Goal: Information Seeking & Learning: Learn about a topic

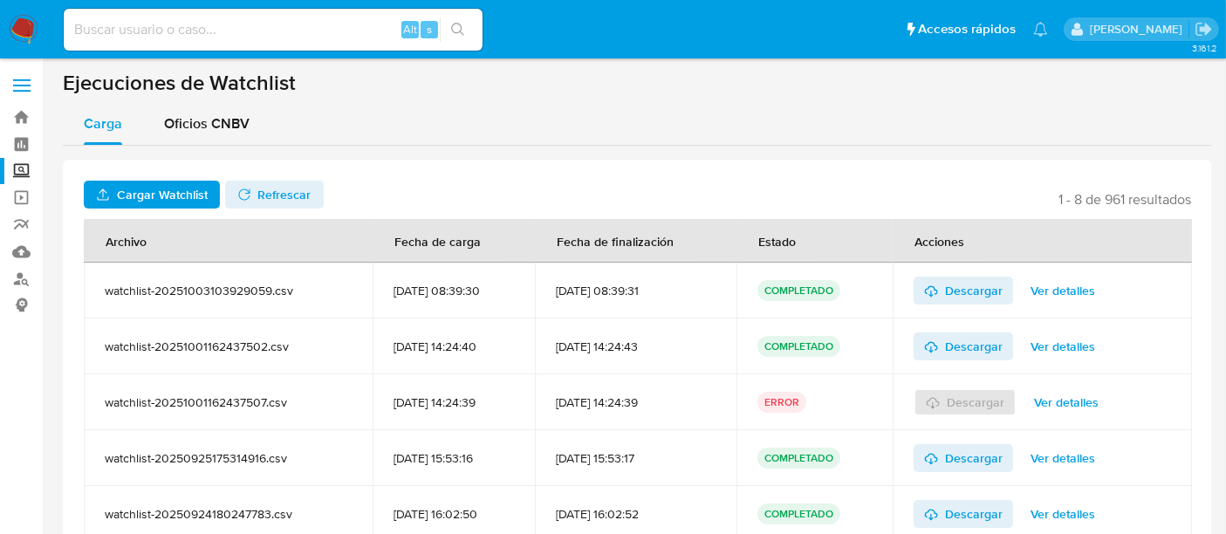
click at [297, 29] on input at bounding box center [273, 29] width 419 height 23
paste input "1301206070"
type input "1301206070"
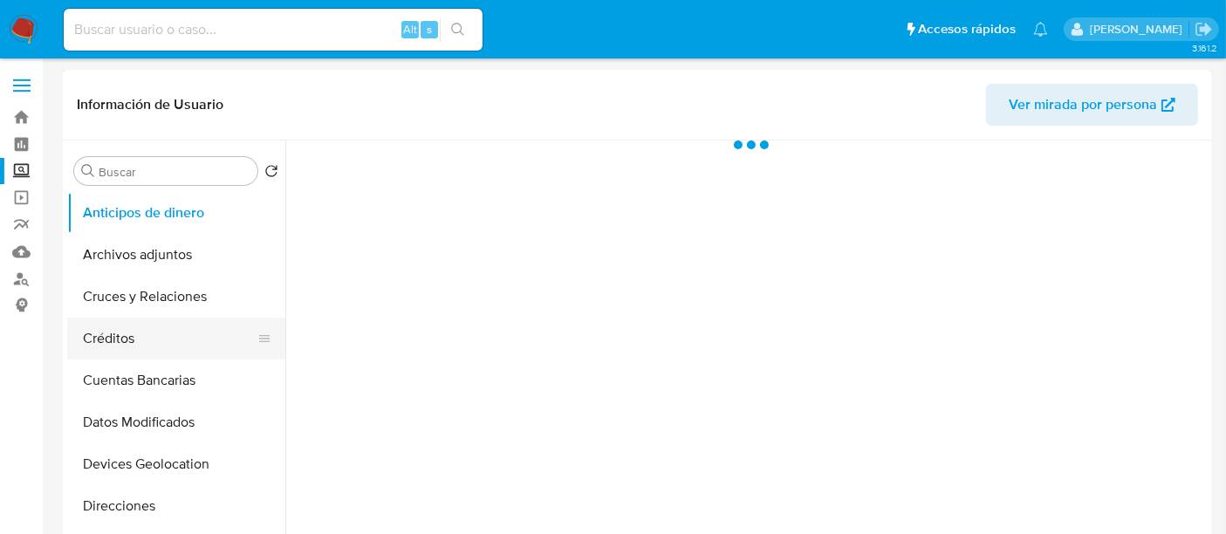
select select "10"
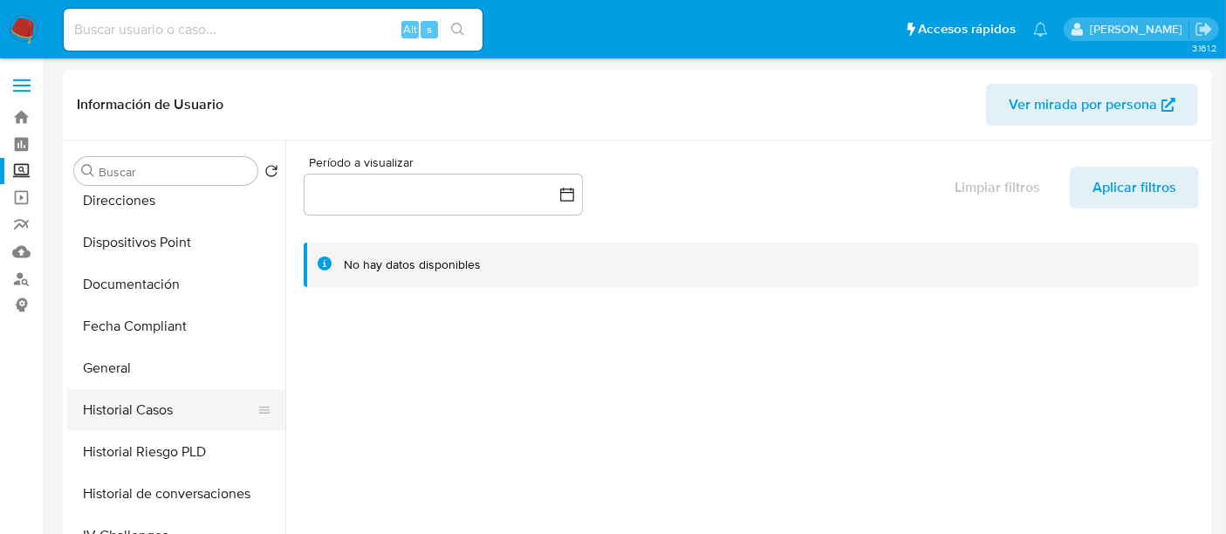
scroll to position [528, 0]
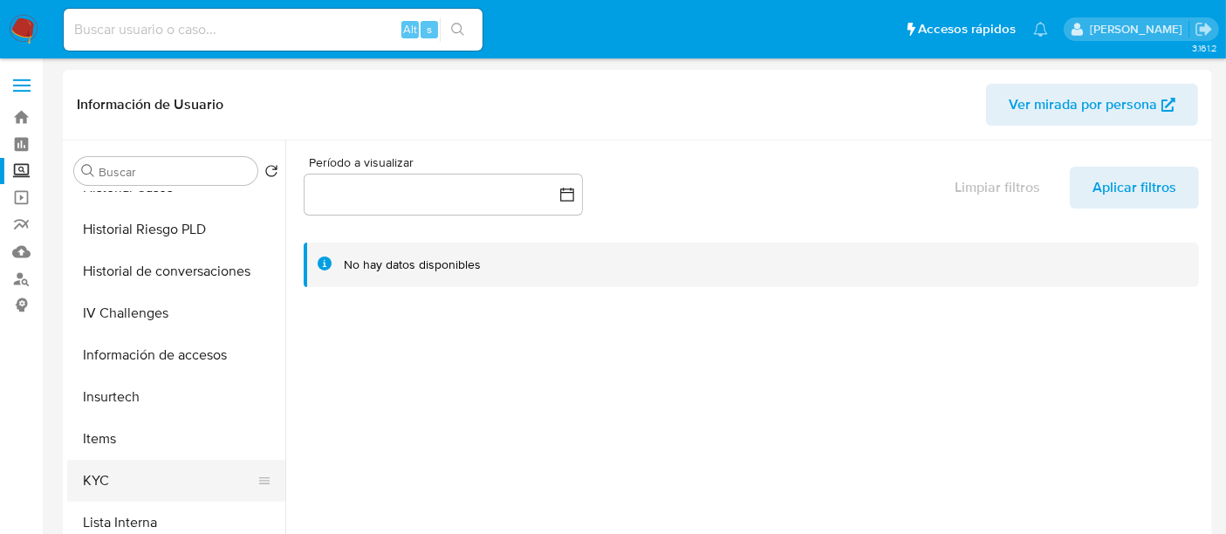
click at [124, 464] on button "KYC" at bounding box center [169, 481] width 204 height 42
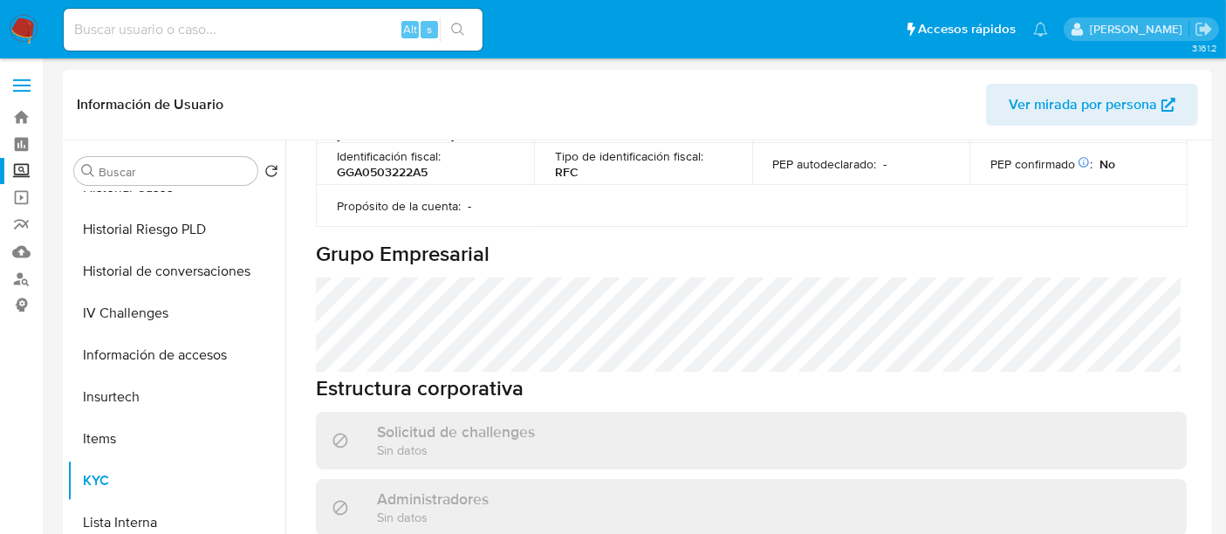
scroll to position [795, 0]
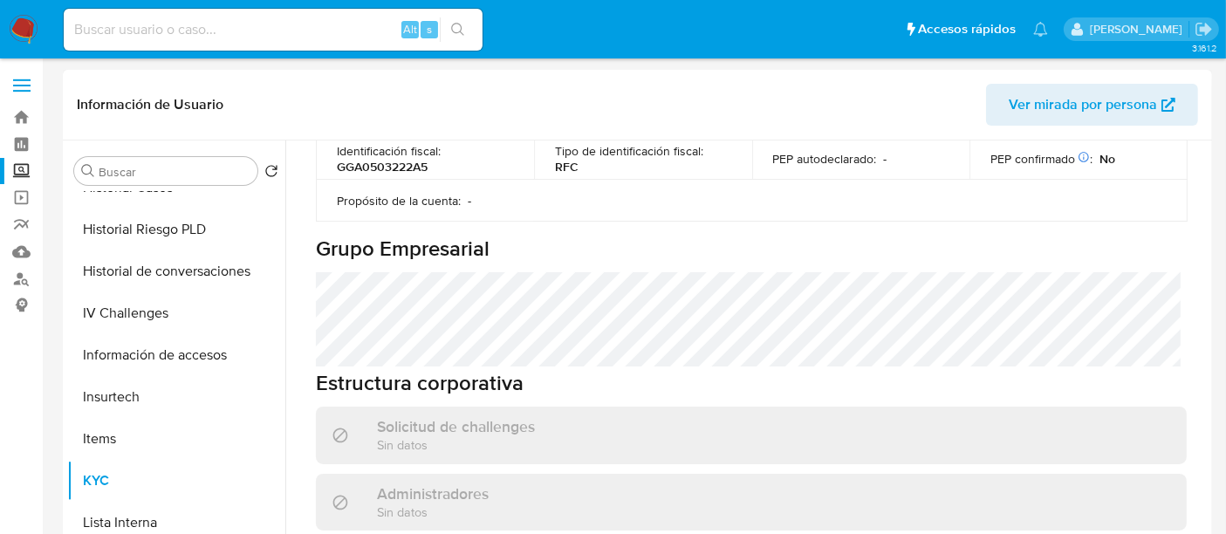
click at [381, 370] on h6 "Estructura corporativa" at bounding box center [751, 383] width 871 height 26
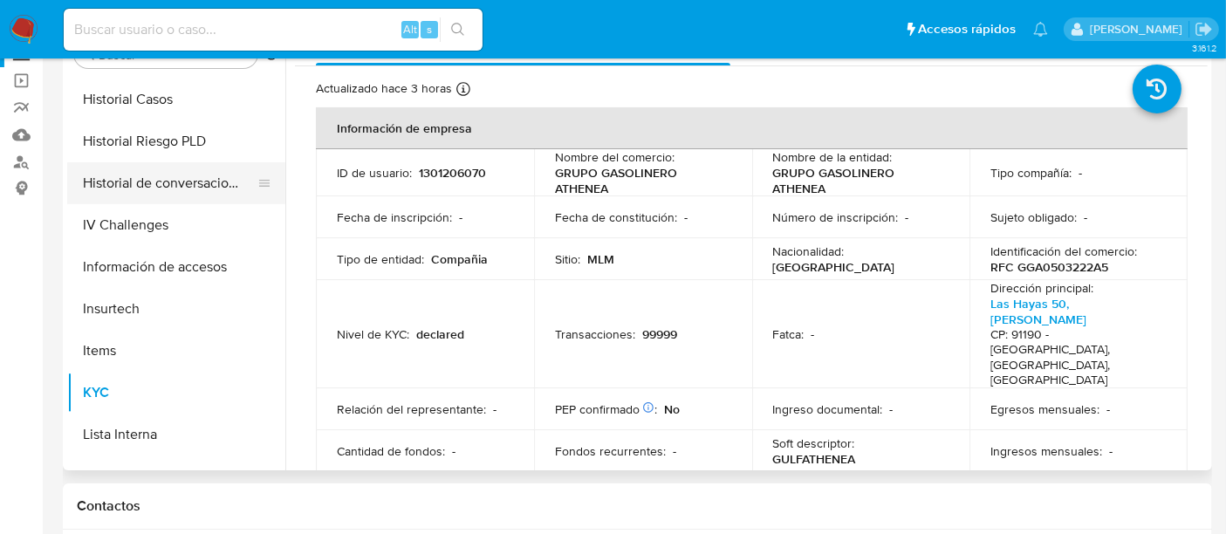
scroll to position [498, 0]
click at [169, 277] on button "Información de accesos" at bounding box center [169, 268] width 204 height 42
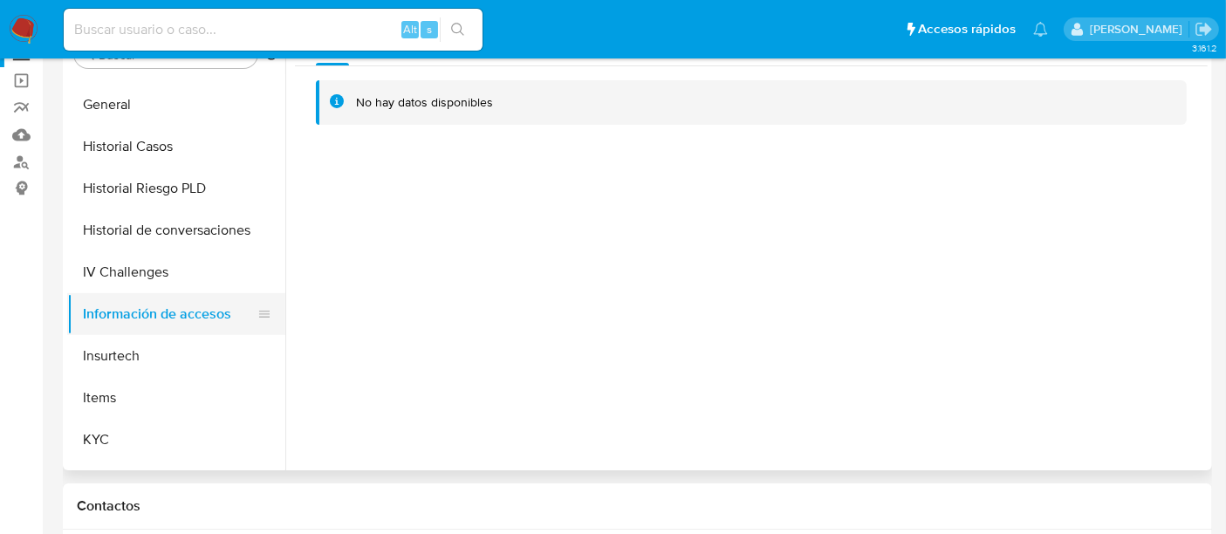
scroll to position [449, 0]
click at [169, 277] on button "IV Challenges" at bounding box center [176, 275] width 218 height 42
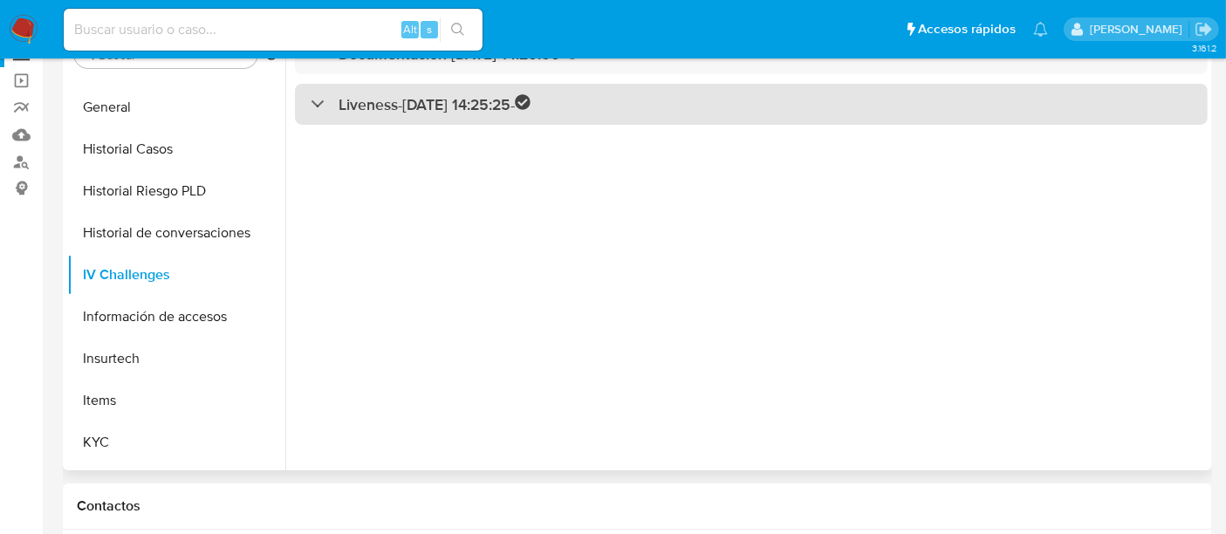
click at [328, 108] on div "Liveness - 02/02/2023 14:25:25 -" at bounding box center [421, 104] width 220 height 20
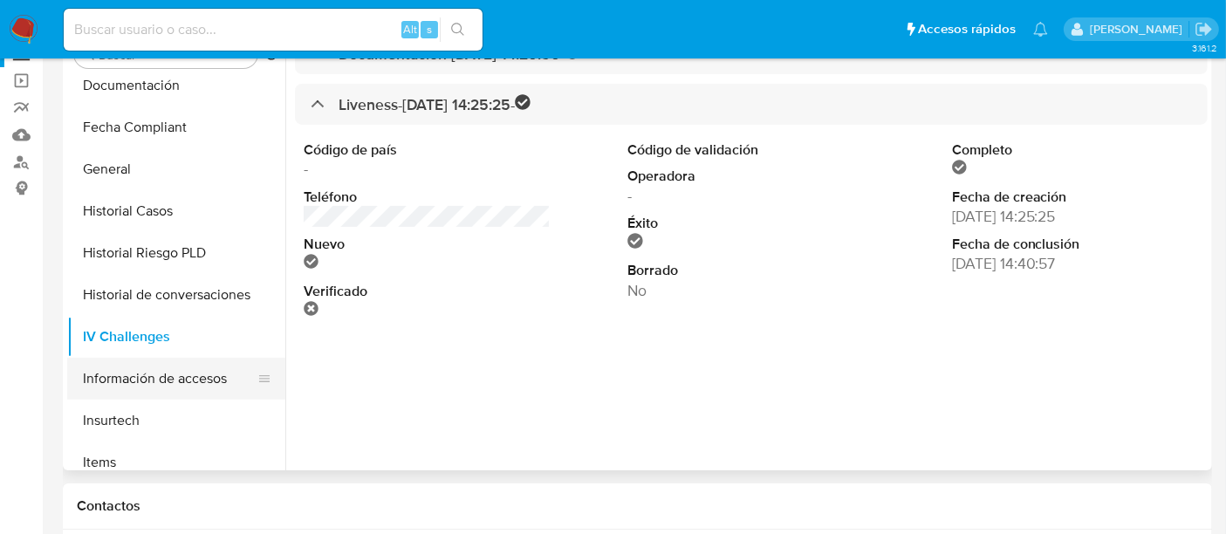
scroll to position [349, 0]
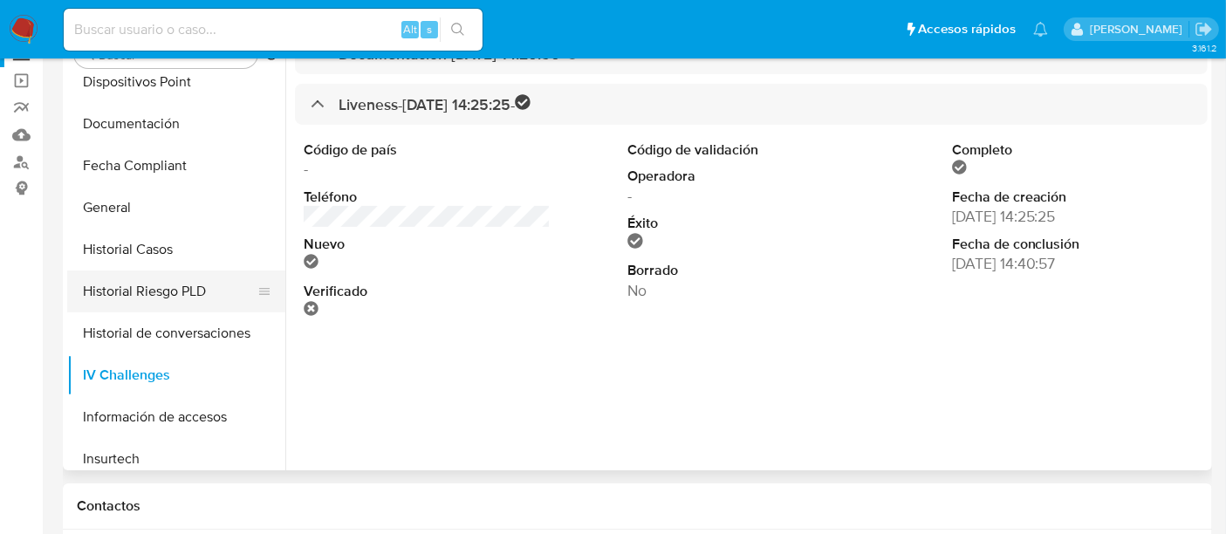
click at [159, 290] on button "Historial Riesgo PLD" at bounding box center [169, 291] width 204 height 42
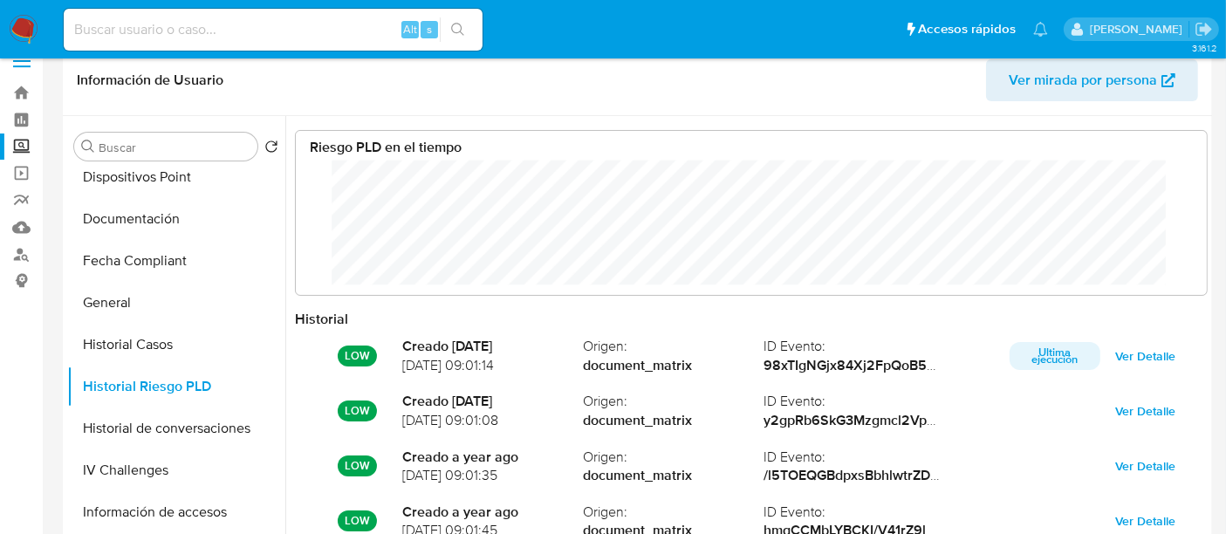
scroll to position [348, 0]
click at [134, 310] on button "General" at bounding box center [169, 301] width 204 height 42
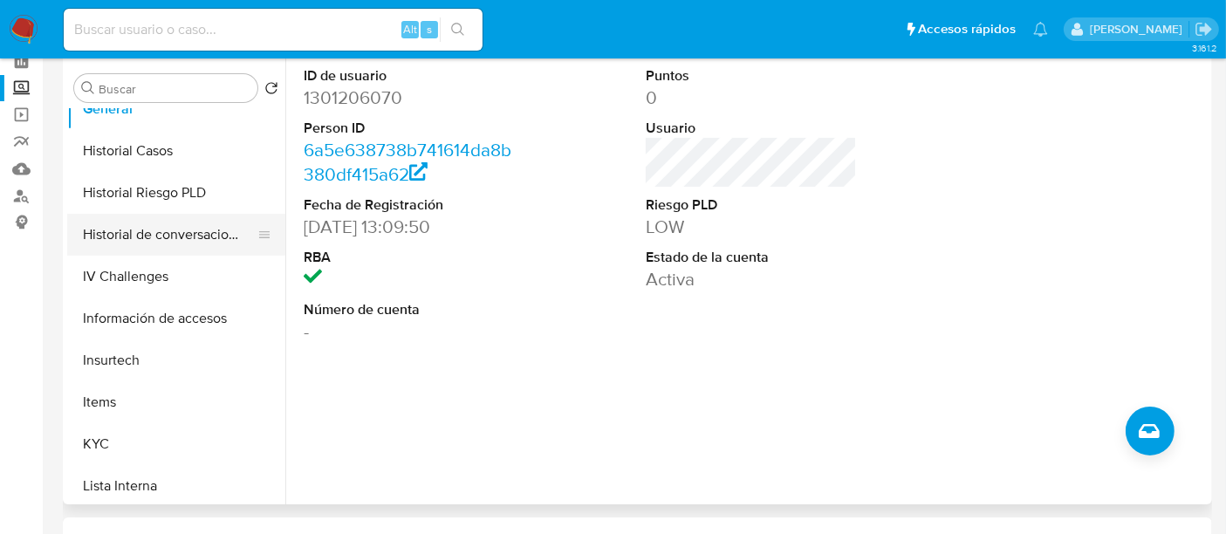
scroll to position [486, 0]
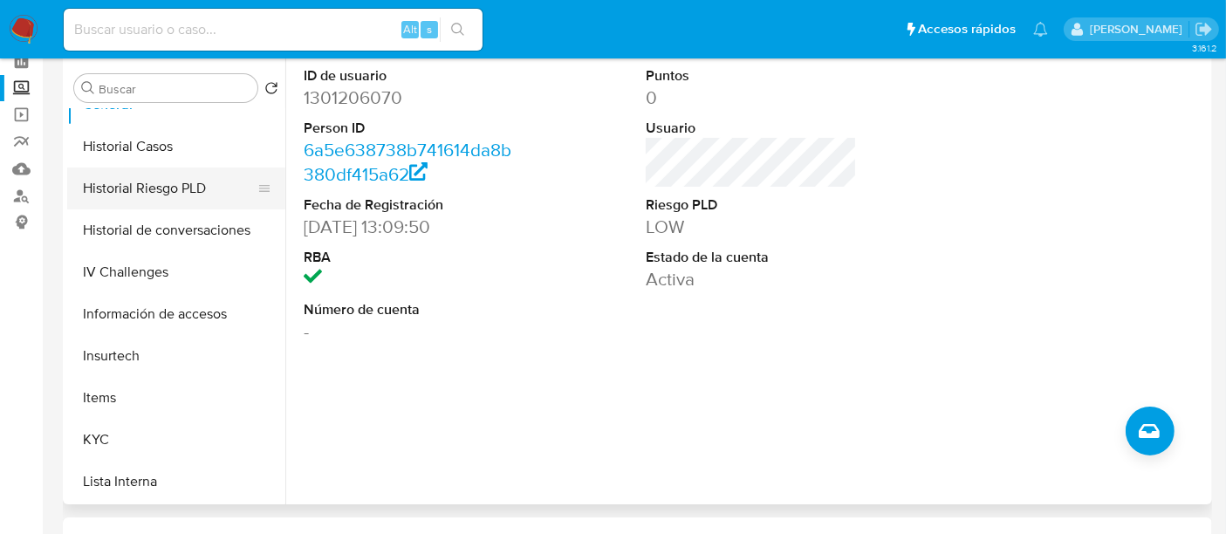
click at [115, 195] on button "Historial Riesgo PLD" at bounding box center [169, 189] width 204 height 42
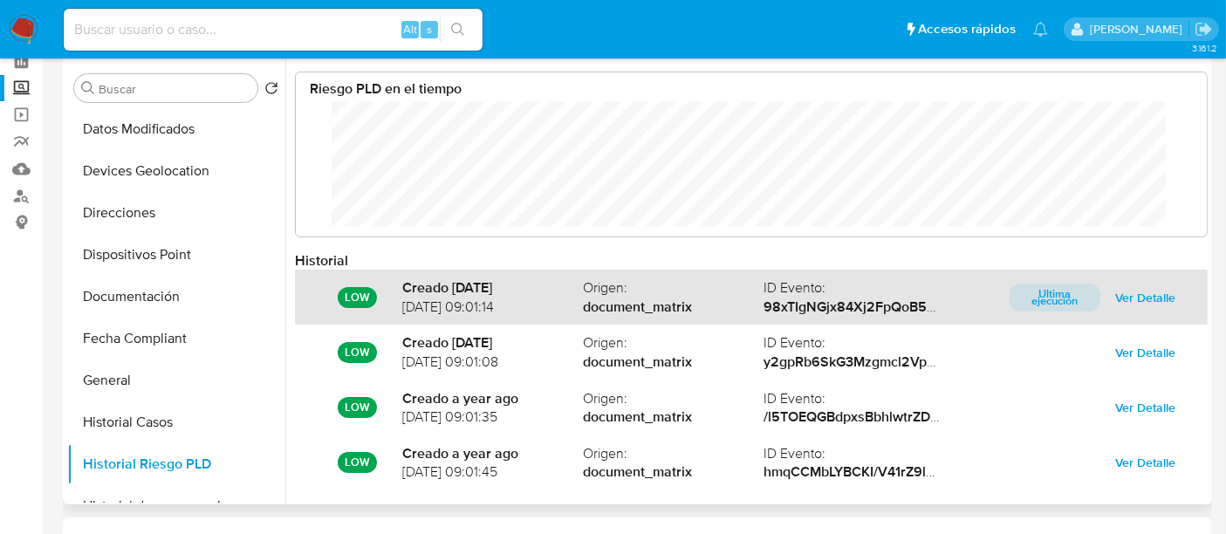
scroll to position [0, 0]
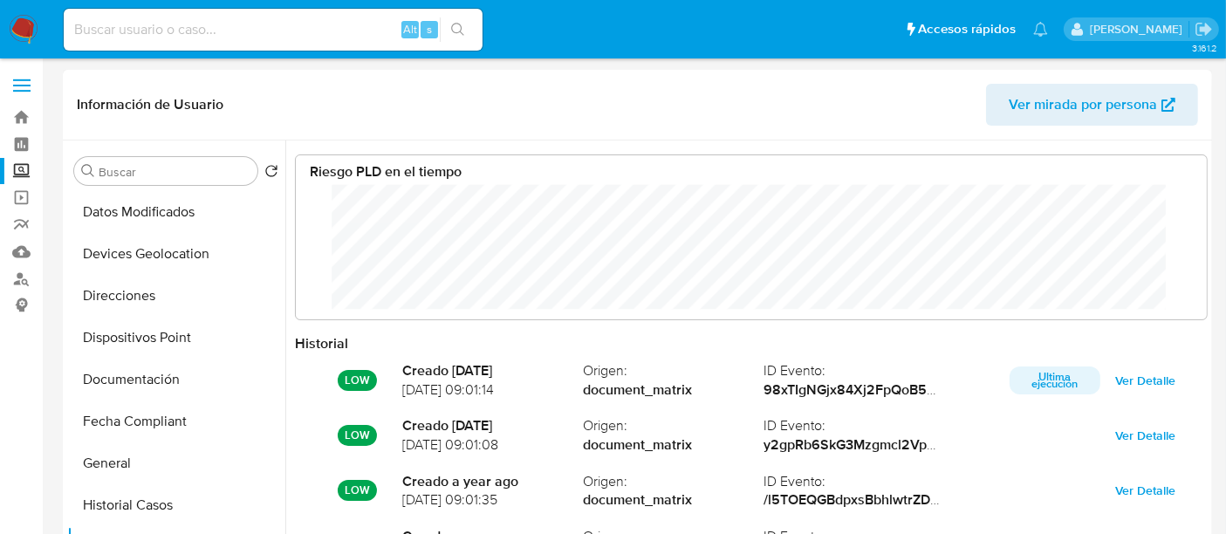
click at [1105, 112] on span "Ver mirada por persona" at bounding box center [1083, 105] width 148 height 42
click at [303, 18] on input at bounding box center [273, 29] width 419 height 23
paste input "1923861375"
type input "1923861375"
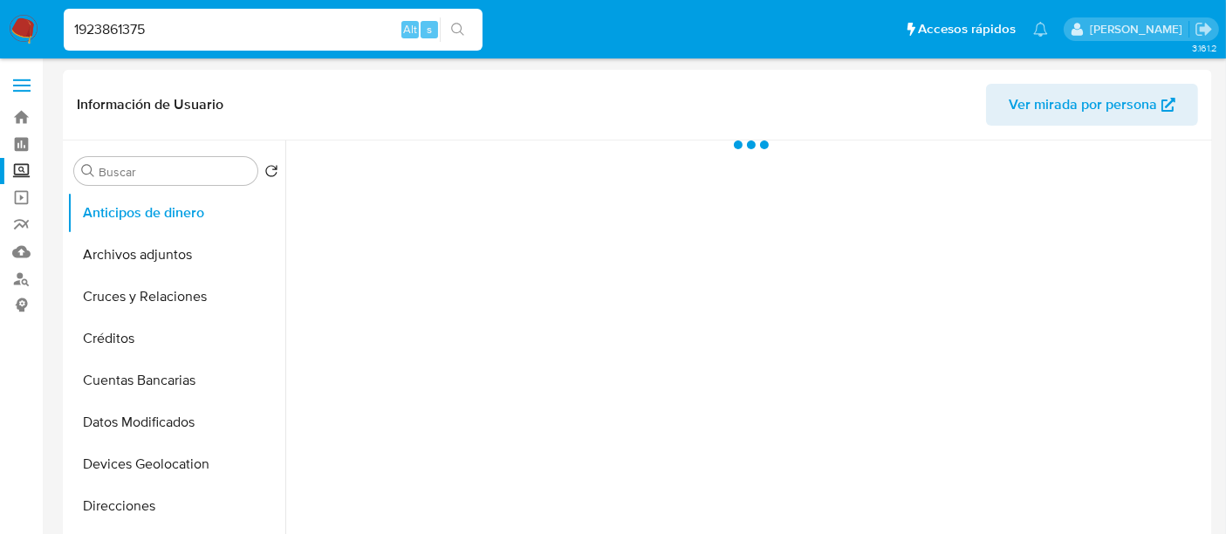
select select "10"
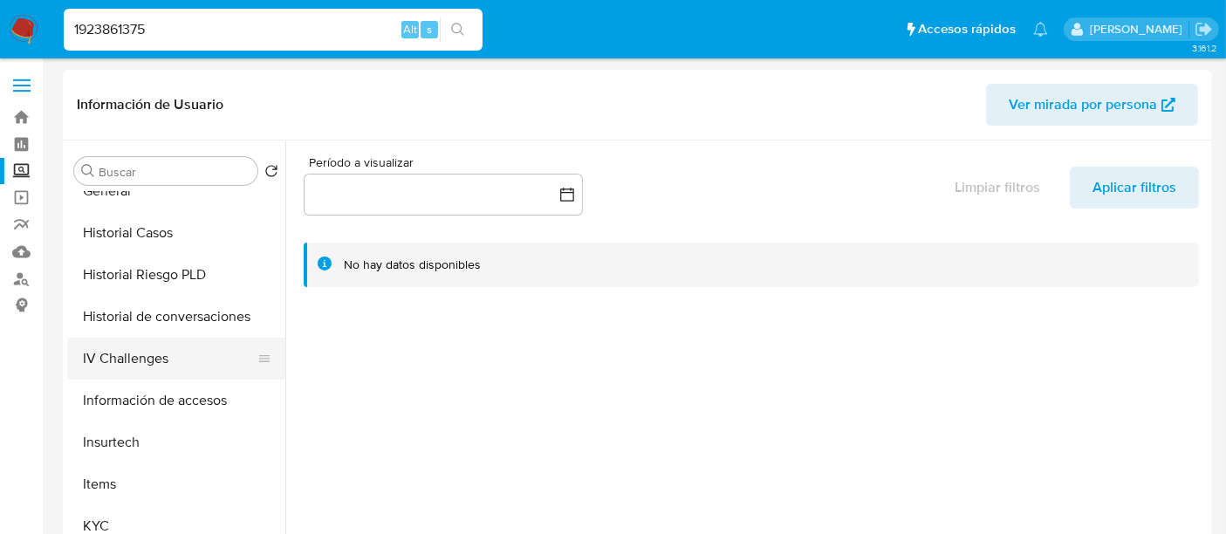
click at [141, 363] on button "IV Challenges" at bounding box center [169, 359] width 204 height 42
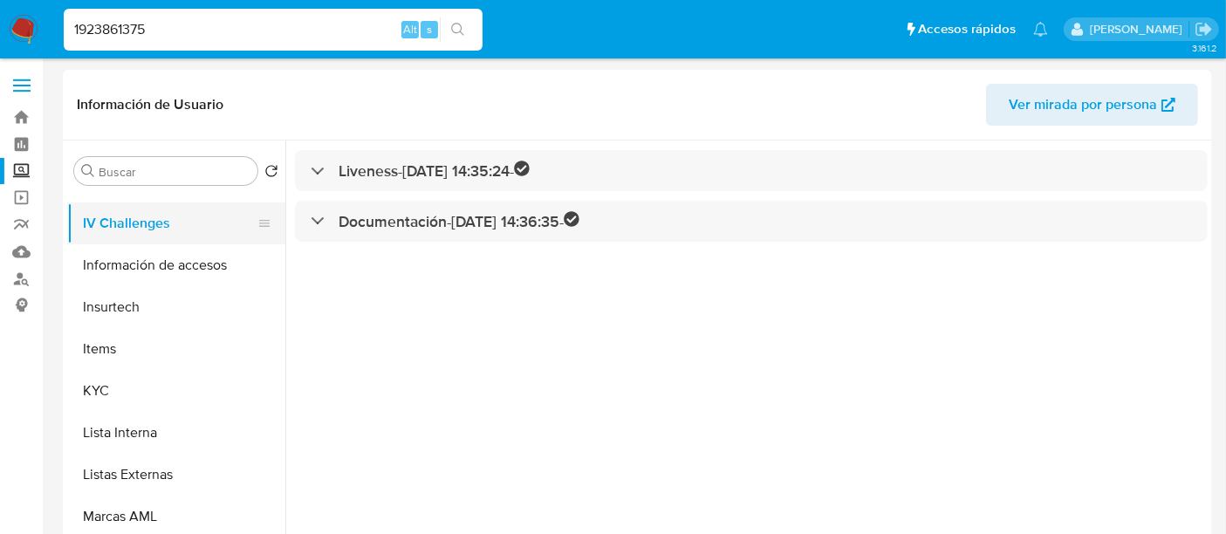
scroll to position [621, 0]
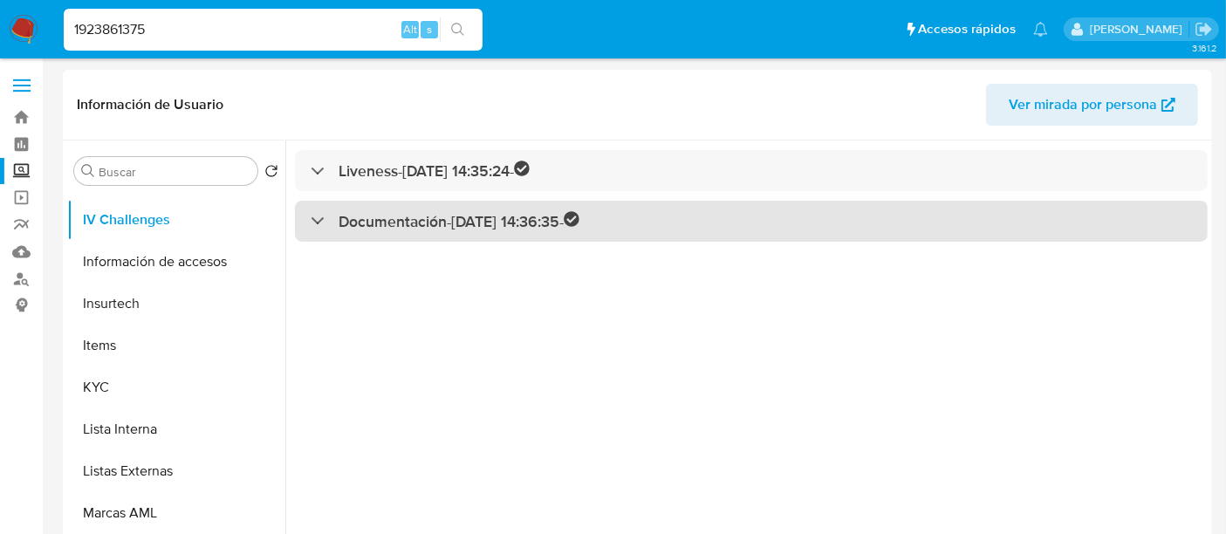
click at [318, 216] on div "Documentación - 31/07/2024 14:36:35 -" at bounding box center [445, 221] width 269 height 20
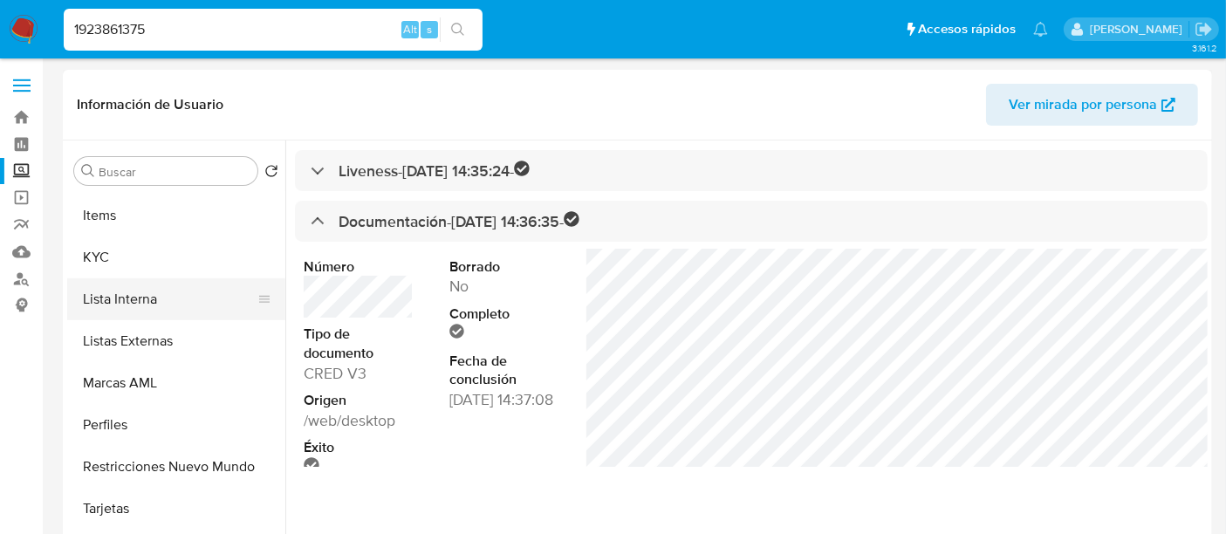
scroll to position [803, 0]
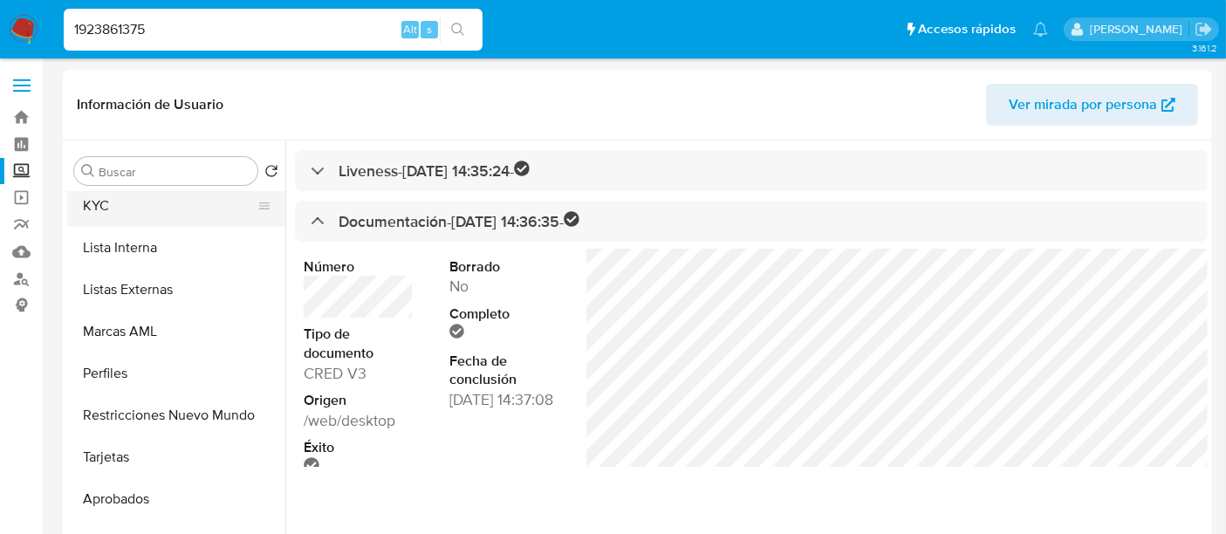
click at [110, 210] on button "KYC" at bounding box center [169, 206] width 204 height 42
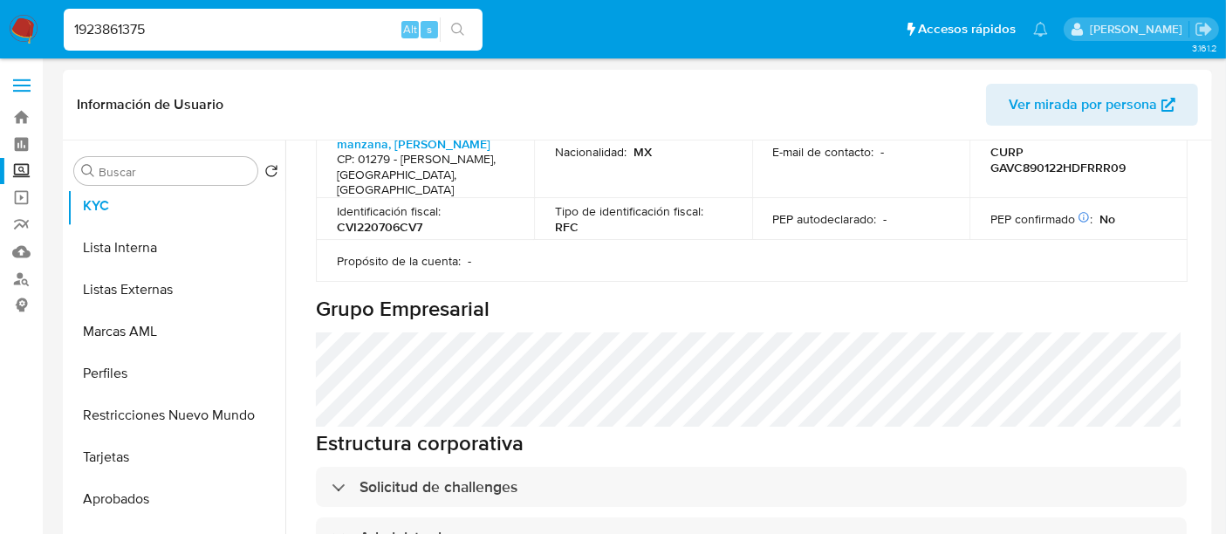
scroll to position [798, 0]
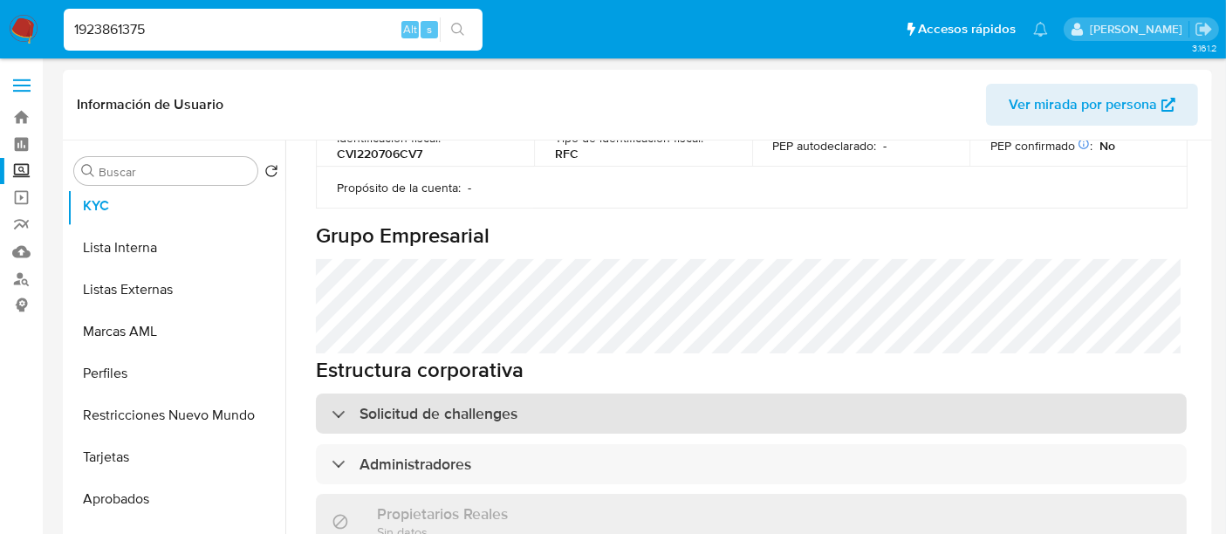
click at [360, 404] on h3 "Solicitud de challenges" at bounding box center [438, 413] width 158 height 19
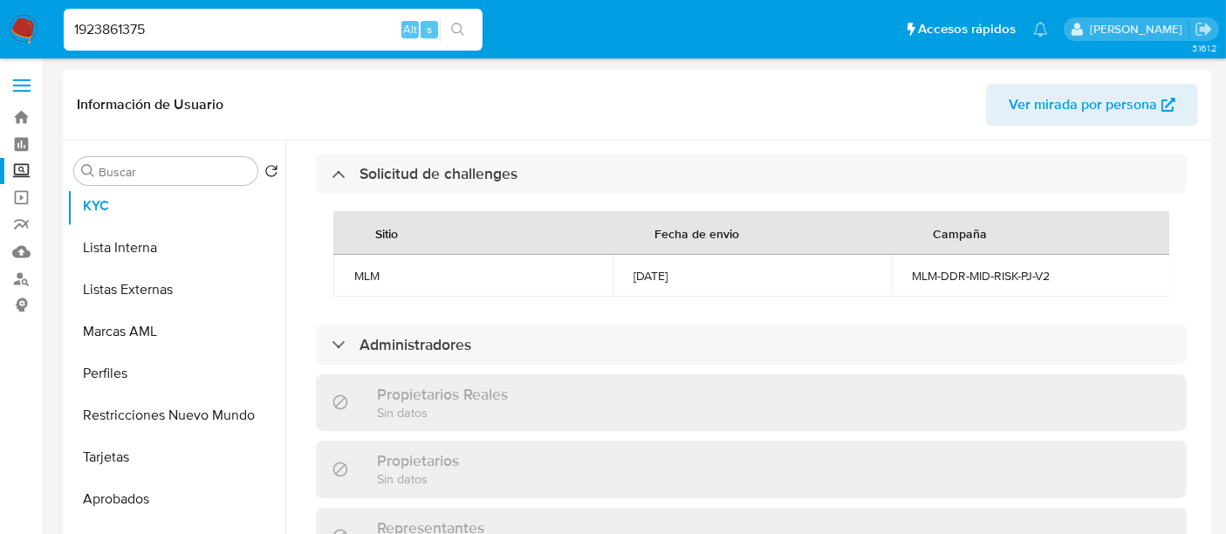
scroll to position [1037, 0]
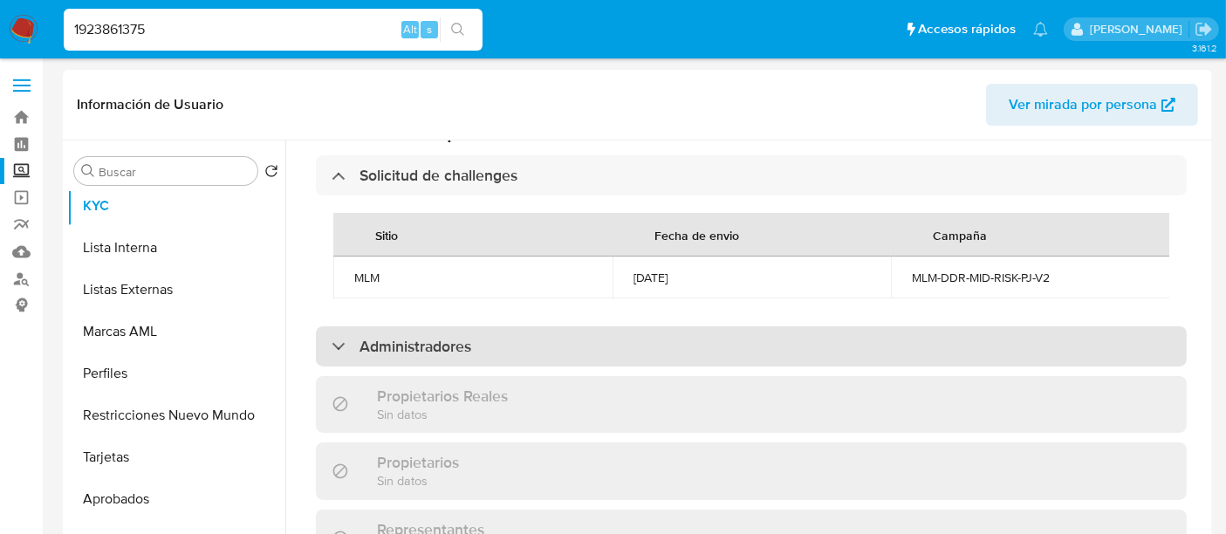
click at [400, 337] on h3 "Administradores" at bounding box center [415, 346] width 112 height 19
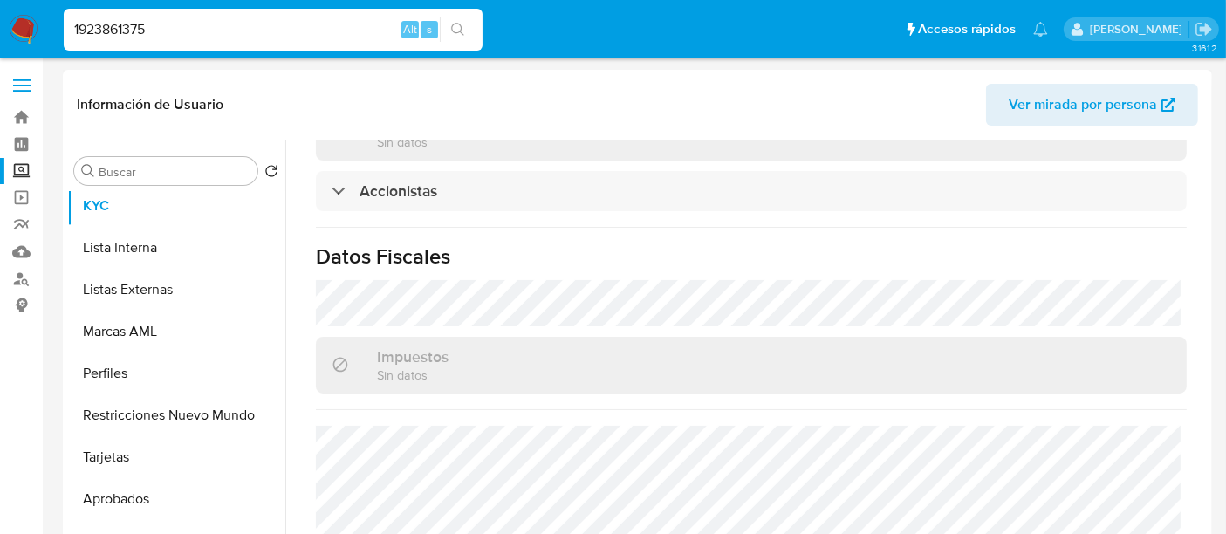
scroll to position [1609, 0]
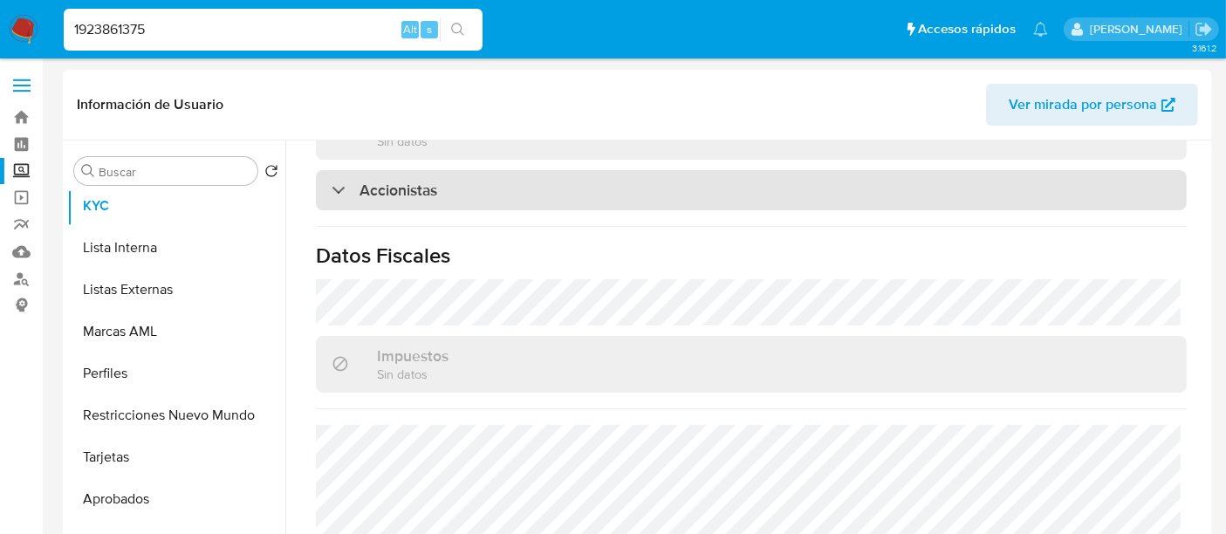
click at [368, 200] on h3 "Accionistas" at bounding box center [398, 190] width 78 height 19
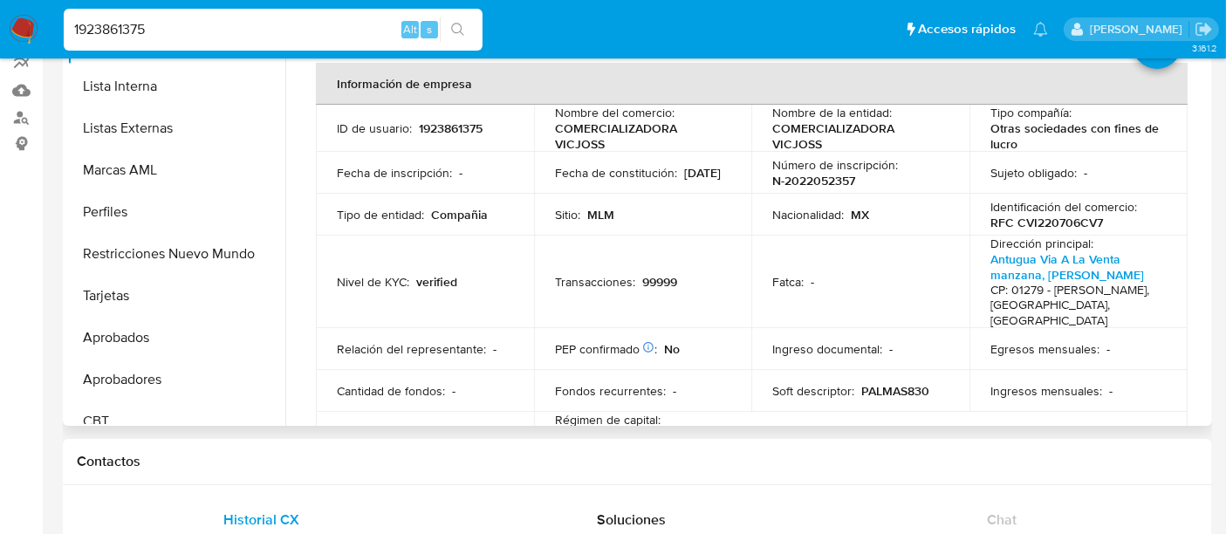
scroll to position [0, 0]
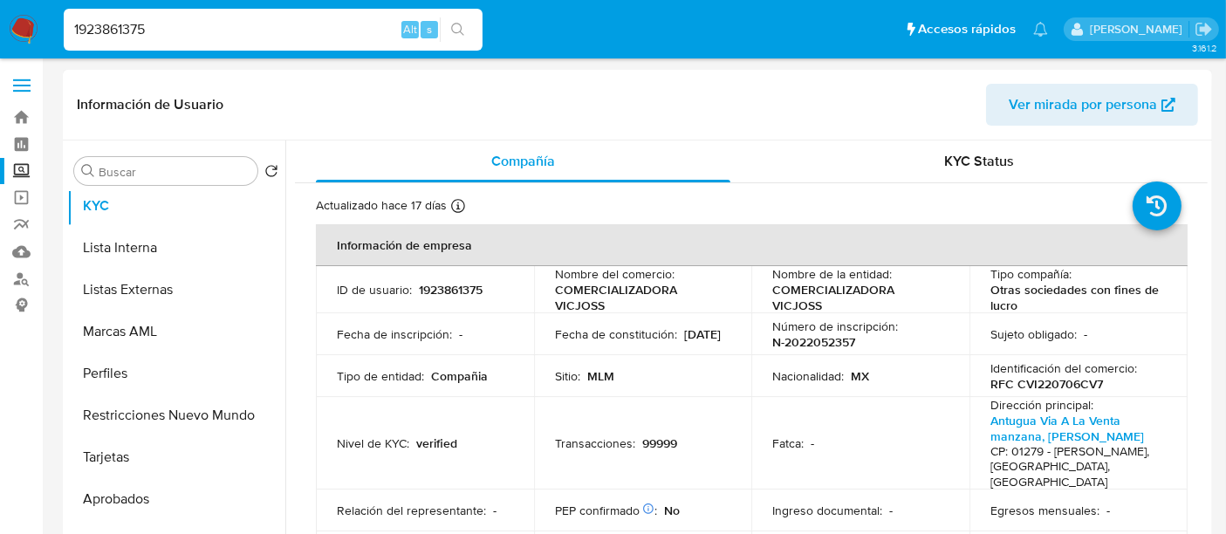
click at [1030, 120] on span "Ver mirada por persona" at bounding box center [1083, 105] width 148 height 42
click at [338, 10] on div "1923861375 Alt s" at bounding box center [273, 30] width 419 height 42
drag, startPoint x: 339, startPoint y: 28, endPoint x: 0, endPoint y: 6, distance: 340.1
click at [0, 6] on nav "Pausado Ver notificaciones 1923861375 Alt s Accesos rápidos Presiona las siguie…" at bounding box center [613, 29] width 1226 height 58
paste input "824418452"
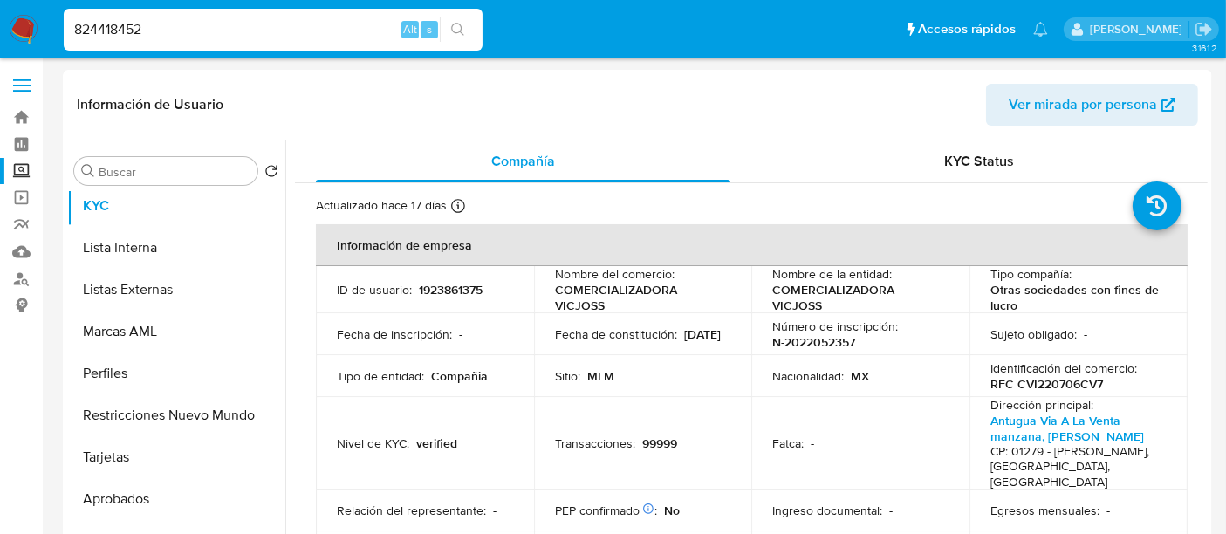
type input "824418452"
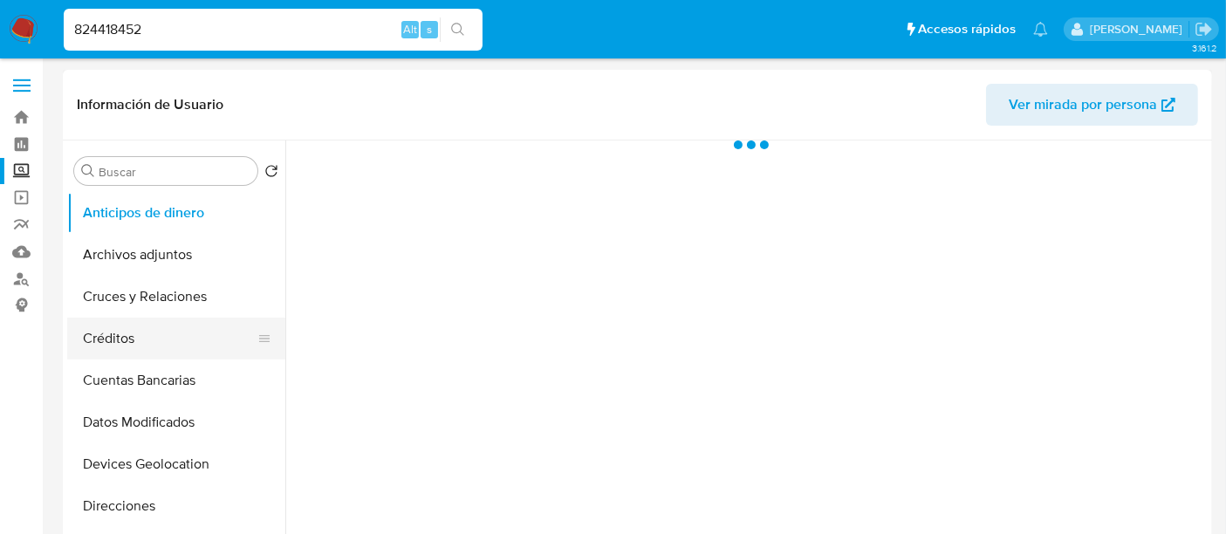
select select "10"
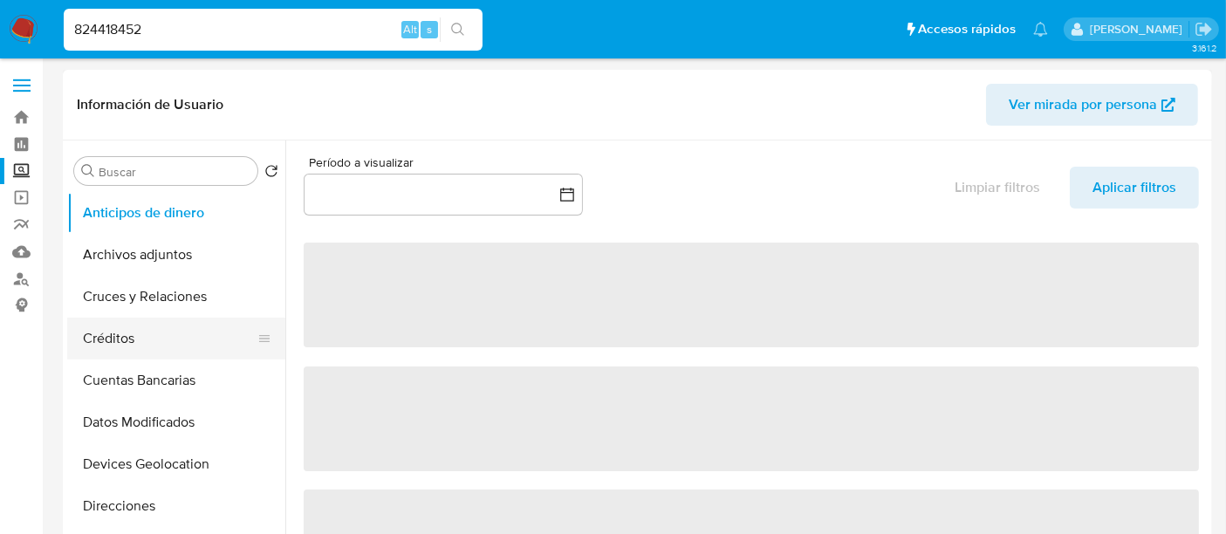
scroll to position [168, 0]
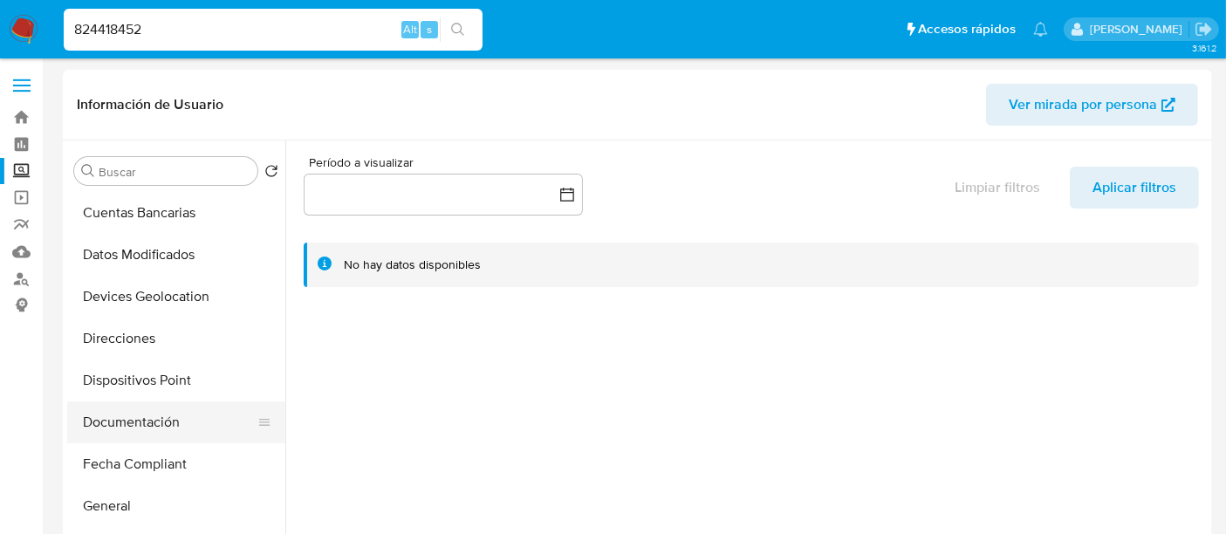
click at [145, 412] on button "Documentación" at bounding box center [169, 422] width 204 height 42
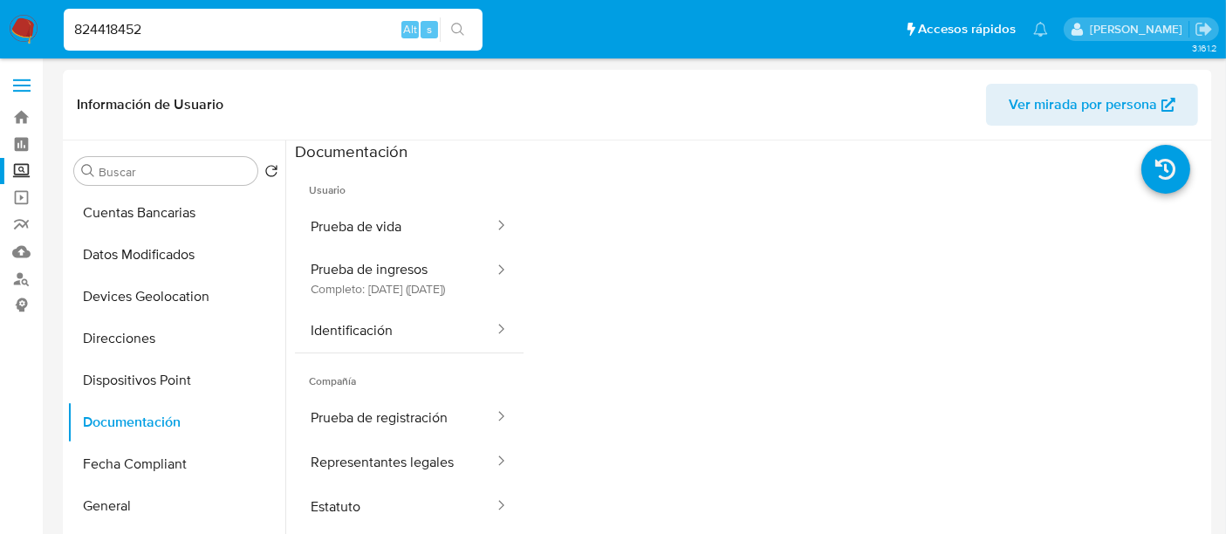
scroll to position [137, 0]
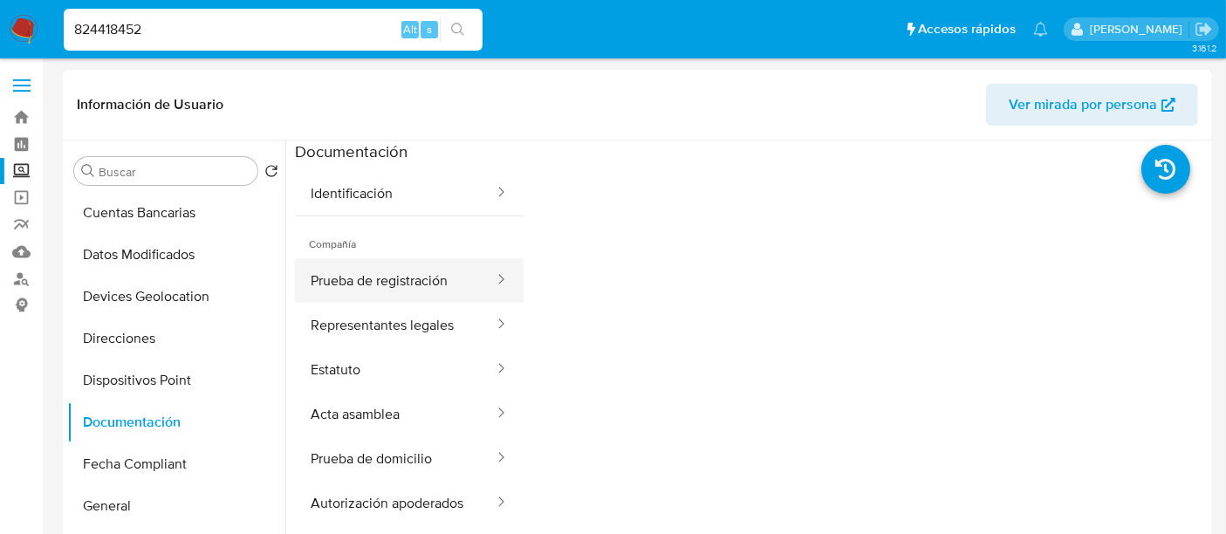
click at [388, 287] on button "Prueba de registración" at bounding box center [395, 280] width 201 height 44
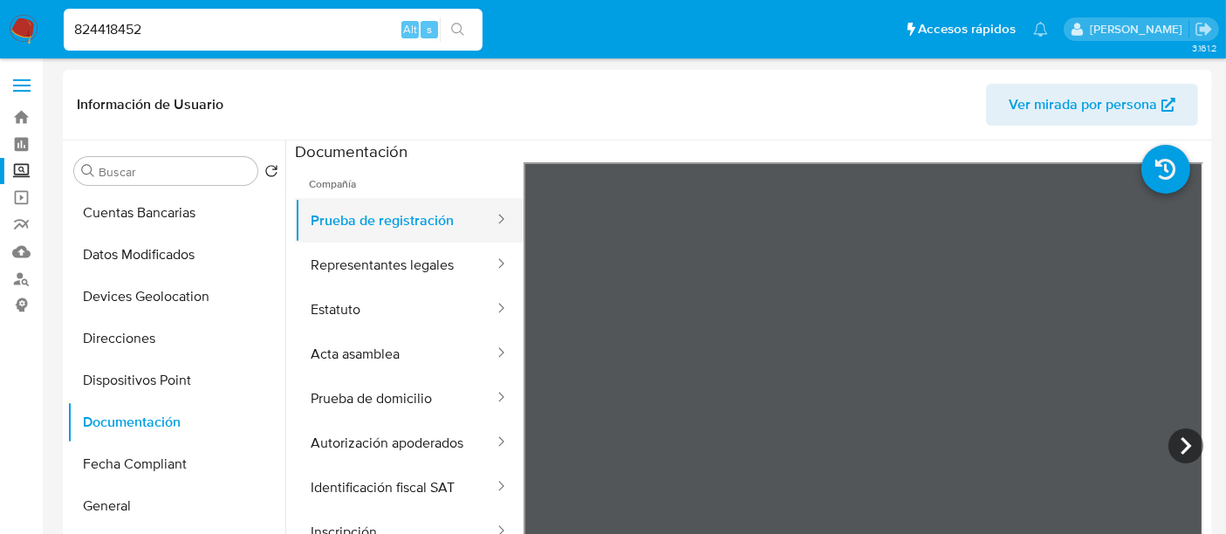
scroll to position [205, 0]
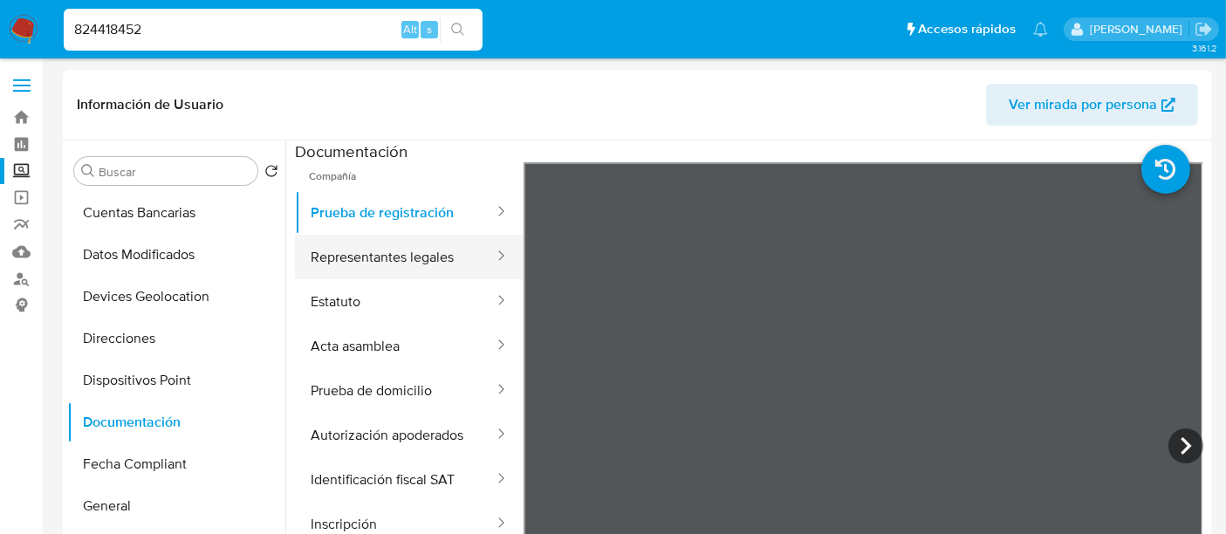
click at [432, 268] on button "Representantes legales" at bounding box center [395, 257] width 201 height 44
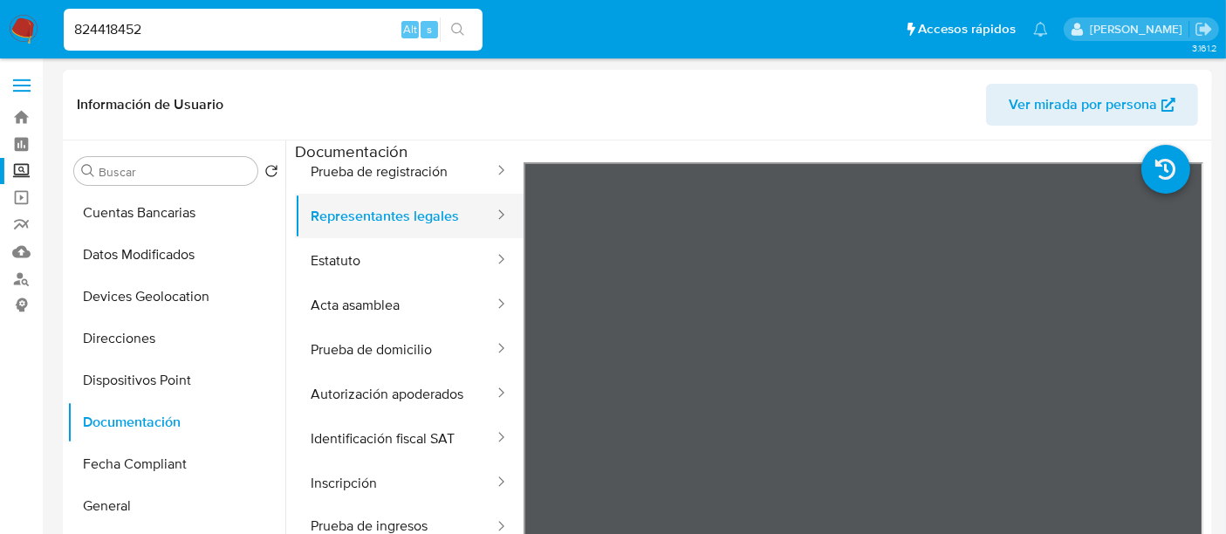
scroll to position [251, 0]
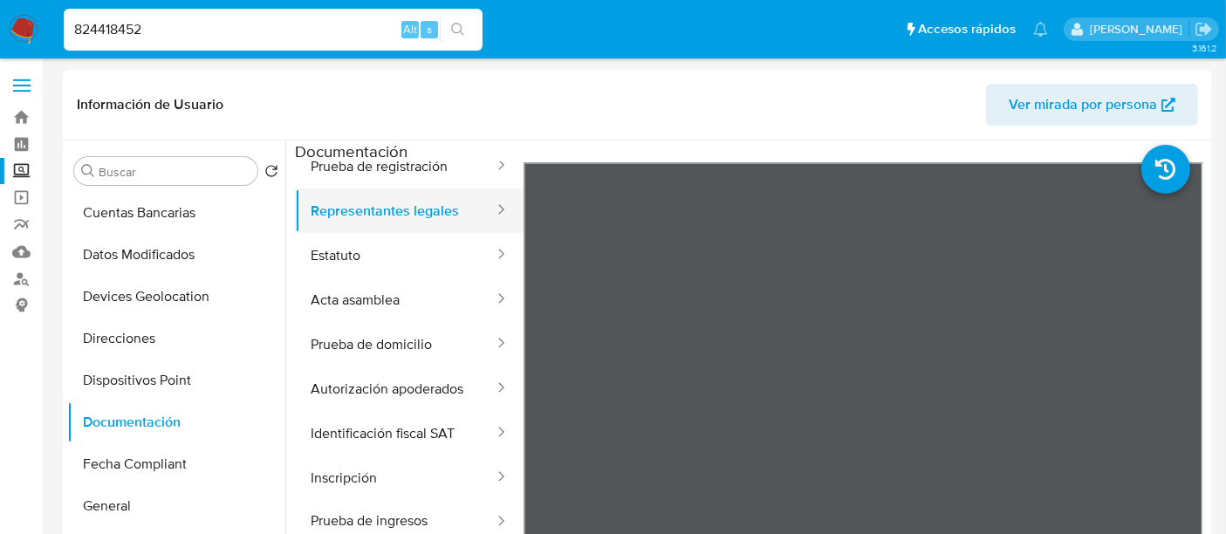
click at [432, 268] on button "Estatuto" at bounding box center [395, 255] width 201 height 44
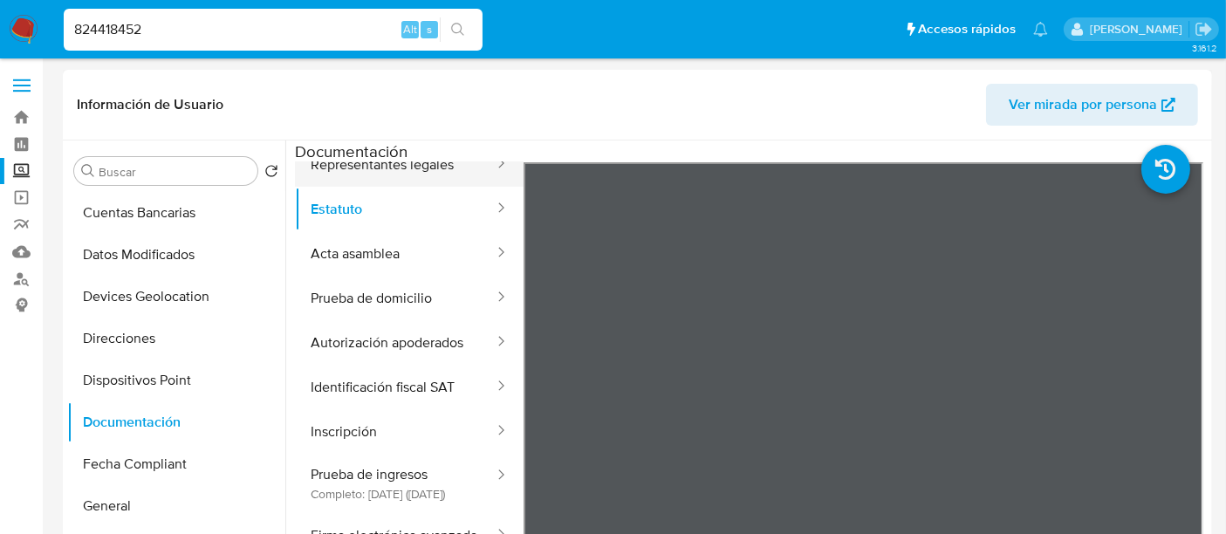
scroll to position [298, 0]
click at [432, 268] on button "Acta asamblea" at bounding box center [395, 252] width 201 height 44
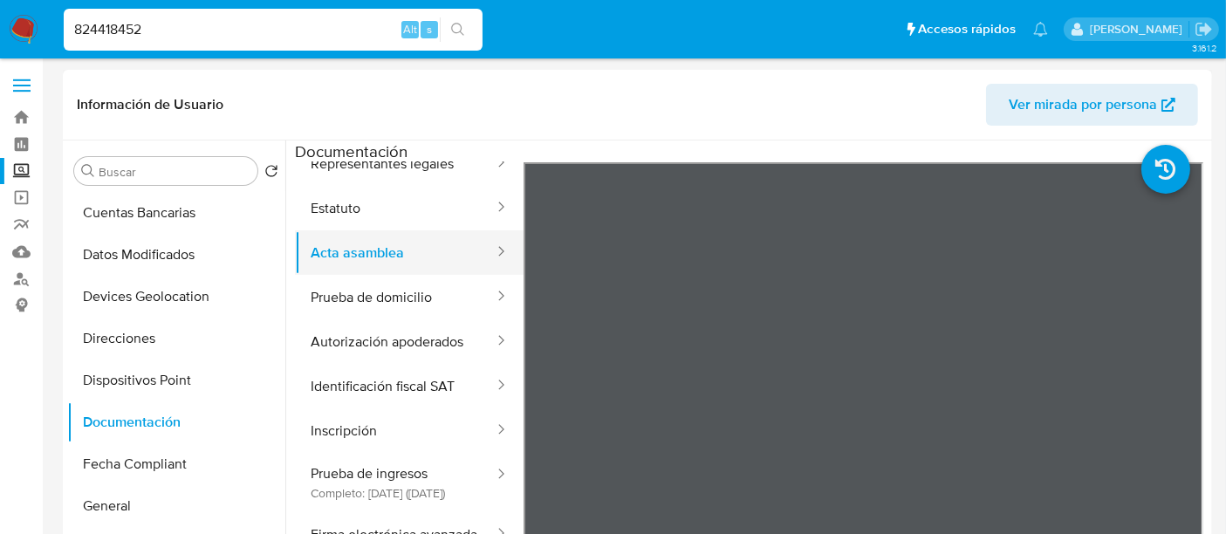
click at [438, 268] on button "Acta asamblea" at bounding box center [395, 252] width 201 height 44
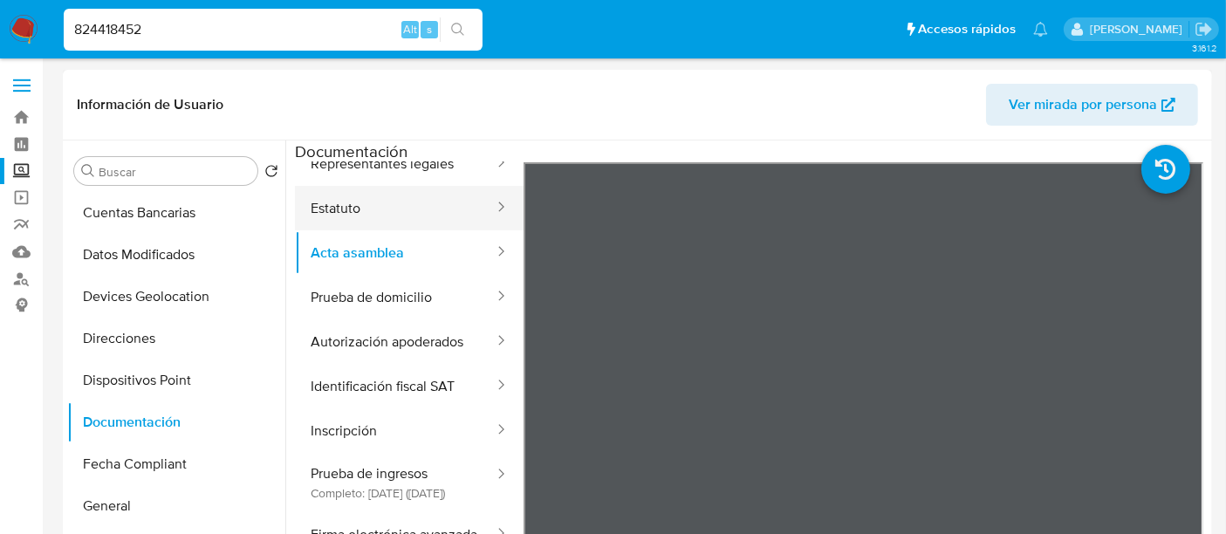
click at [492, 216] on icon at bounding box center [500, 206] width 17 height 17
click at [455, 229] on button "Estatuto" at bounding box center [395, 208] width 201 height 44
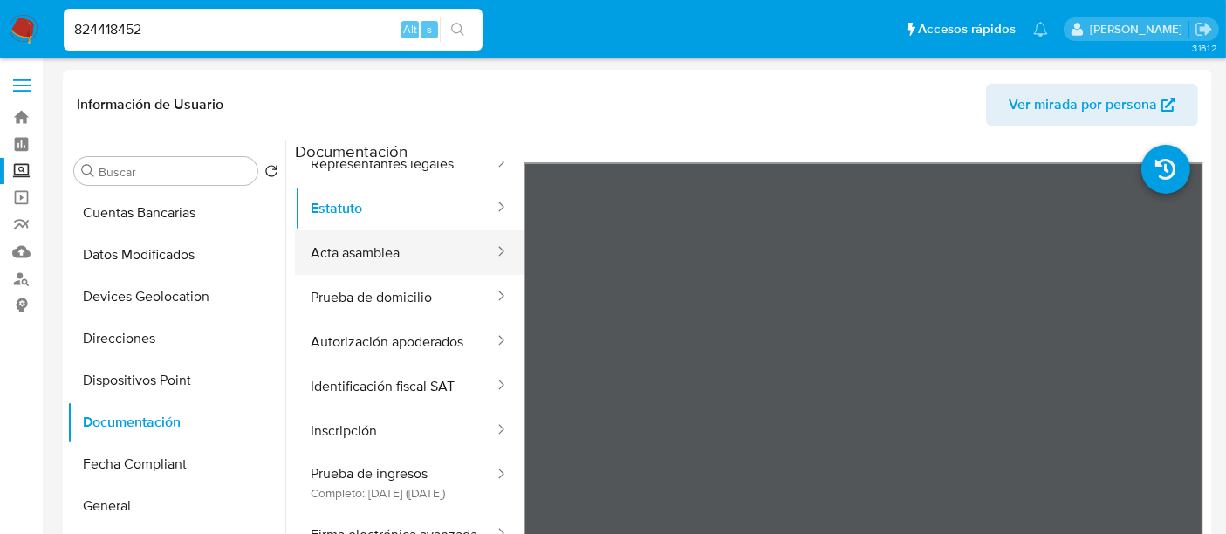
click at [420, 275] on button "Acta asamblea" at bounding box center [395, 252] width 201 height 44
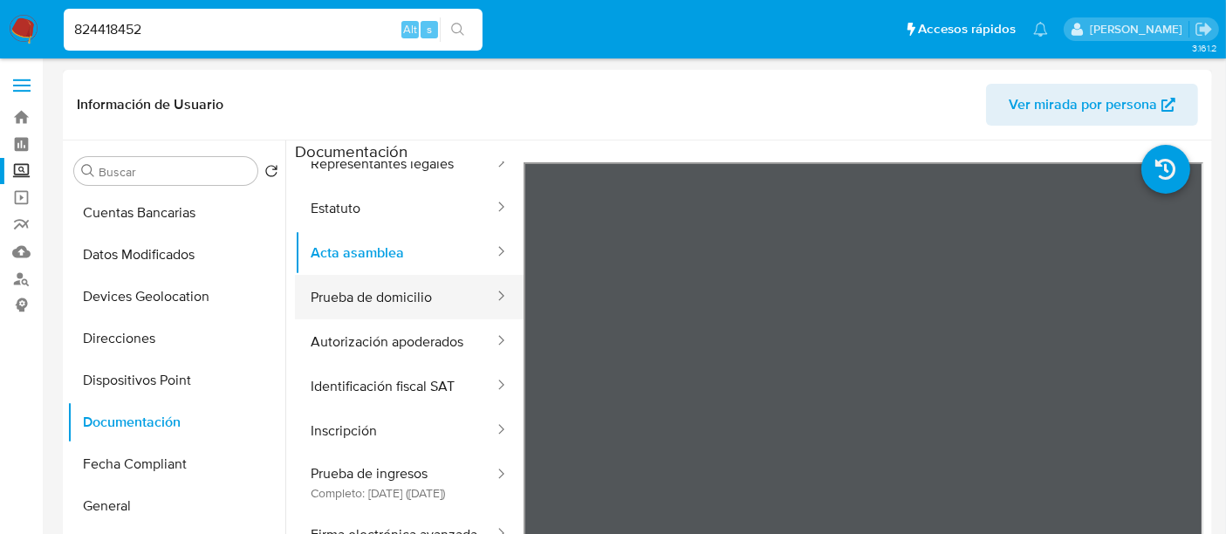
click at [437, 318] on button "Prueba de domicilio" at bounding box center [395, 297] width 201 height 44
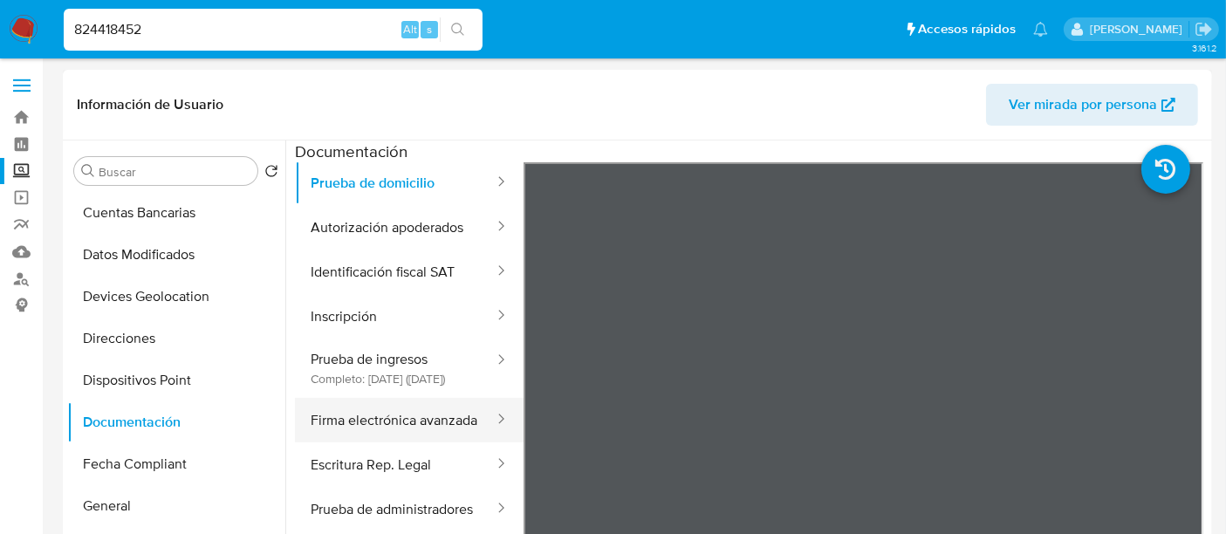
click at [368, 398] on button "Firma electrónica avanzada" at bounding box center [395, 420] width 201 height 44
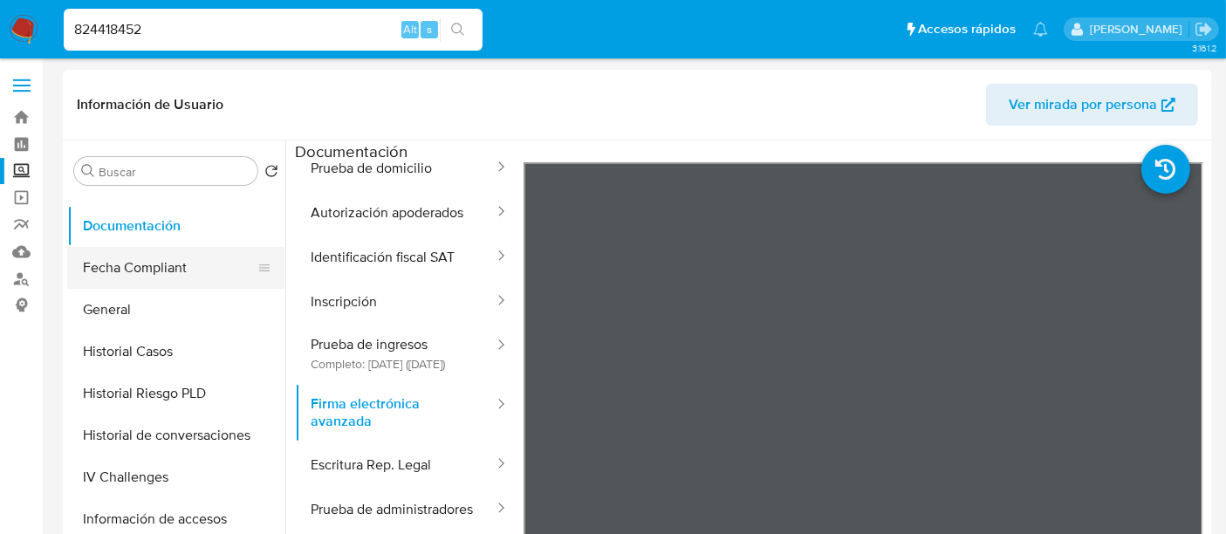
scroll to position [371, 0]
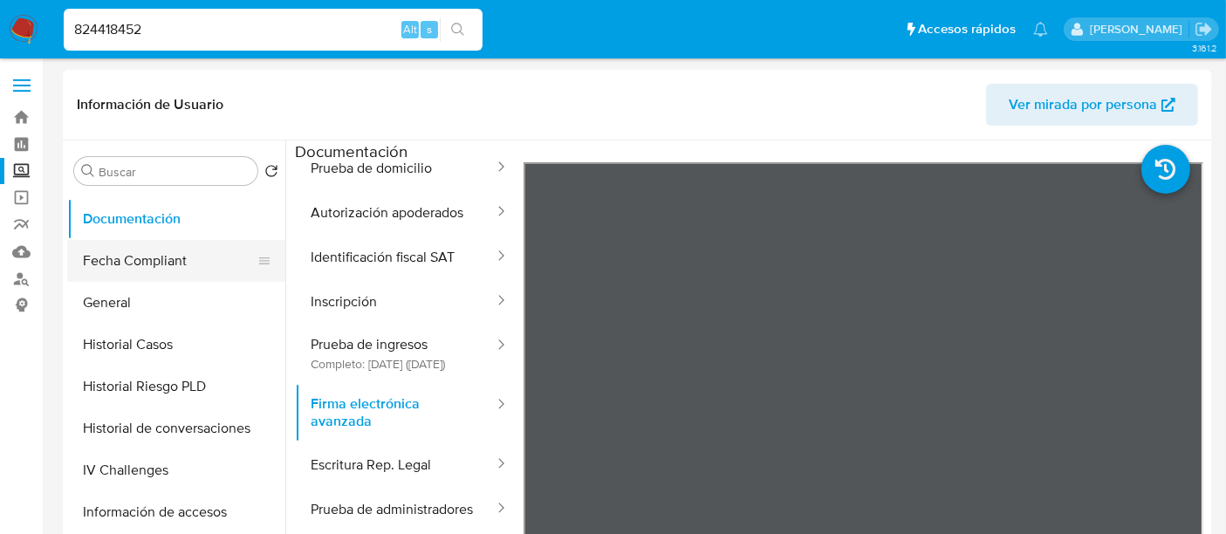
click at [137, 270] on button "Fecha Compliant" at bounding box center [169, 261] width 204 height 42
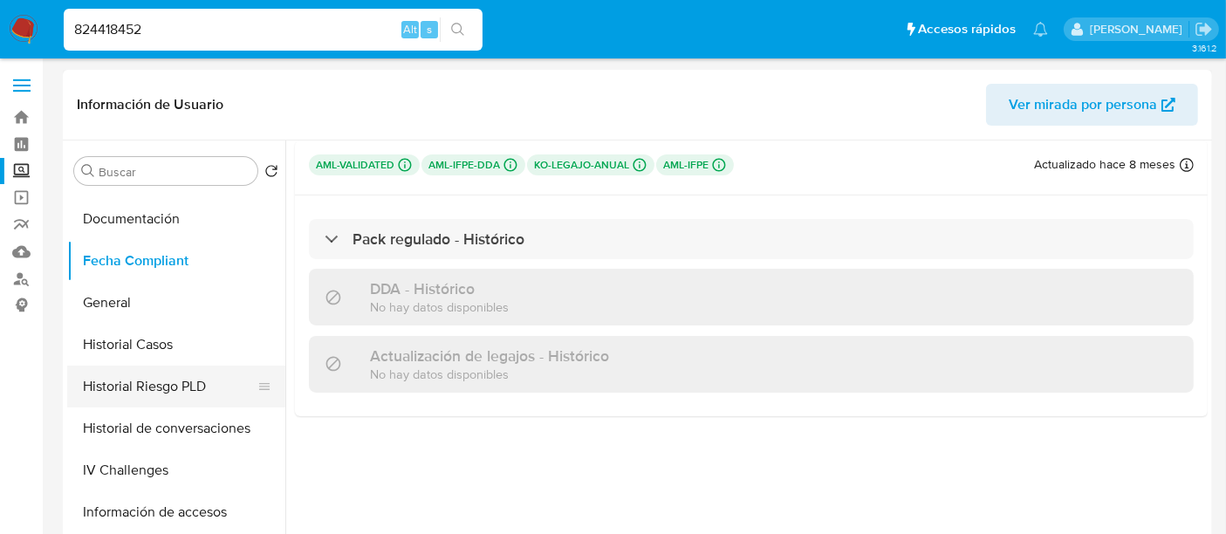
click at [174, 399] on button "Historial Riesgo PLD" at bounding box center [169, 387] width 204 height 42
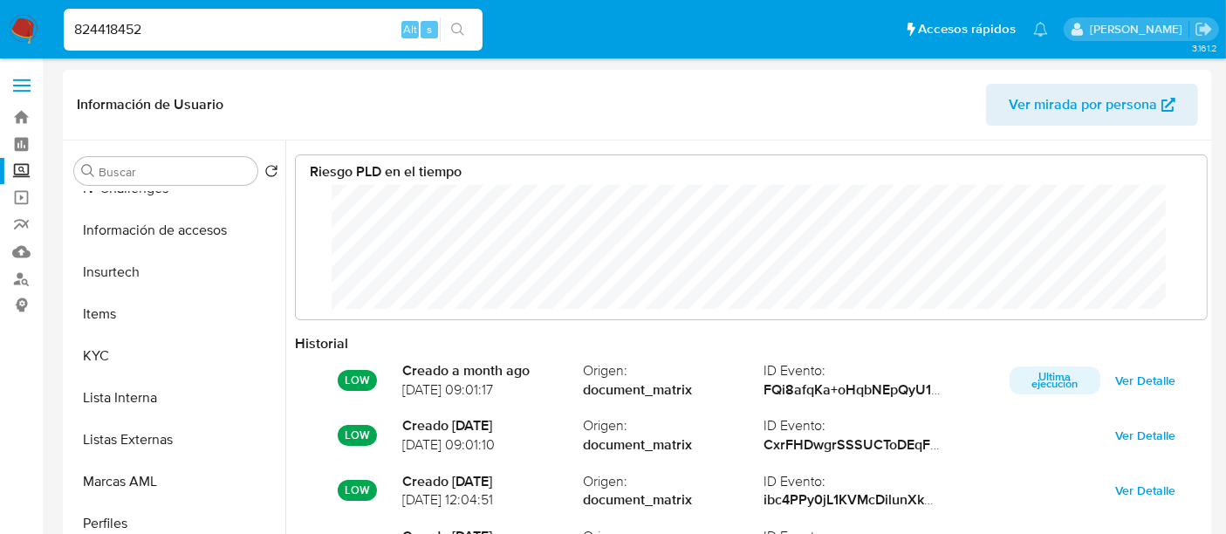
scroll to position [820, 0]
click at [1026, 108] on span "Ver mirada por persona" at bounding box center [1083, 105] width 148 height 42
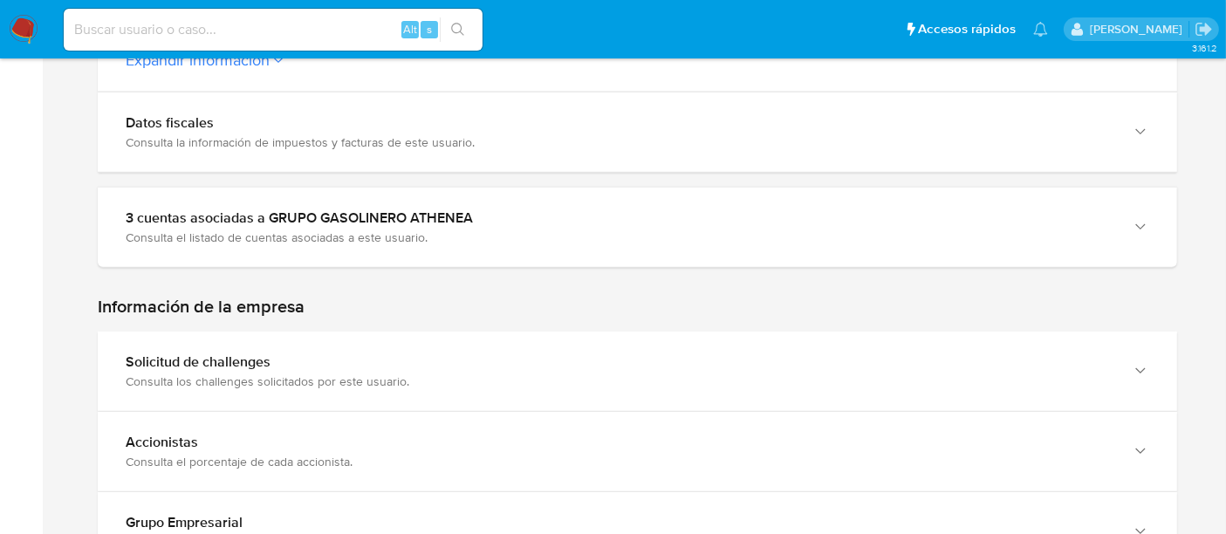
scroll to position [922, 0]
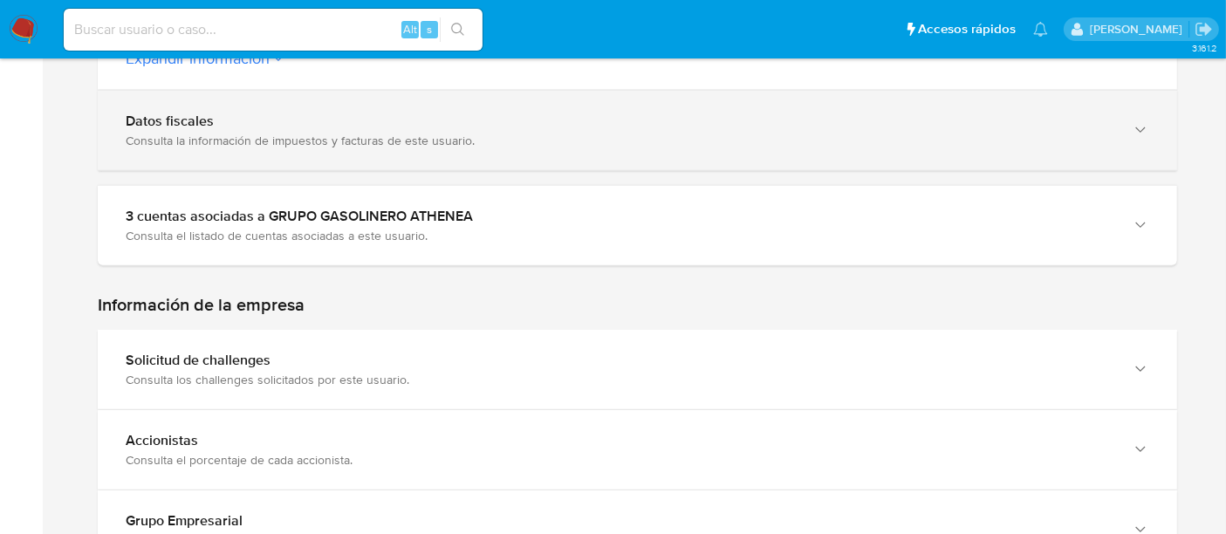
click at [309, 118] on div "Datos fiscales Consulta la información de impuestos y facturas de este usuario." at bounding box center [637, 130] width 1079 height 79
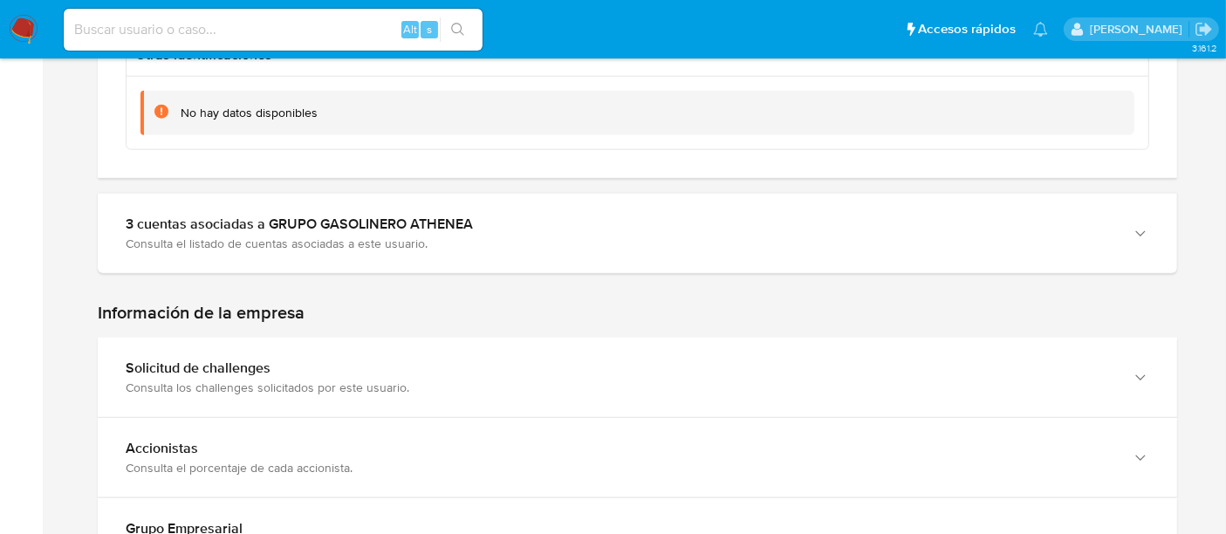
scroll to position [1998, 0]
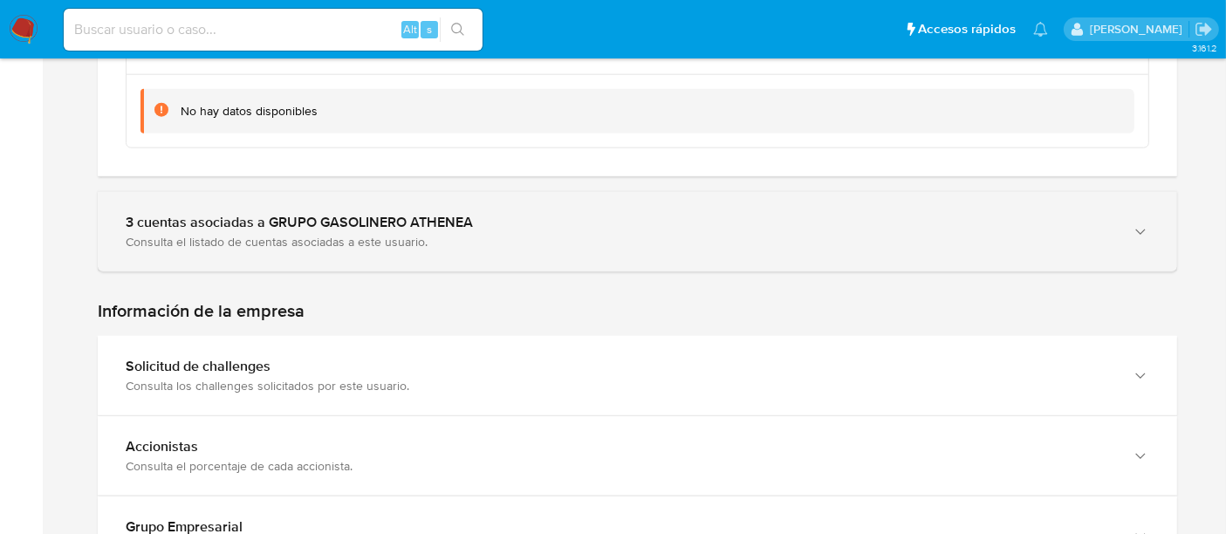
click at [310, 234] on div "Consulta el listado de cuentas asociadas a este usuario." at bounding box center [620, 242] width 989 height 16
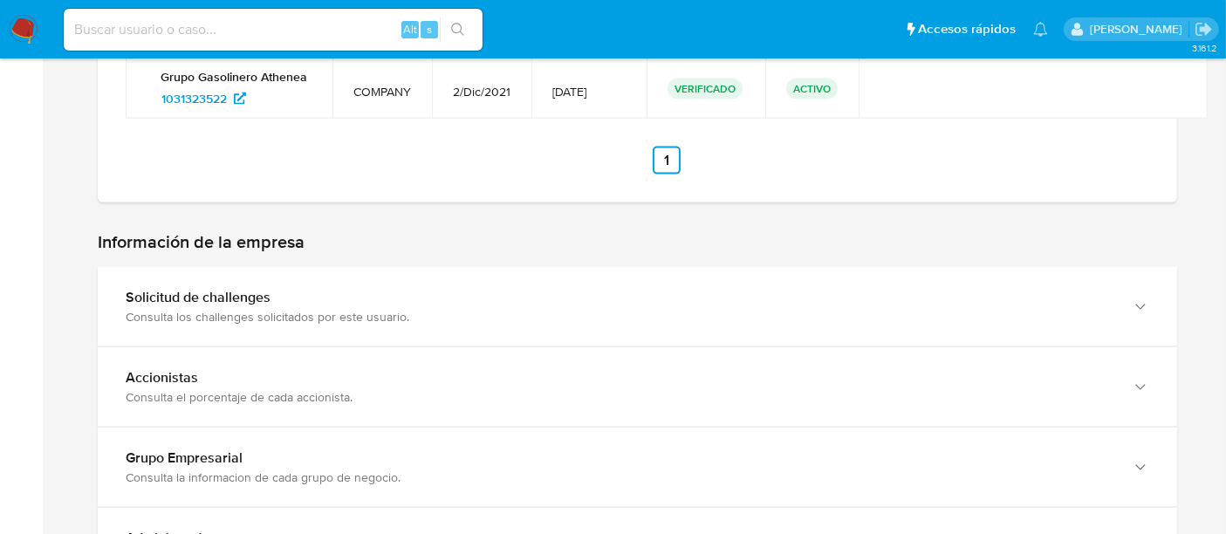
scroll to position [2434, 0]
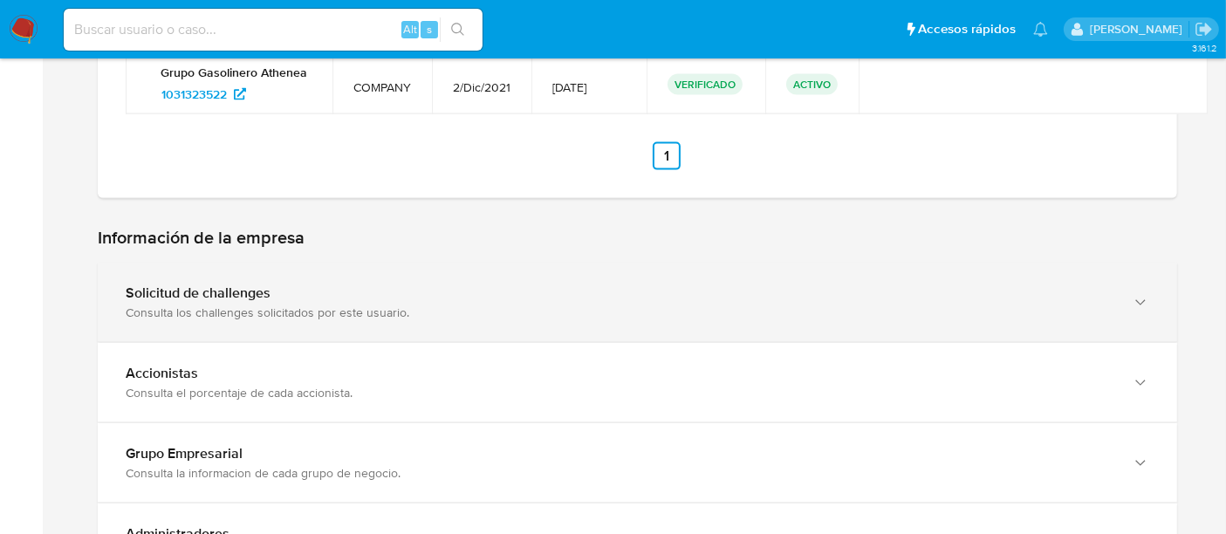
click at [286, 295] on div "Solicitud de challenges Consulta los challenges solicitados por este usuario." at bounding box center [637, 302] width 1079 height 79
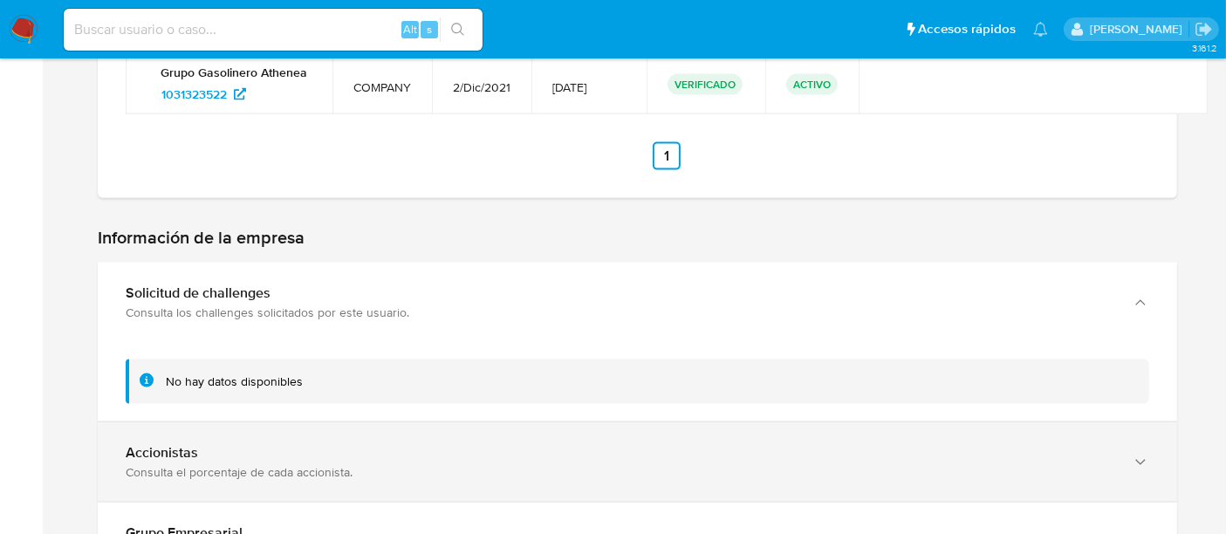
scroll to position [2510, 0]
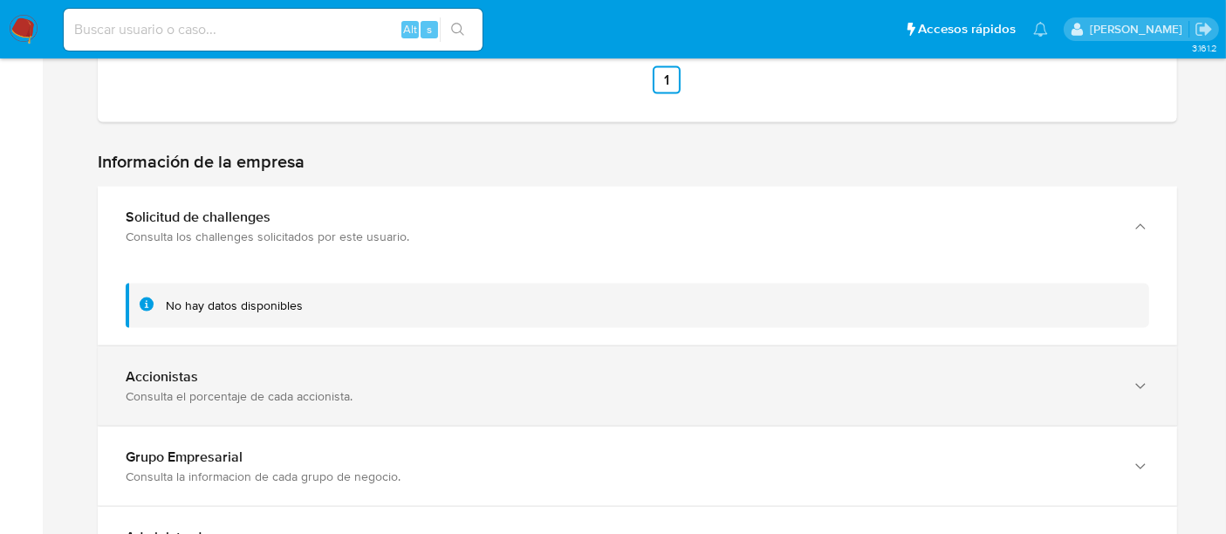
click at [291, 388] on div "Consulta el porcentaje de cada accionista." at bounding box center [620, 396] width 989 height 16
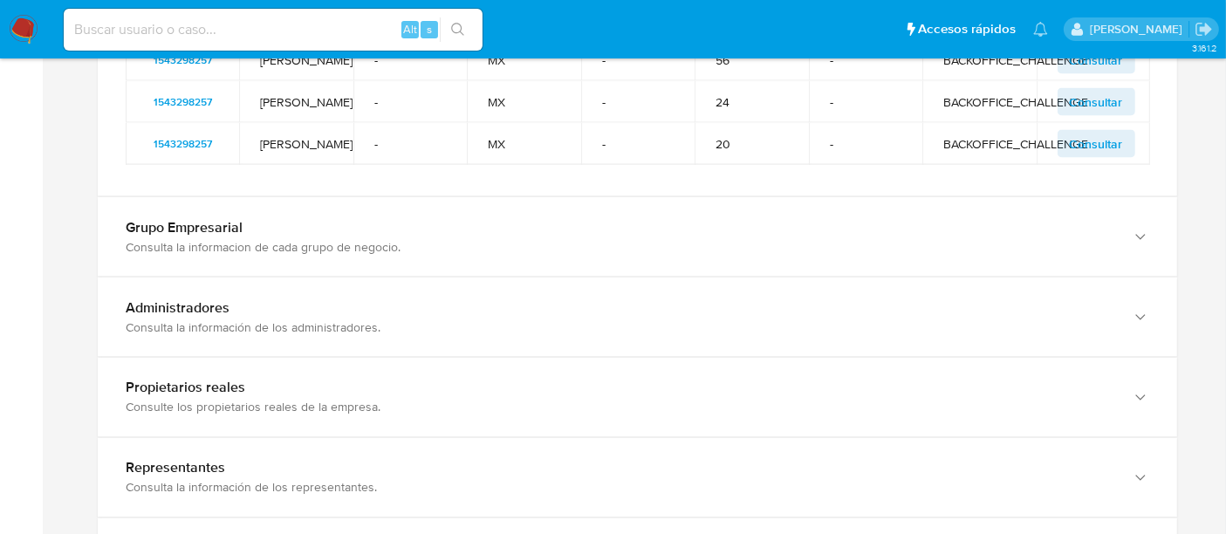
scroll to position [2956, 0]
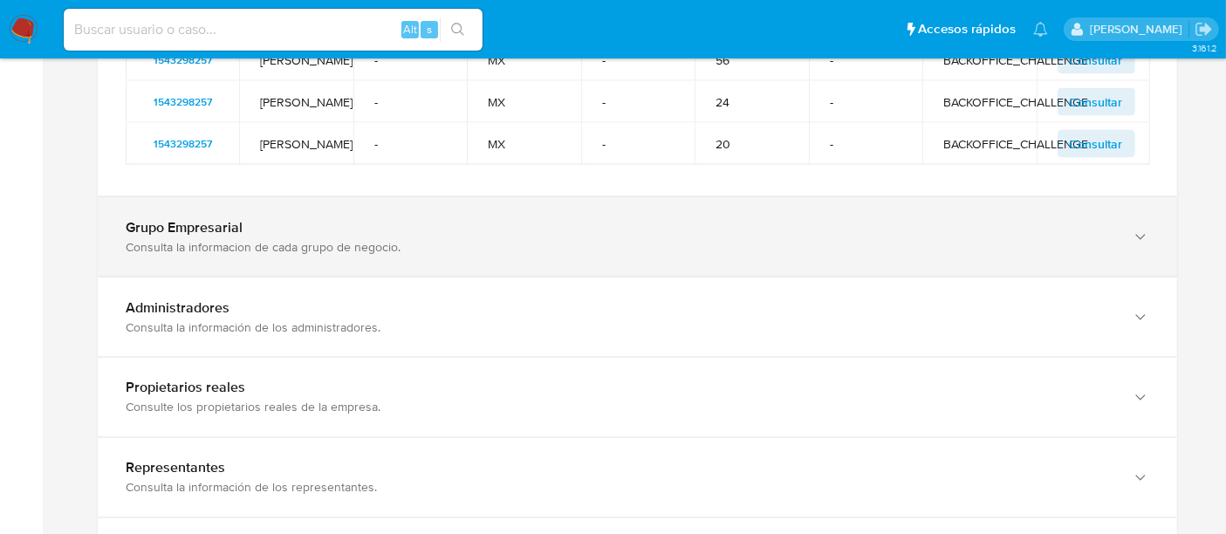
click at [281, 275] on div "Grupo Empresarial Consulta la informacion de cada grupo de negocio." at bounding box center [637, 236] width 1079 height 79
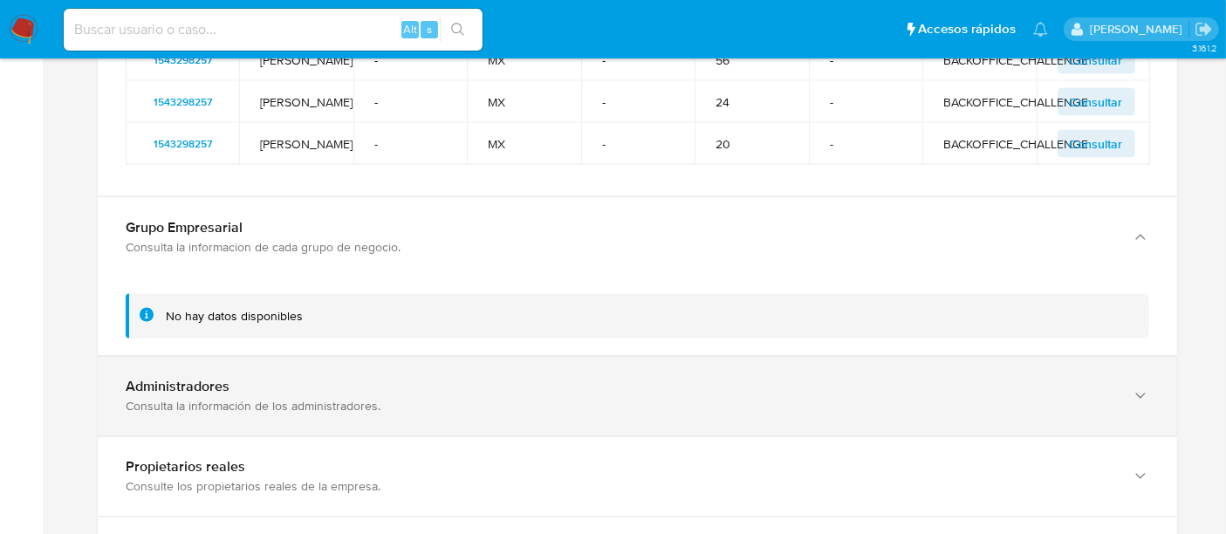
click at [278, 393] on div "Administradores" at bounding box center [620, 387] width 989 height 17
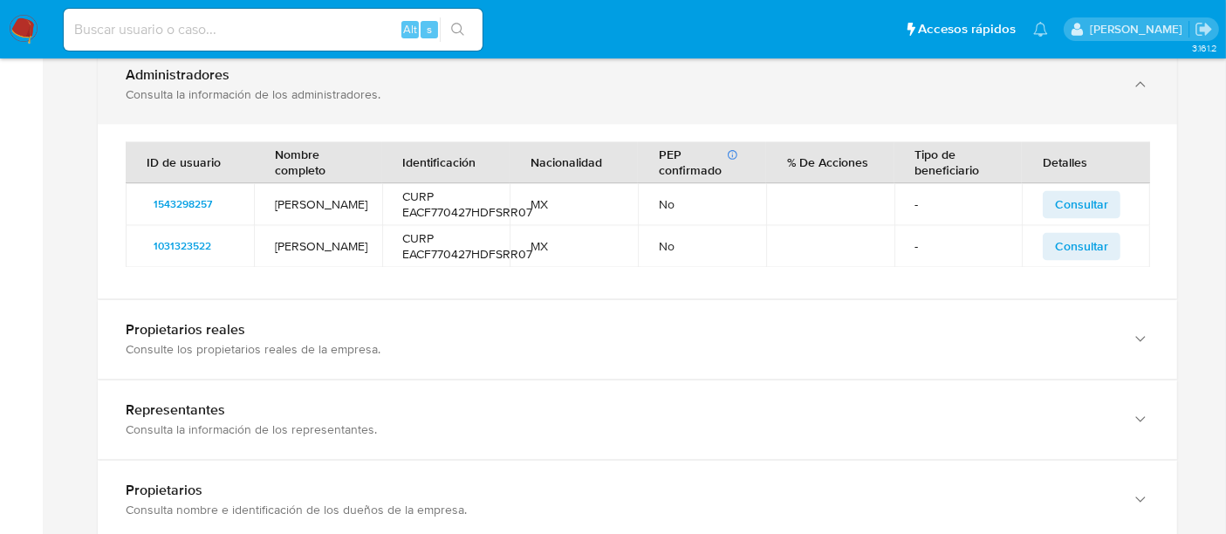
scroll to position [3270, 0]
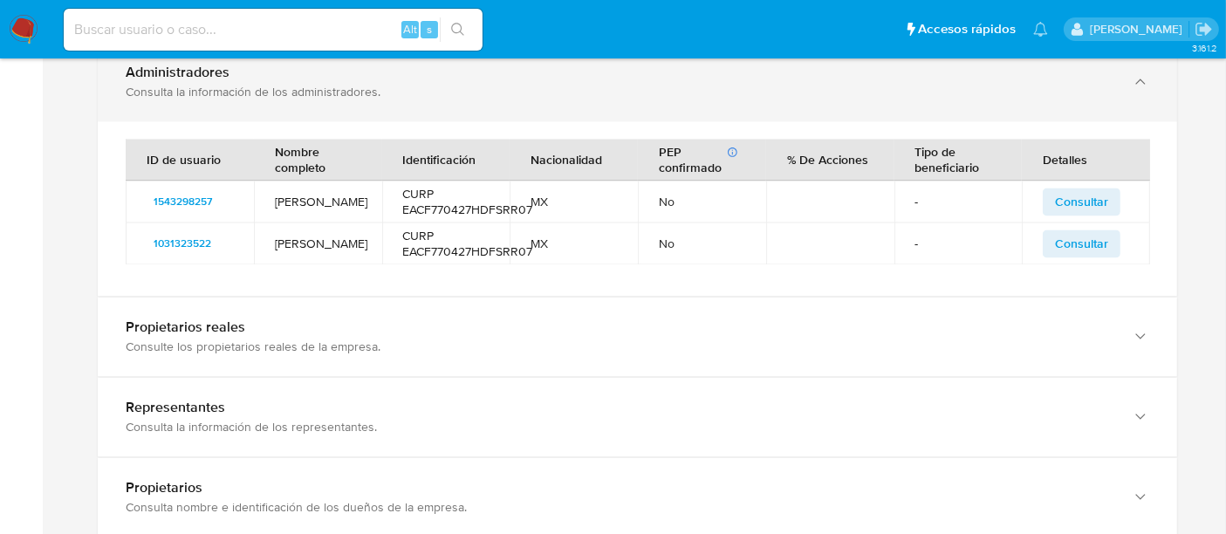
click at [278, 377] on div "Propietarios reales Consulte los propietarios reales de la empresa." at bounding box center [637, 337] width 1079 height 79
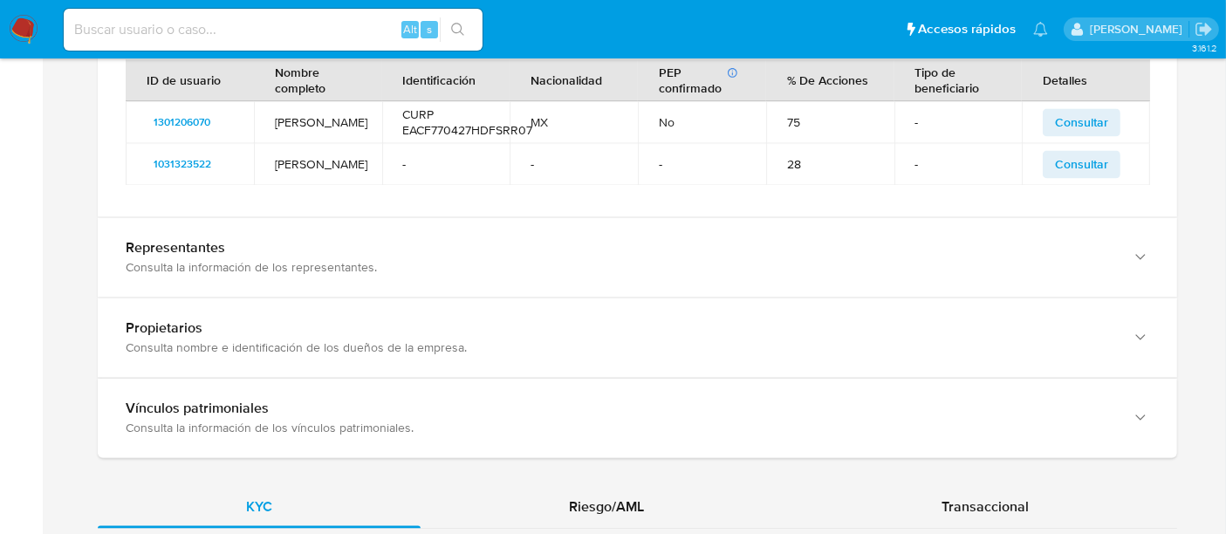
scroll to position [3606, 0]
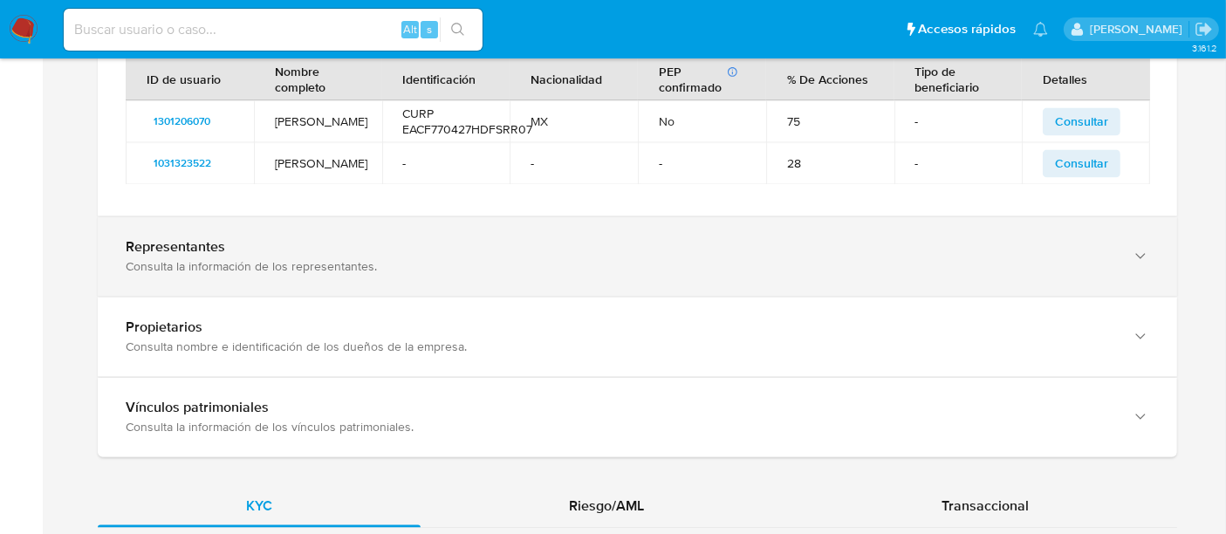
click at [269, 296] on div "Representantes Consulta la información de los representantes." at bounding box center [637, 255] width 1079 height 79
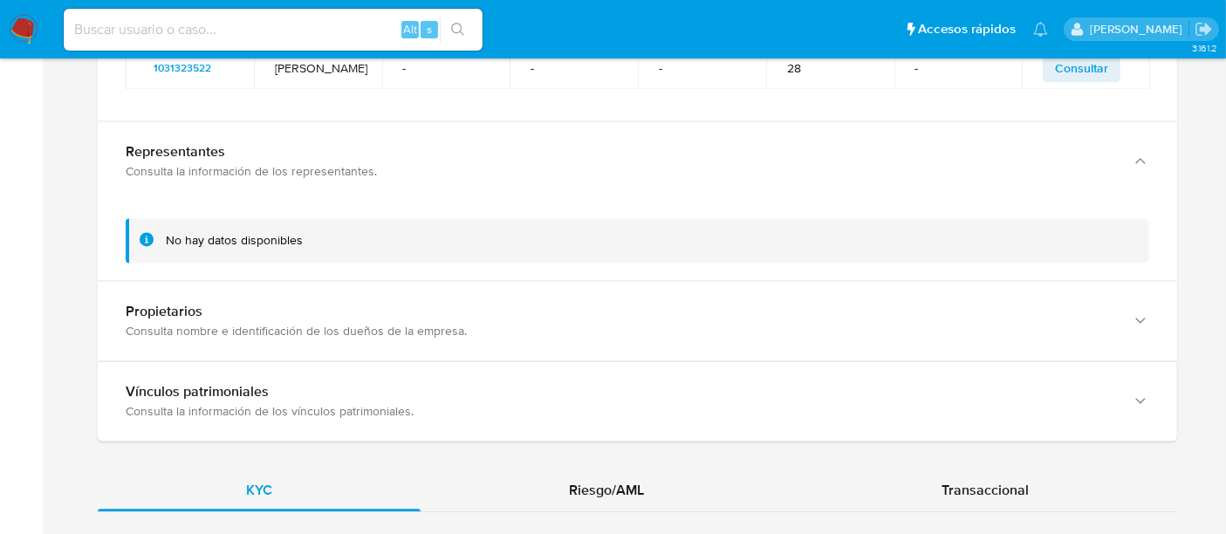
scroll to position [3709, 0]
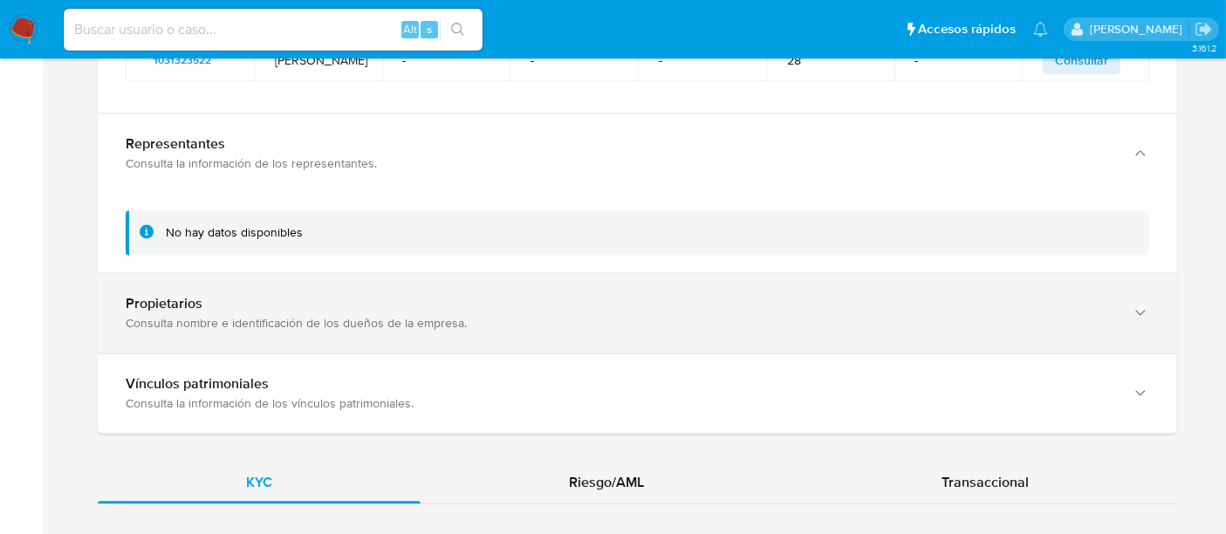
click at [262, 352] on div "Propietarios Consulta nombre e identificación de los dueños de la empresa." at bounding box center [637, 312] width 1079 height 79
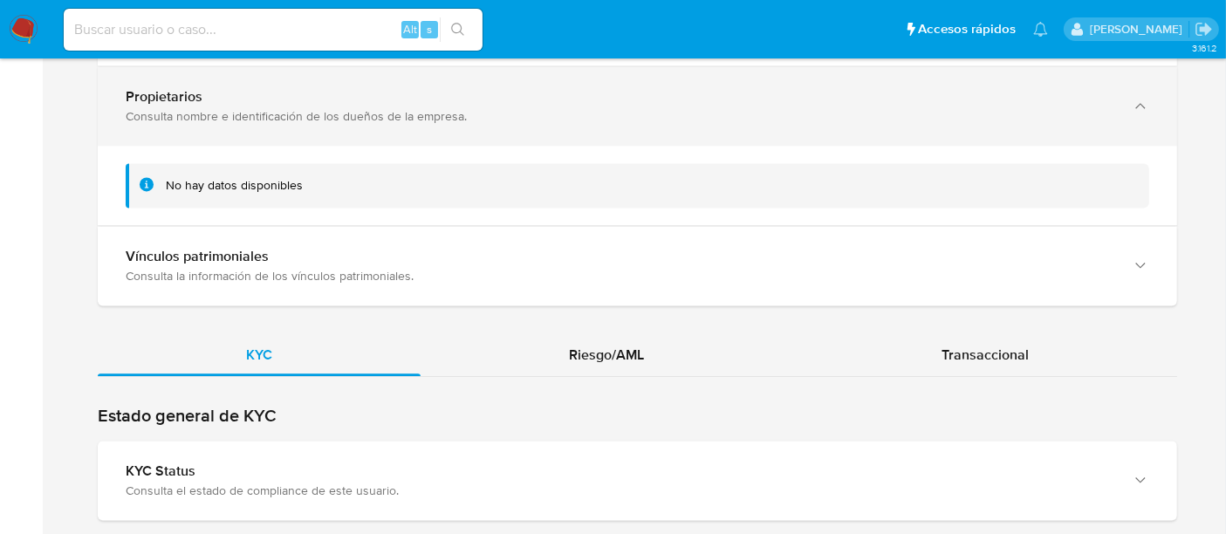
scroll to position [3916, 0]
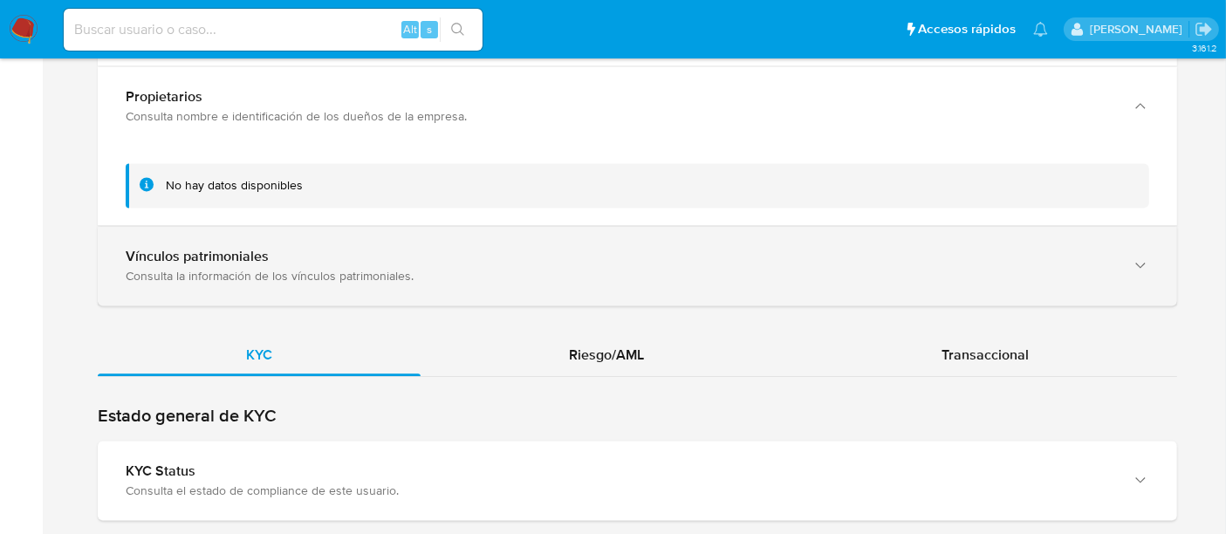
click at [262, 284] on div "Consulta la información de los vínculos patrimoniales." at bounding box center [620, 276] width 989 height 16
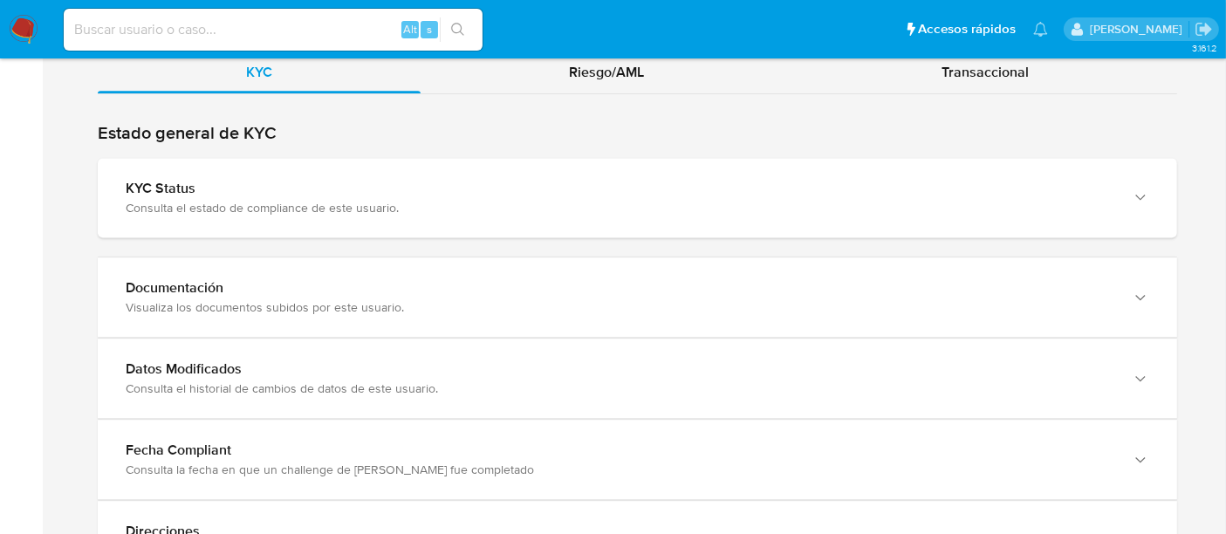
scroll to position [4279, 0]
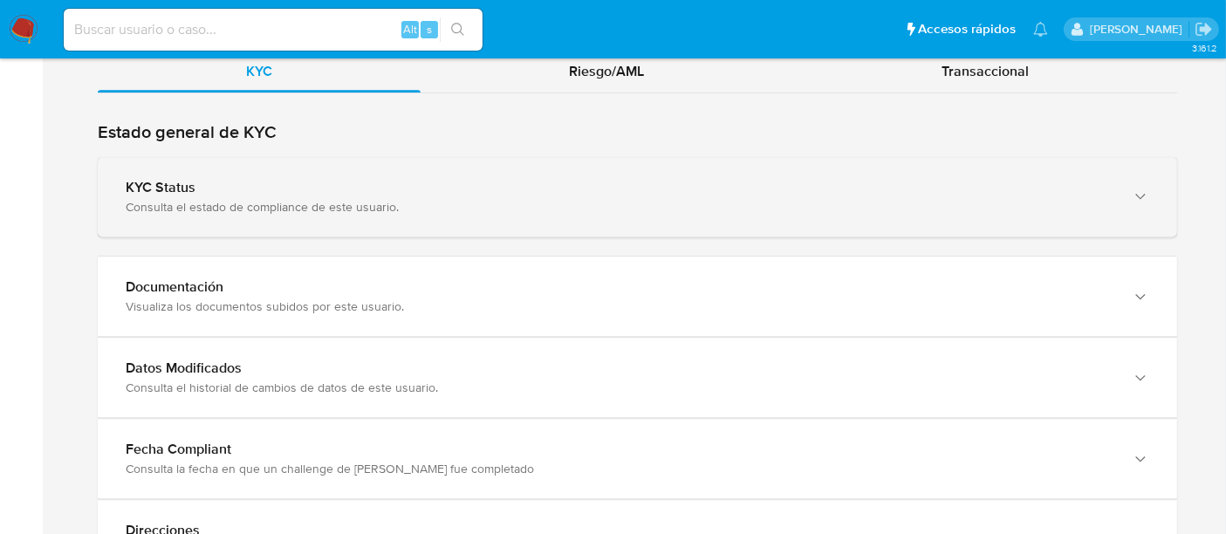
click at [292, 236] on div "KYC Status Consulta el estado de compliance de este usuario." at bounding box center [637, 196] width 1079 height 79
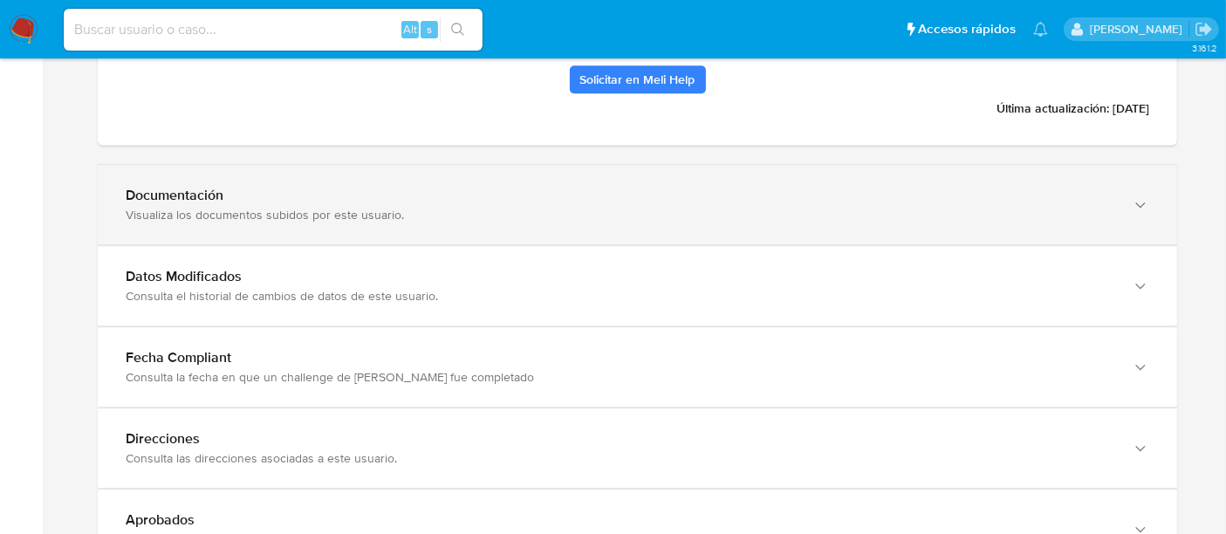
scroll to position [4683, 0]
click at [291, 222] on div "Visualiza los documentos subidos por este usuario." at bounding box center [620, 215] width 989 height 16
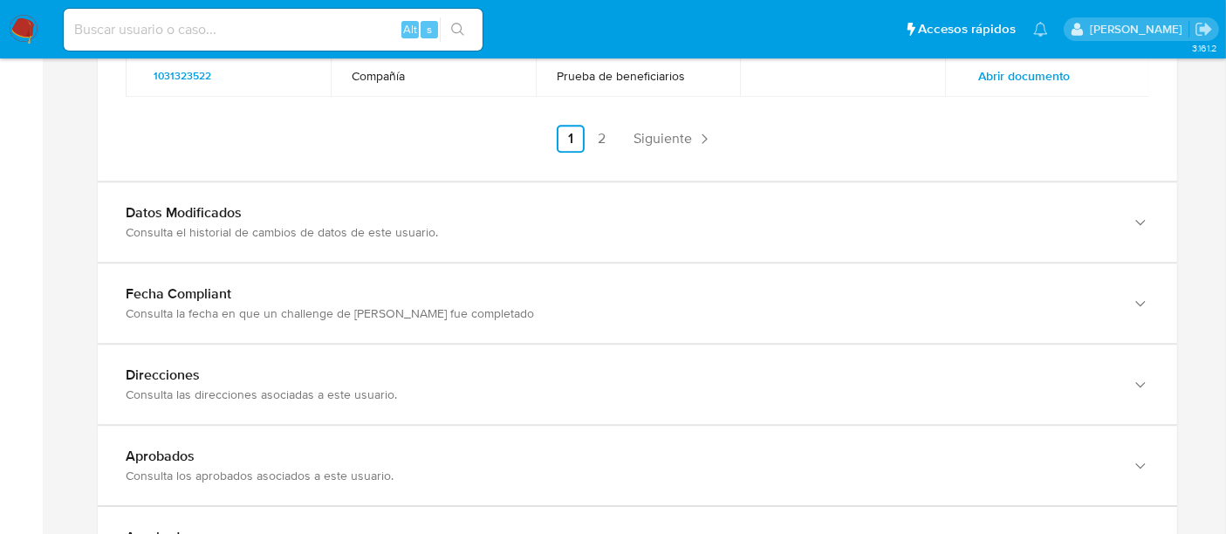
scroll to position [5297, 0]
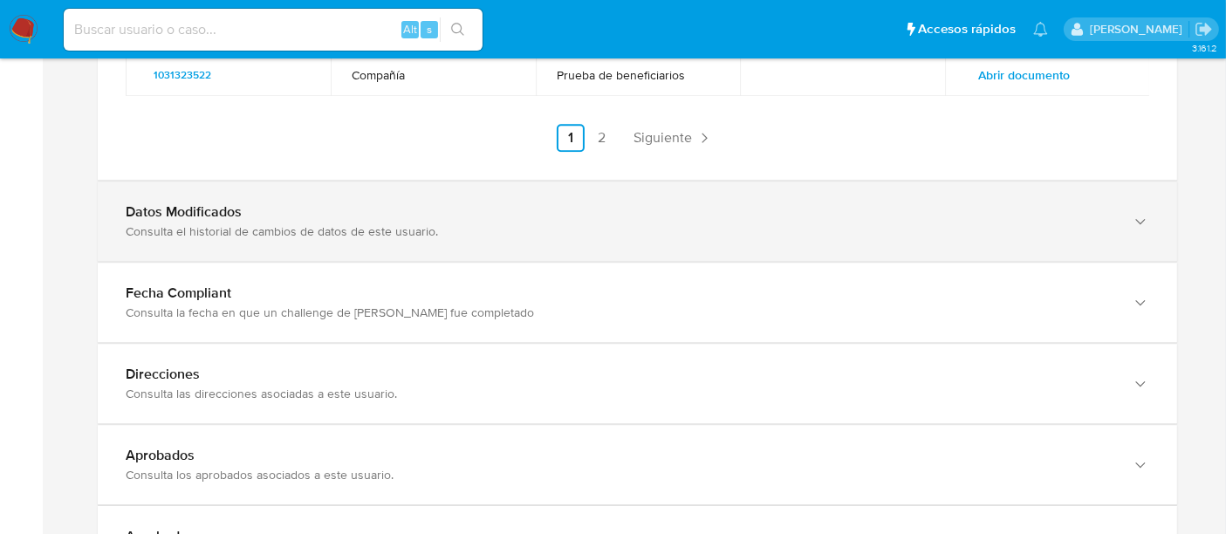
click at [246, 261] on div "Datos Modificados Consulta el historial de cambios de datos de este usuario." at bounding box center [637, 220] width 1079 height 79
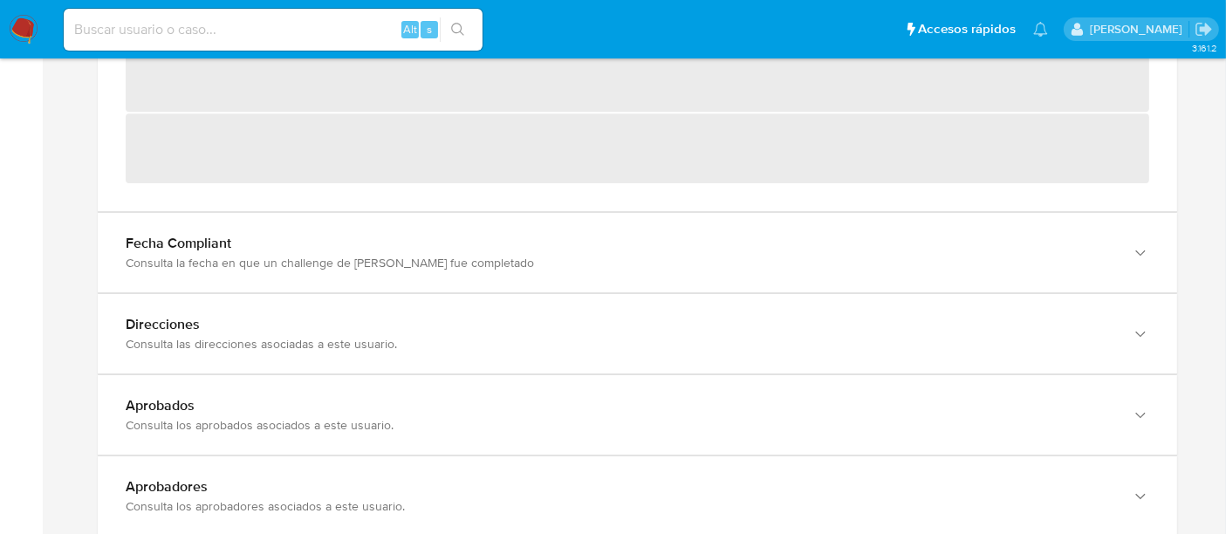
scroll to position [5672, 0]
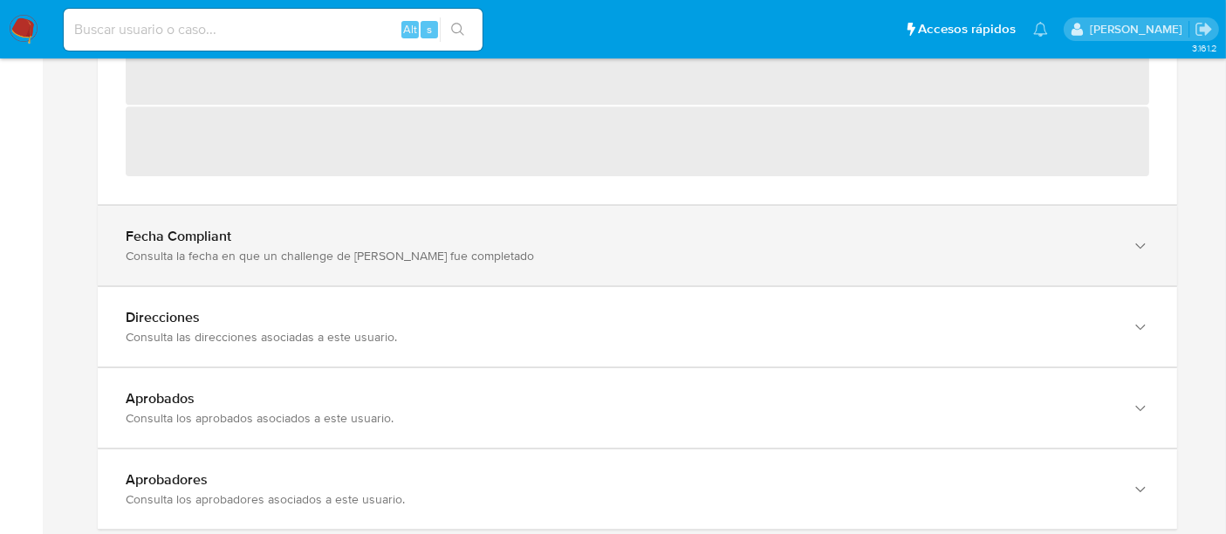
click at [263, 285] on div "Fecha Compliant Consulta la fecha en que un challenge de kyc fue completado" at bounding box center [637, 245] width 1079 height 79
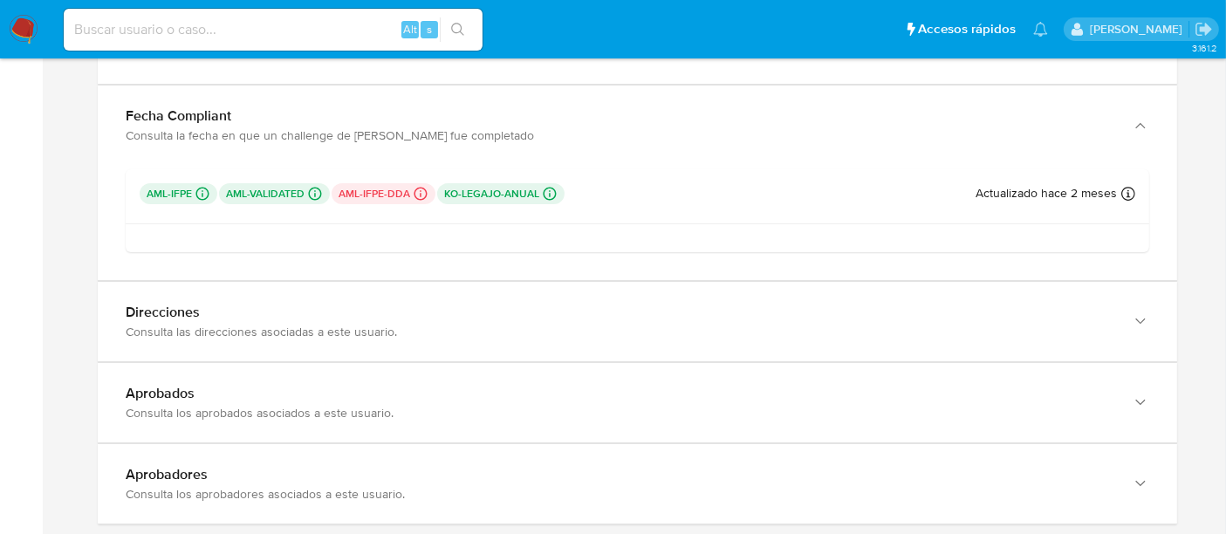
scroll to position [5794, 0]
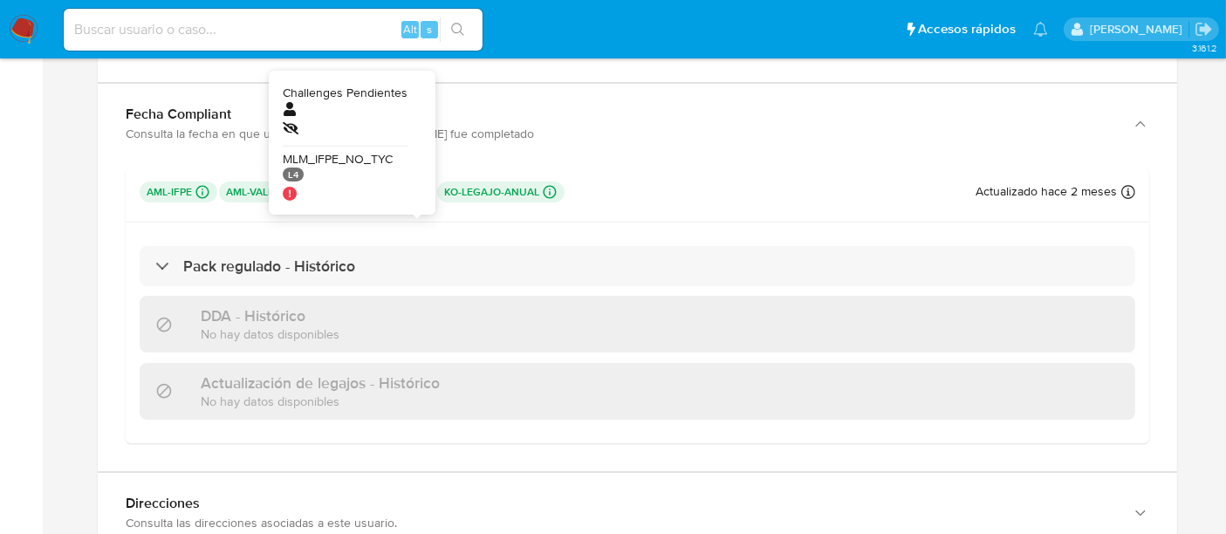
click at [417, 200] on icon at bounding box center [421, 192] width 16 height 16
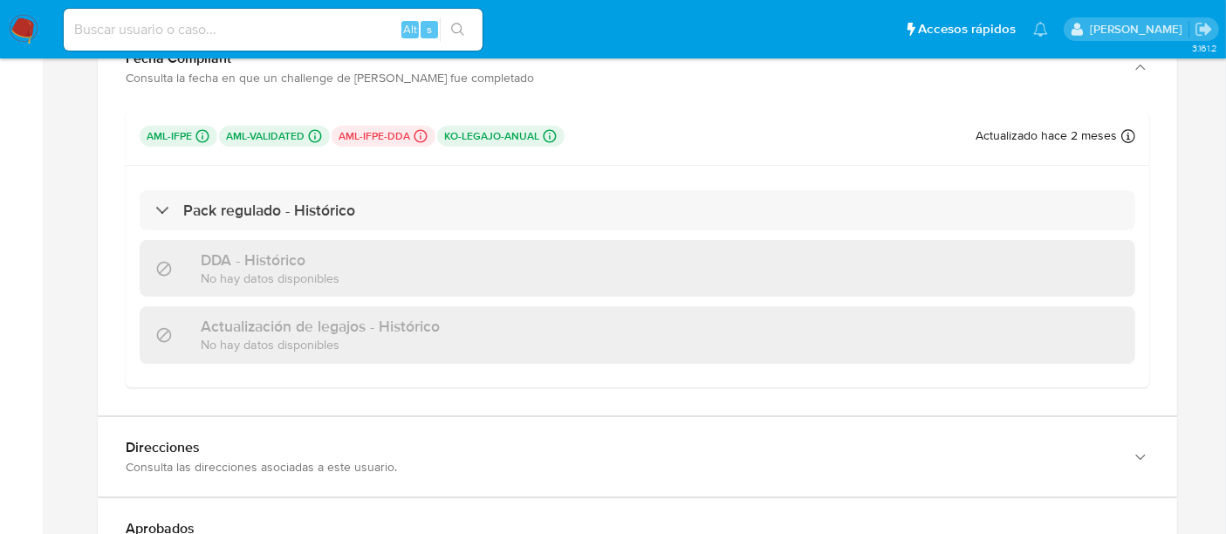
click at [382, 147] on p "aml-ifpe-dda Challenges Pendientes MLM_IFPE_NO_TYC L4" at bounding box center [384, 136] width 104 height 21
click at [537, 147] on p "ko-legajo-anual Challenges Pendientes" at bounding box center [500, 136] width 127 height 21
click at [392, 147] on p "aml-ifpe-dda Challenges Pendientes MLM_IFPE_NO_TYC L4" at bounding box center [384, 136] width 104 height 21
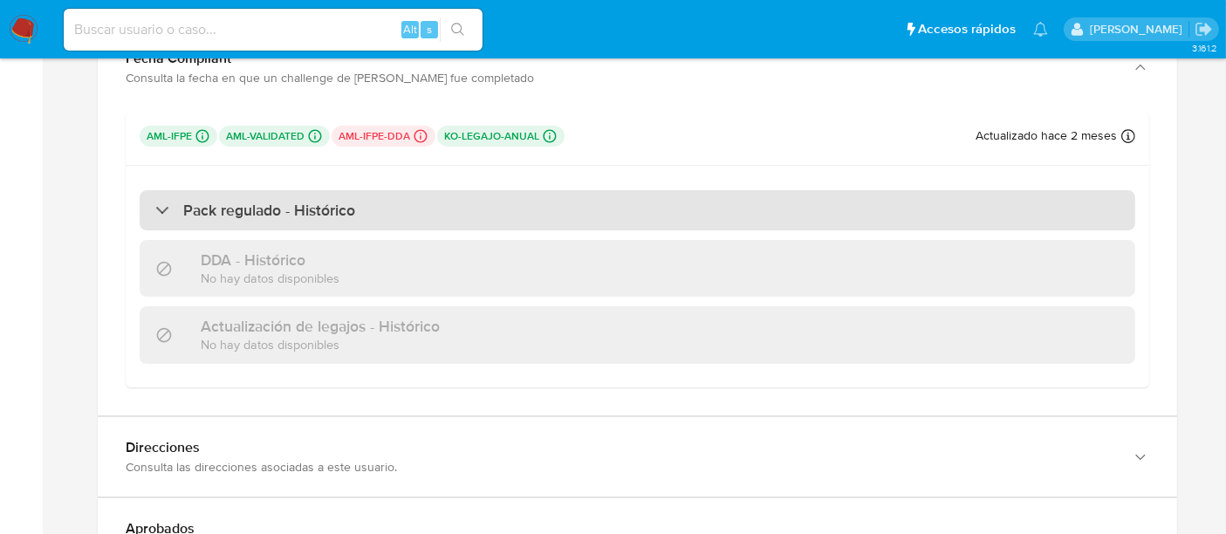
click at [278, 230] on div "Pack regulado - Histórico" at bounding box center [637, 210] width 995 height 40
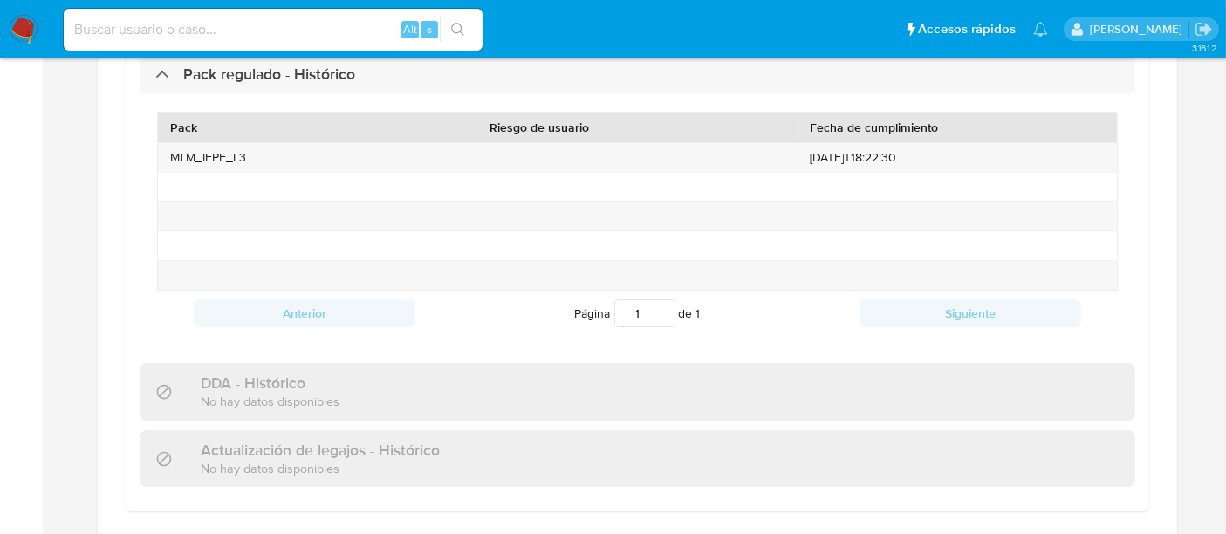
scroll to position [6008, 0]
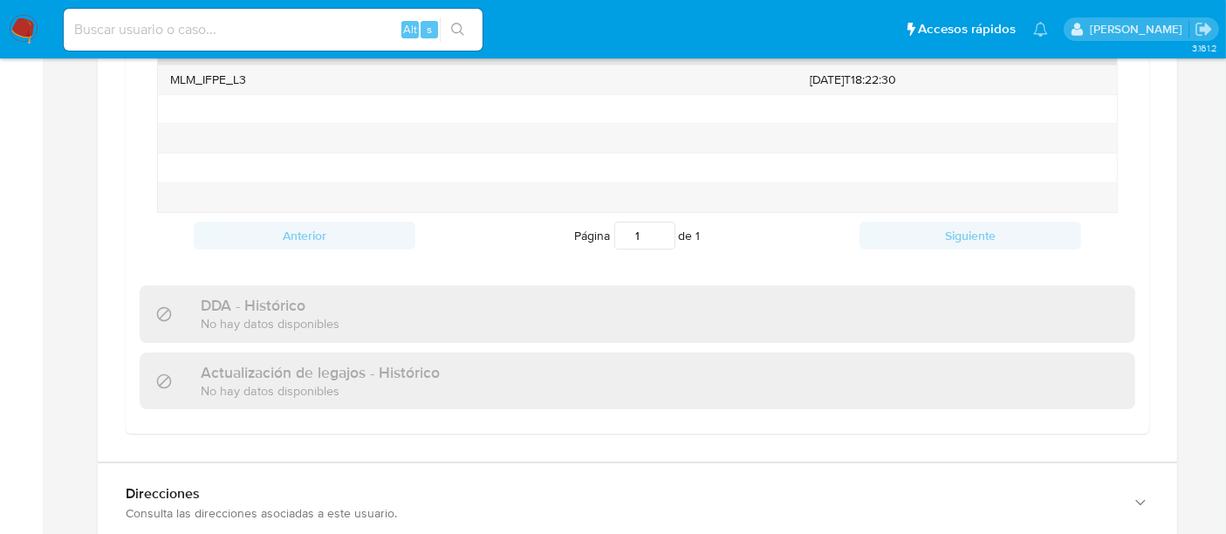
click at [303, 332] on p "No hay datos disponibles" at bounding box center [270, 323] width 139 height 17
click at [279, 399] on p "No hay datos disponibles" at bounding box center [320, 390] width 239 height 17
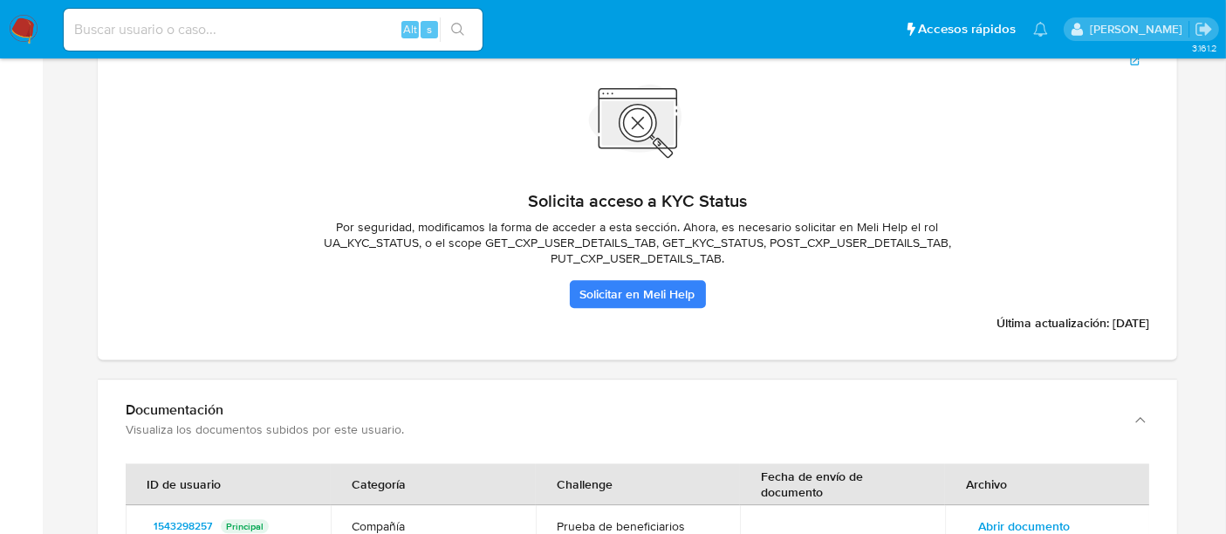
scroll to position [4435, 0]
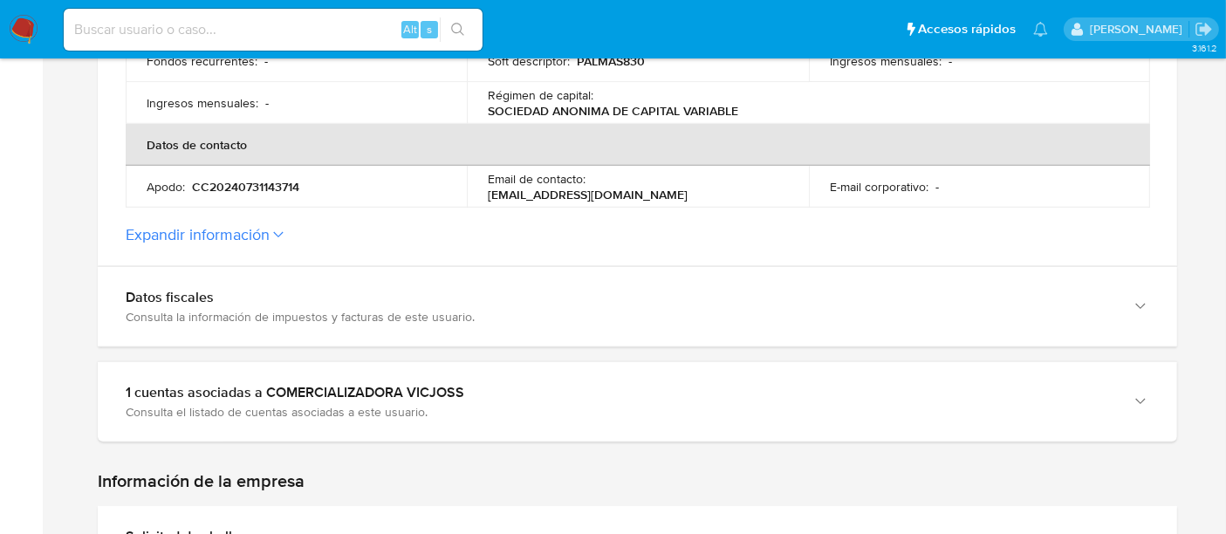
scroll to position [730, 0]
click at [263, 225] on button "Expandir información" at bounding box center [198, 234] width 144 height 19
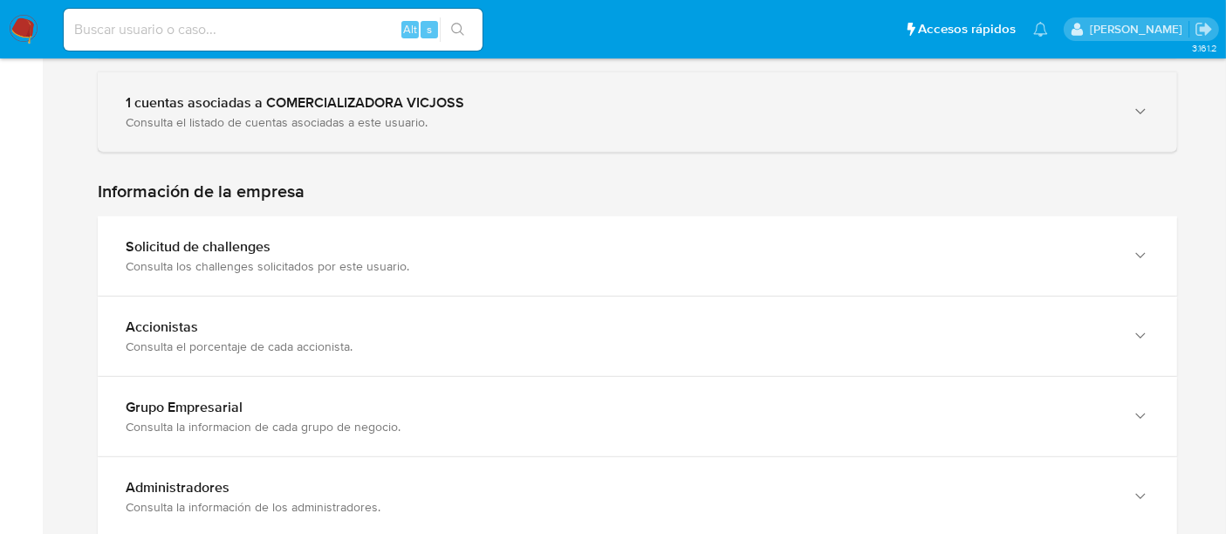
scroll to position [1309, 0]
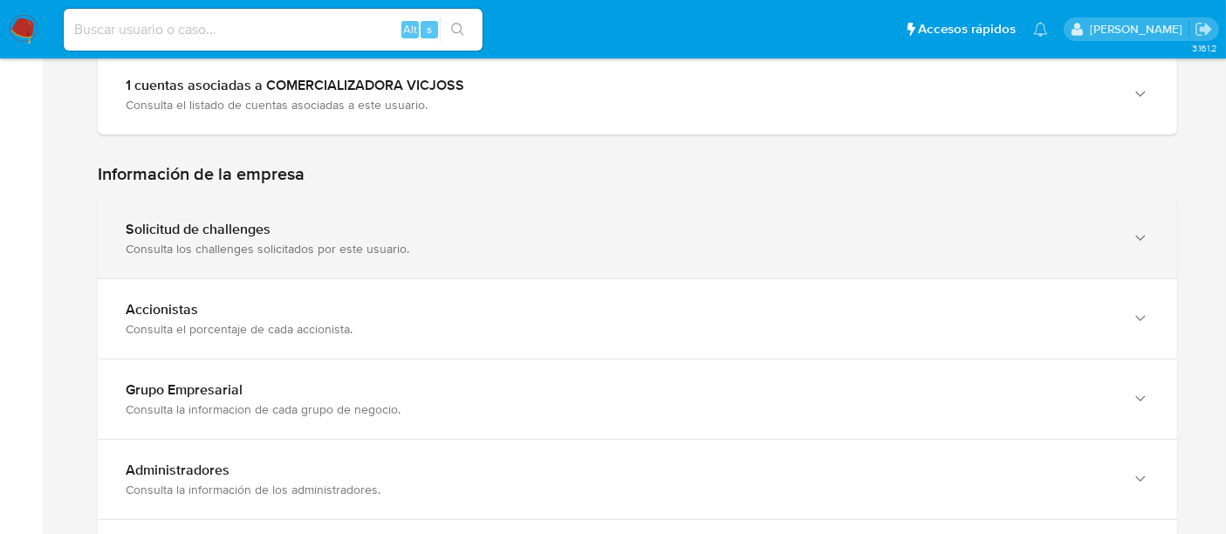
click at [241, 241] on div "Consulta los challenges solicitados por este usuario." at bounding box center [620, 249] width 989 height 16
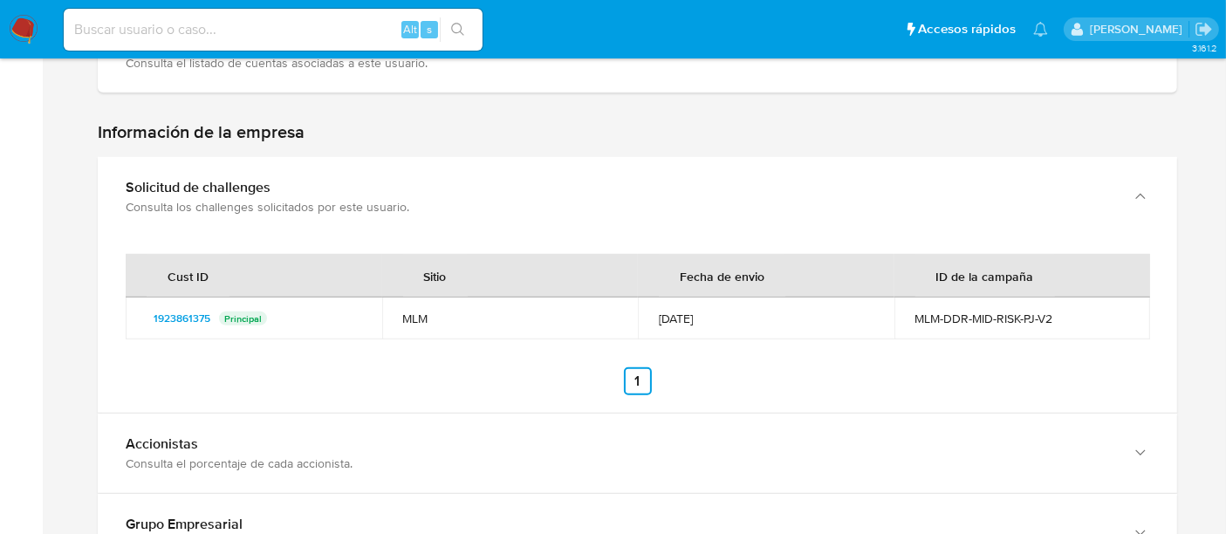
scroll to position [1352, 0]
click at [194, 306] on span "1923861375" at bounding box center [182, 316] width 57 height 21
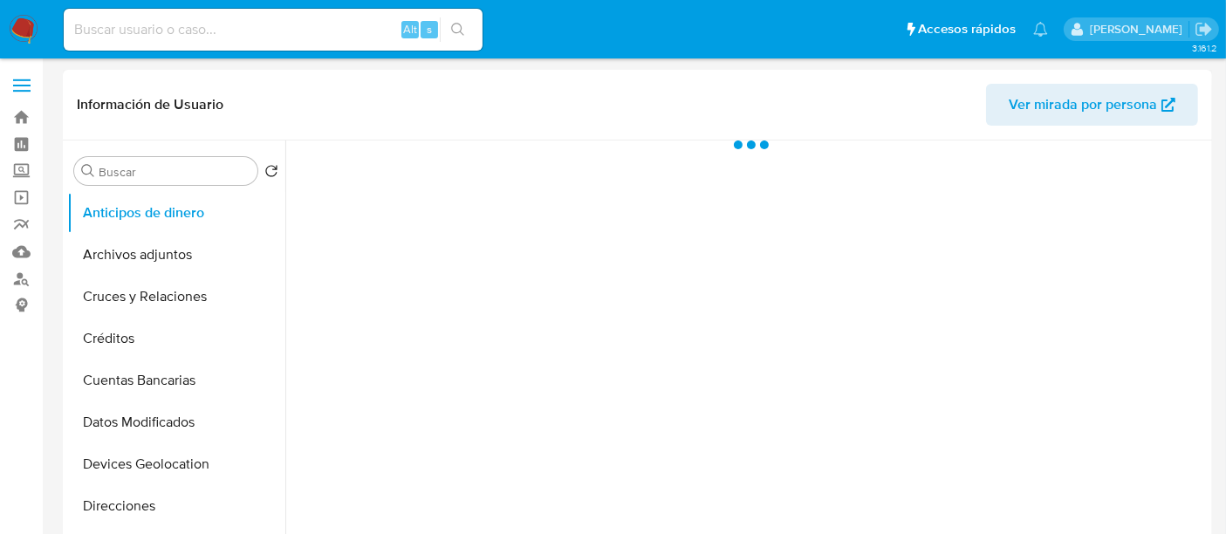
click at [1037, 113] on span "Ver mirada por persona" at bounding box center [1083, 105] width 148 height 42
select select "10"
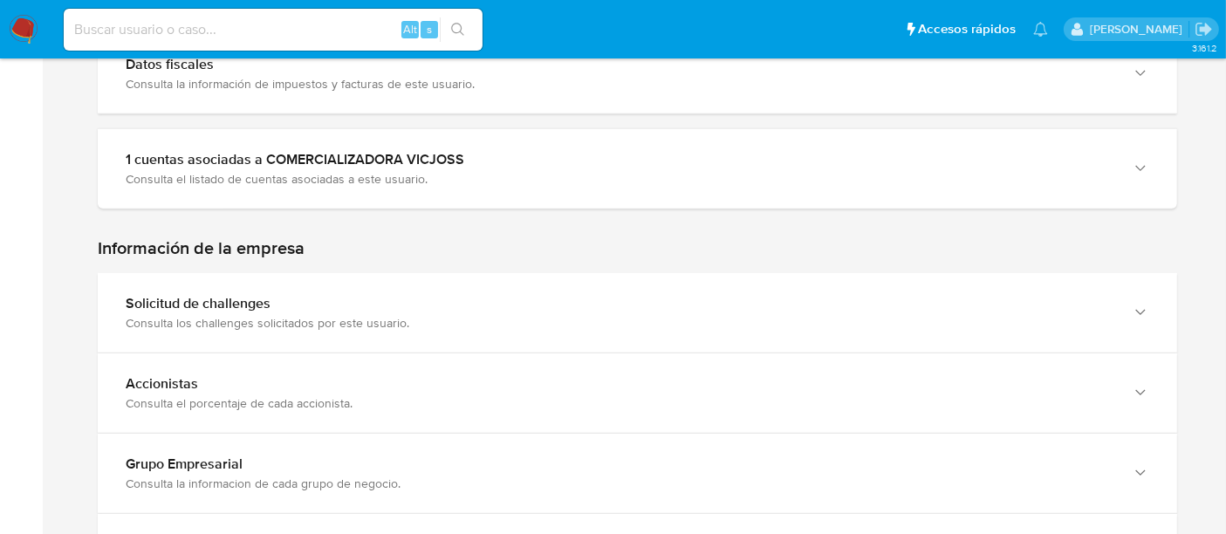
scroll to position [962, 0]
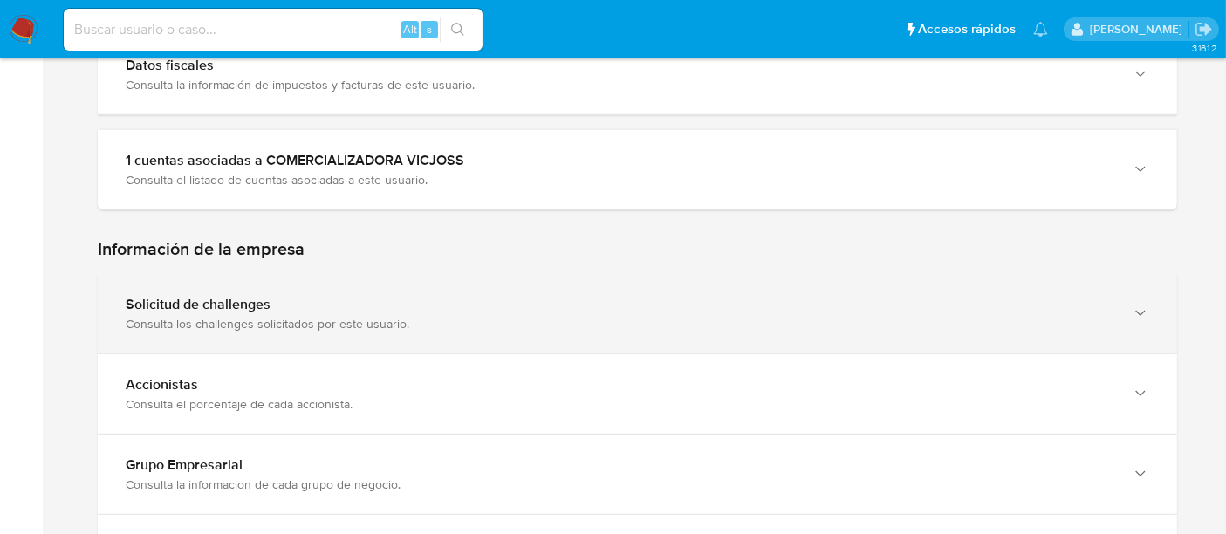
click at [338, 316] on div "Consulta los challenges solicitados por este usuario." at bounding box center [620, 324] width 989 height 16
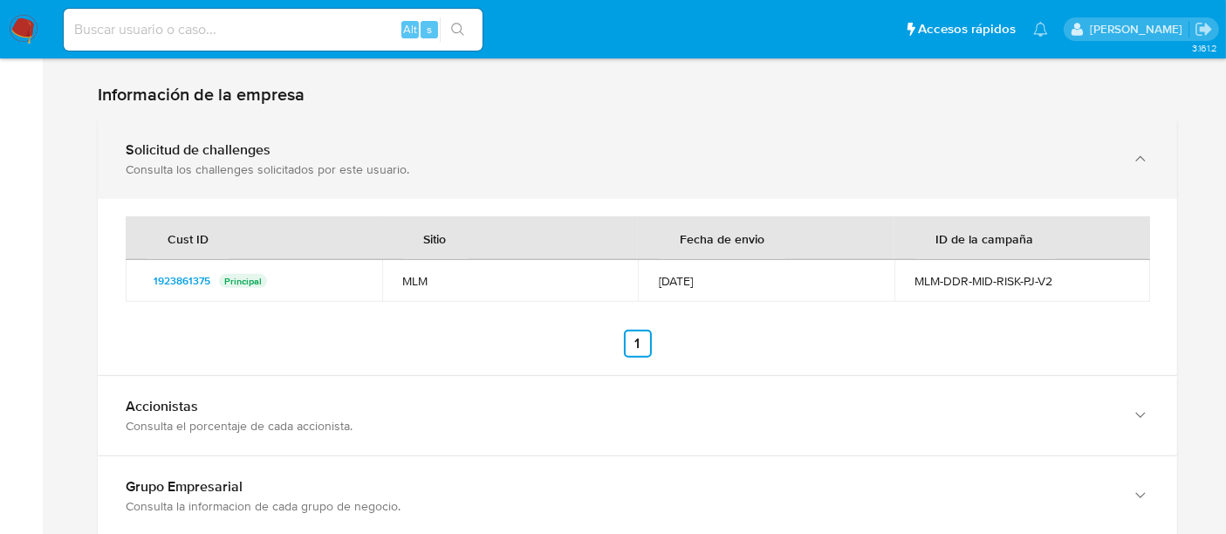
scroll to position [1146, 0]
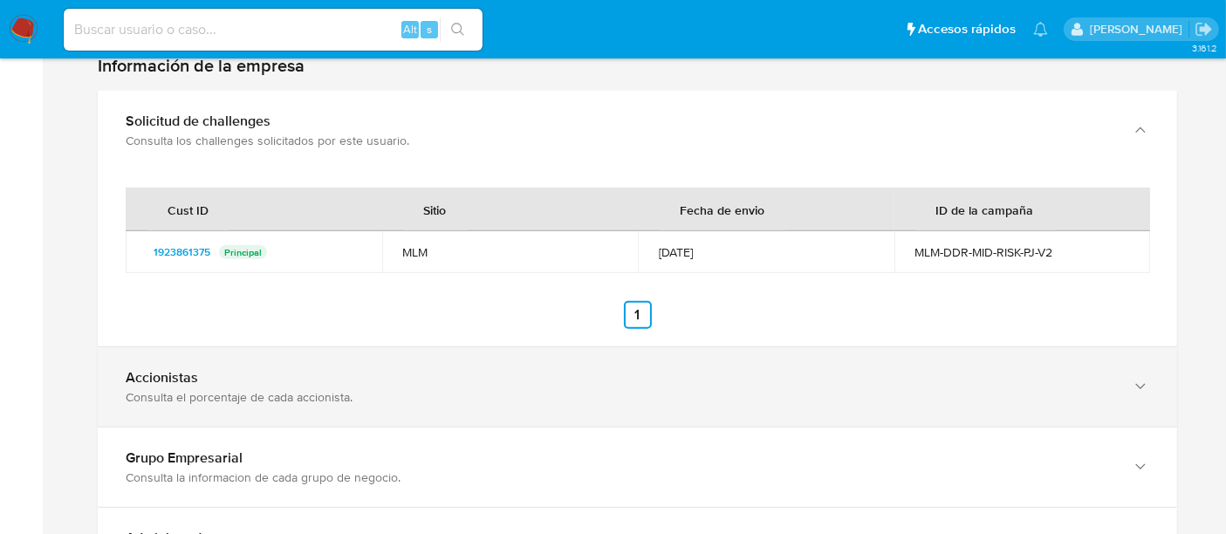
click at [330, 389] on div "Consulta el porcentaje de cada accionista." at bounding box center [620, 397] width 989 height 16
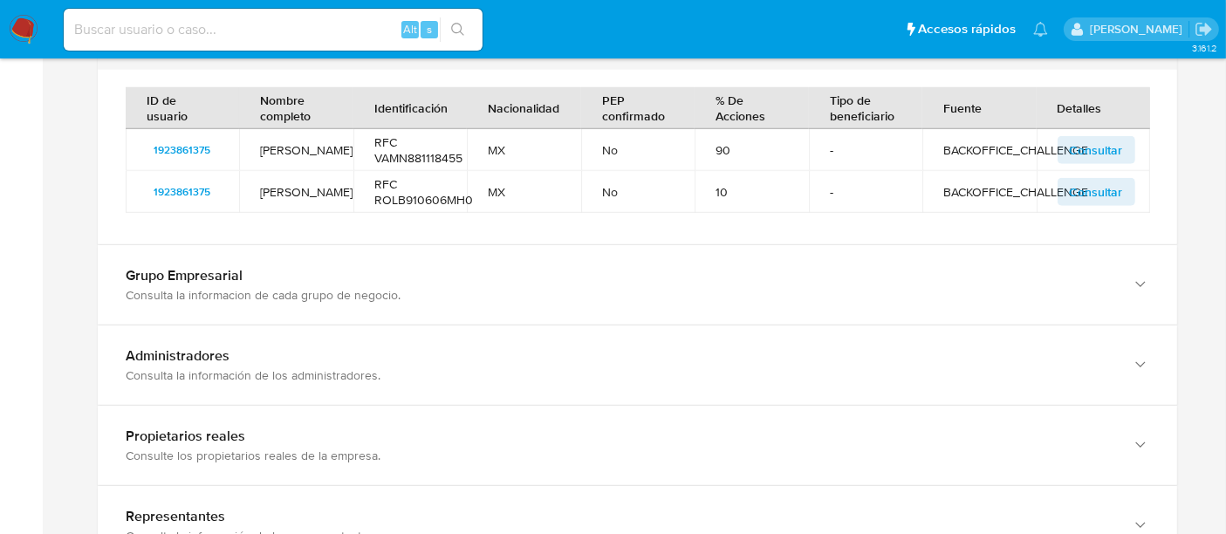
scroll to position [1503, 0]
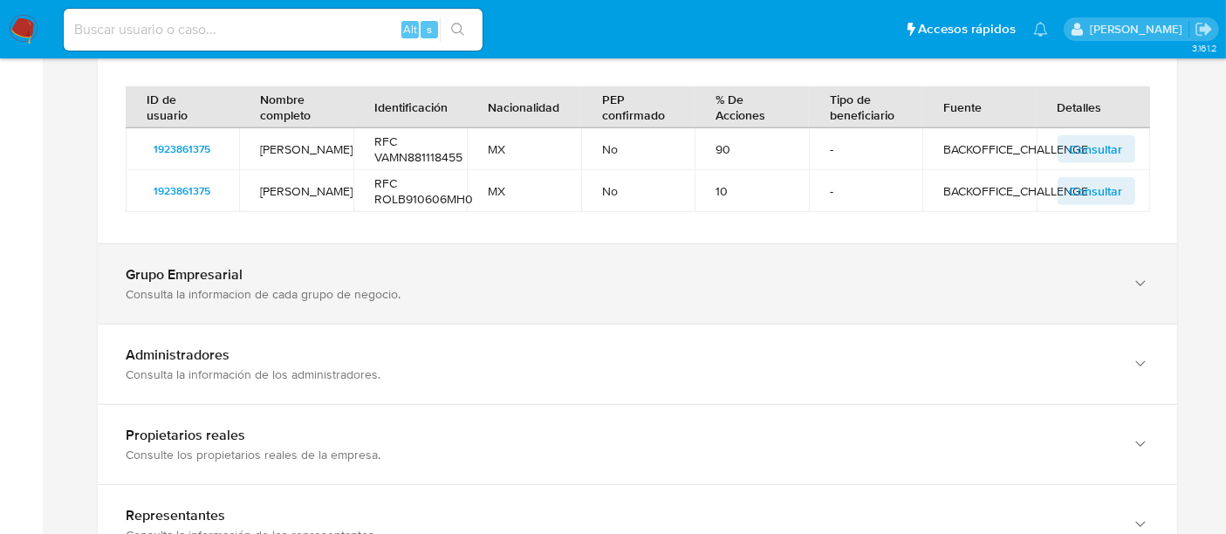
click at [325, 294] on div "Grupo Empresarial Consulta la informacion de cada grupo de negocio." at bounding box center [637, 283] width 1079 height 79
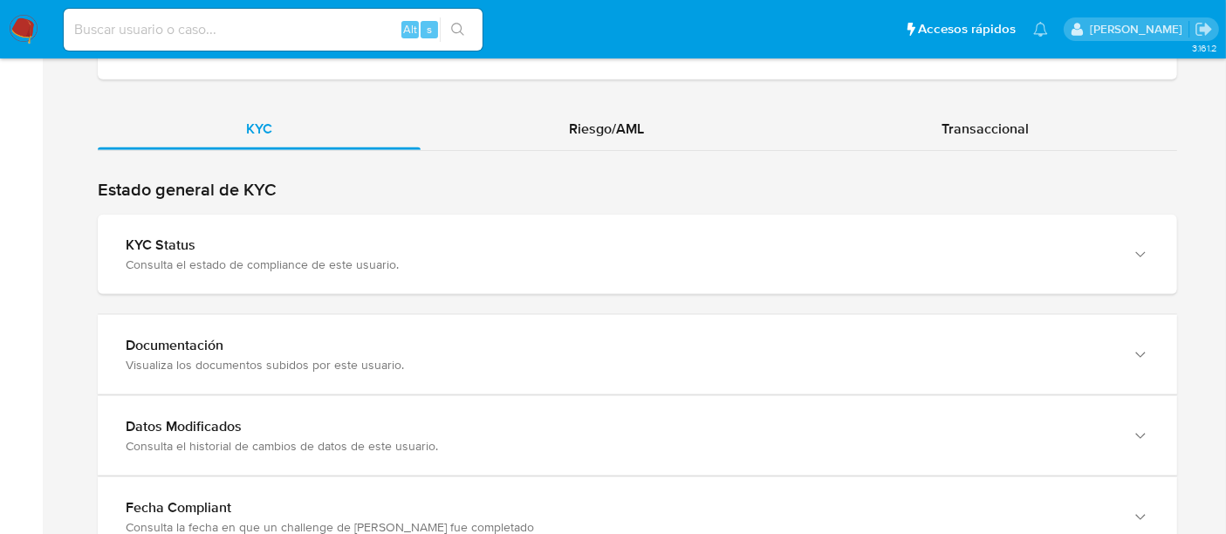
scroll to position [2231, 0]
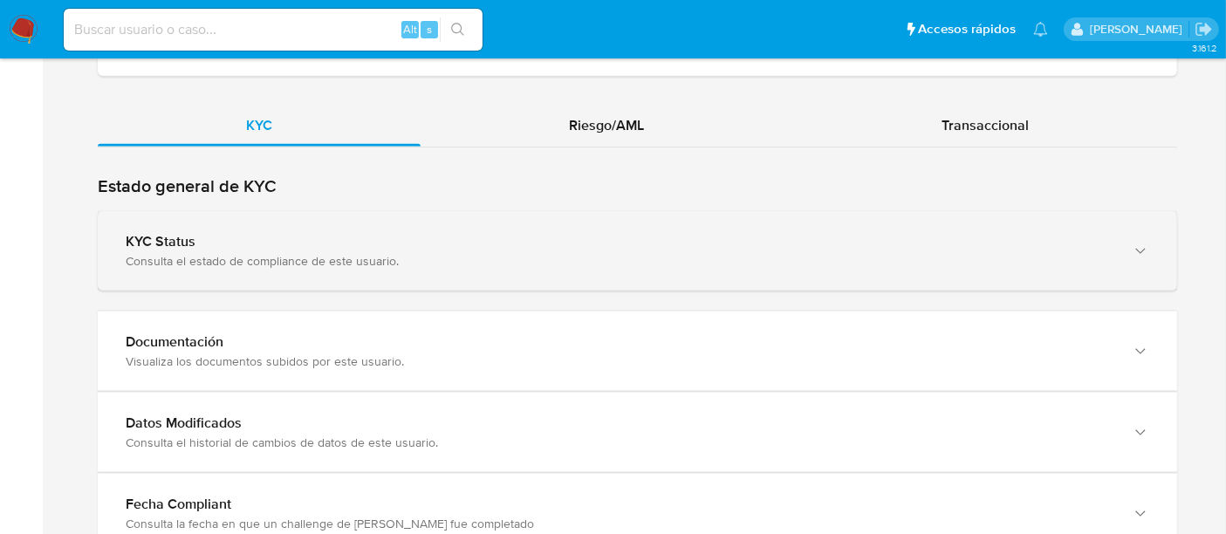
click at [350, 253] on div "Consulta el estado de compliance de este usuario." at bounding box center [620, 261] width 989 height 16
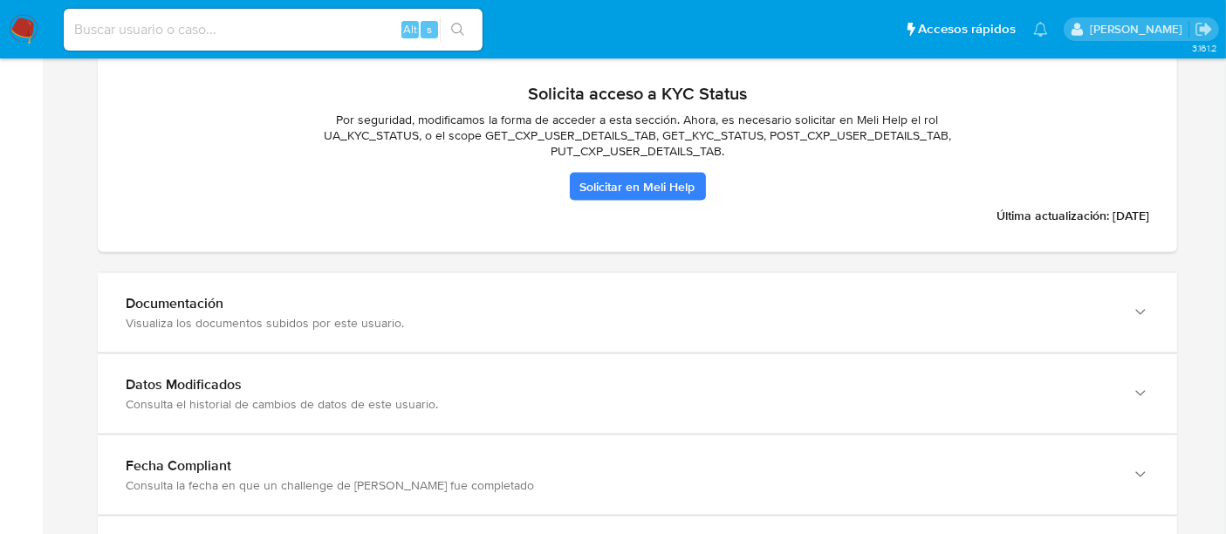
scroll to position [2584, 0]
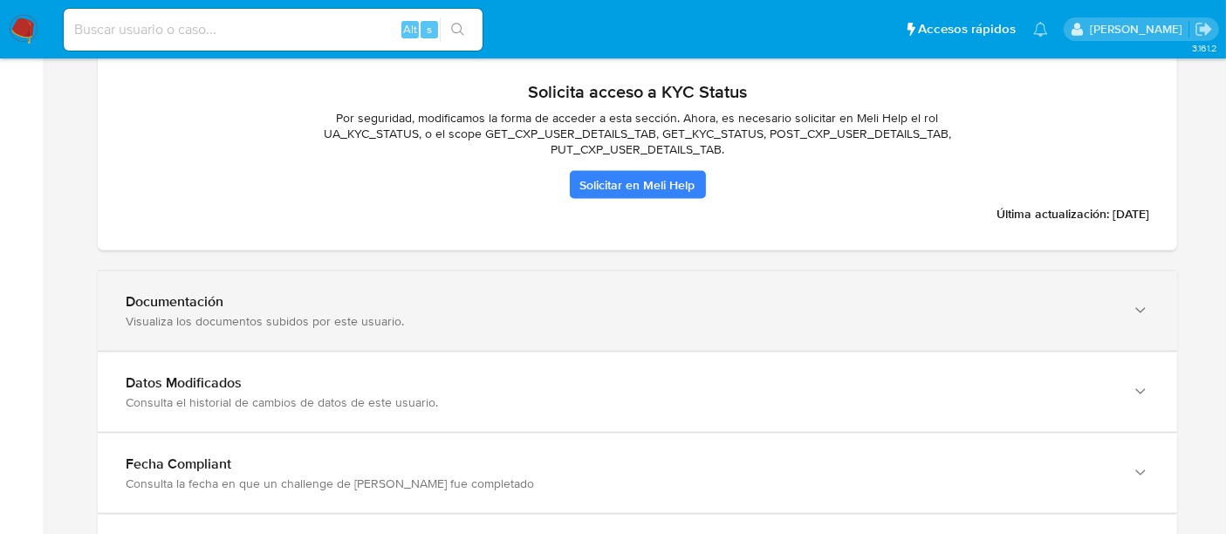
click at [298, 293] on div "Documentación" at bounding box center [620, 301] width 989 height 17
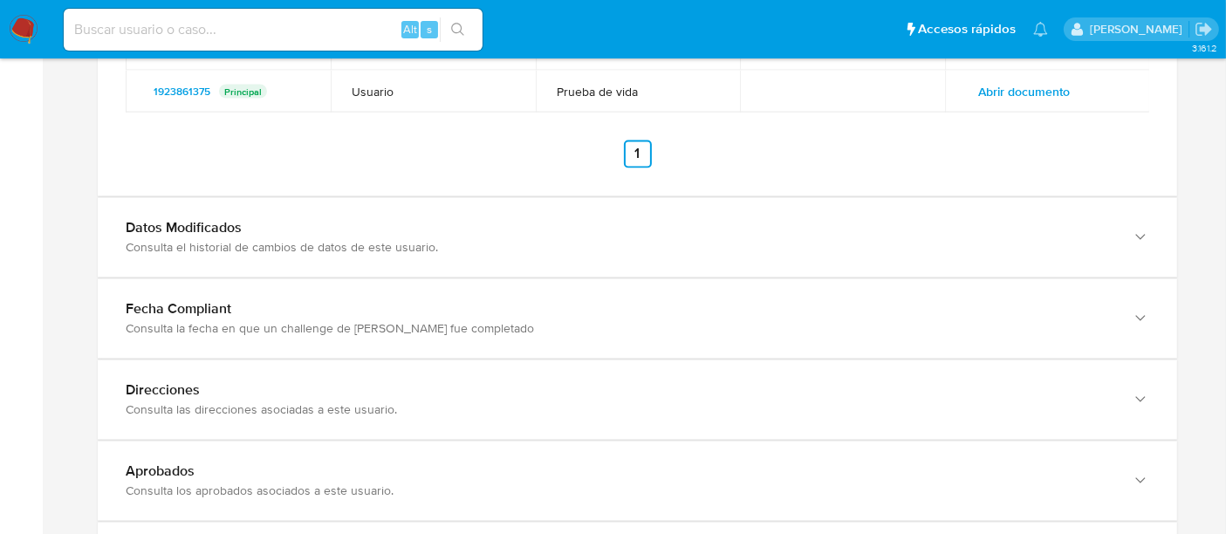
scroll to position [3163, 0]
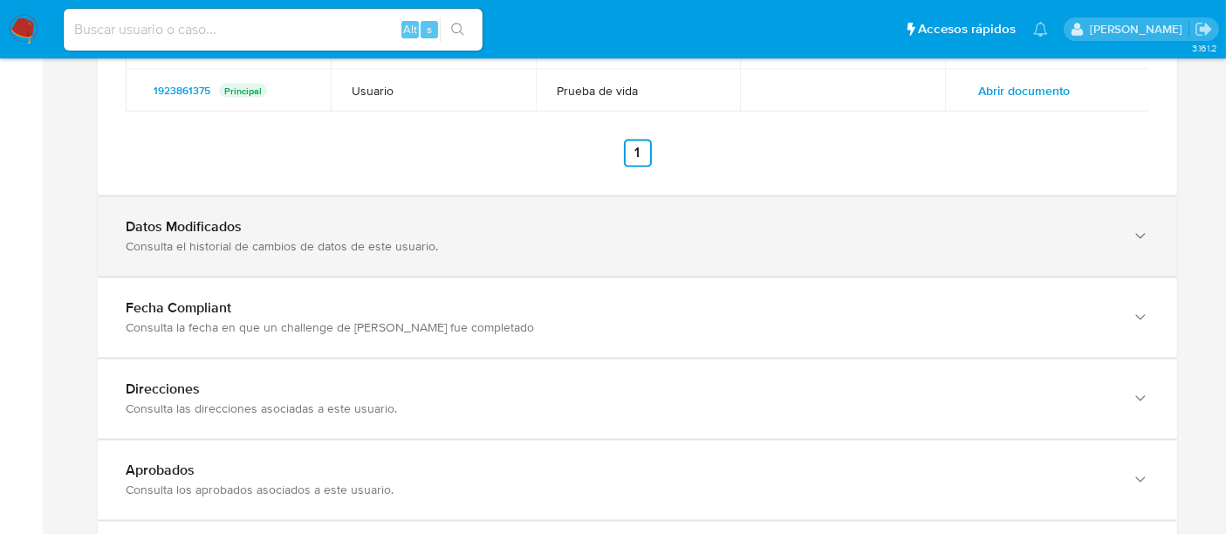
click at [262, 239] on div "Consulta el historial de cambios de datos de este usuario." at bounding box center [620, 247] width 989 height 16
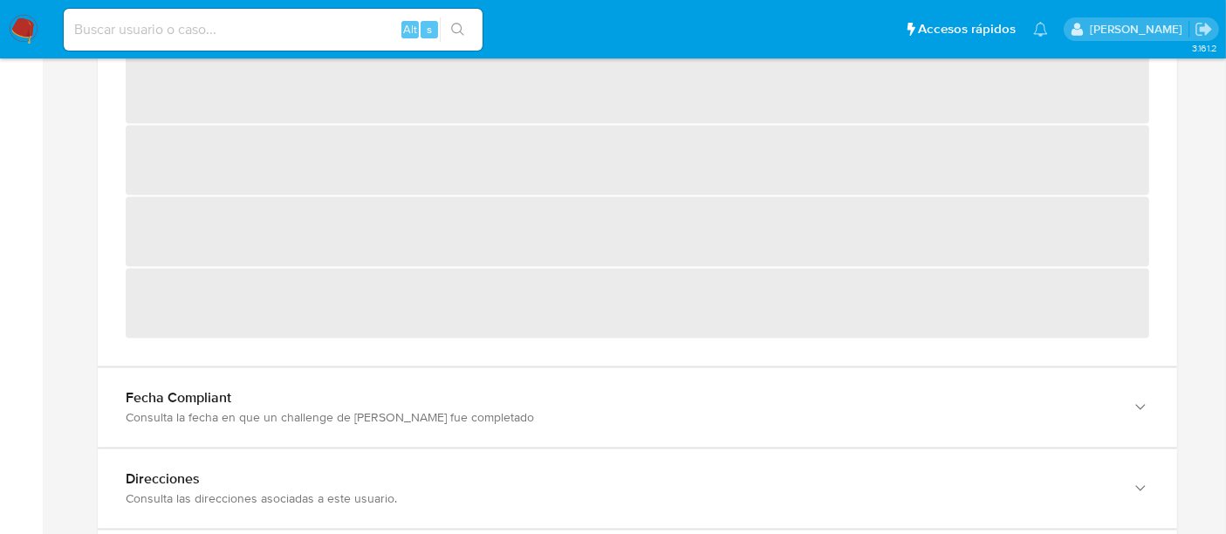
scroll to position [3394, 0]
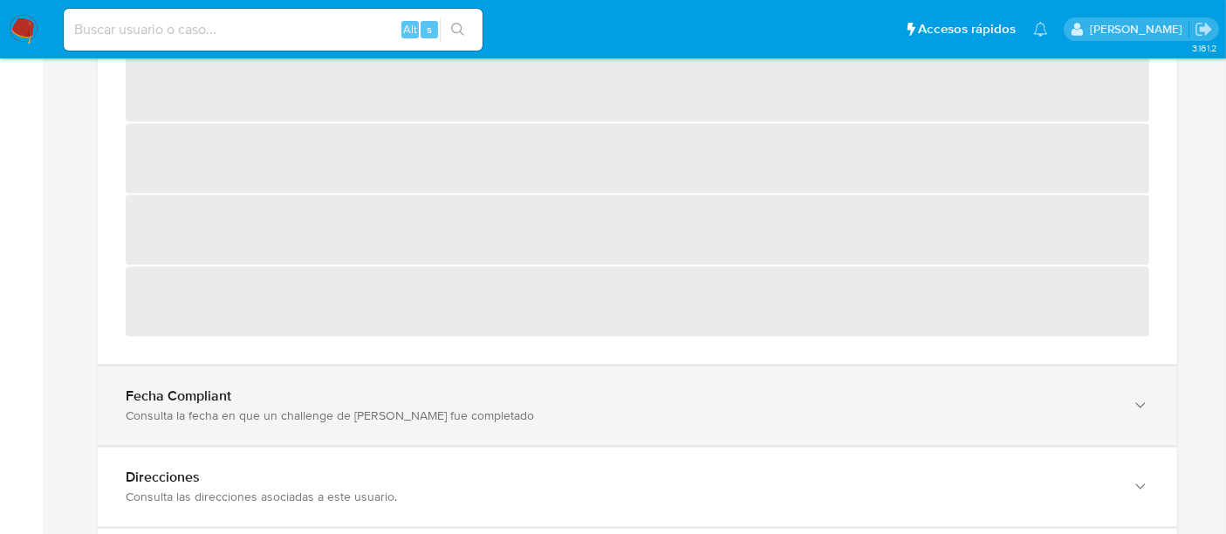
click at [275, 393] on div "Fecha Compliant" at bounding box center [620, 395] width 989 height 17
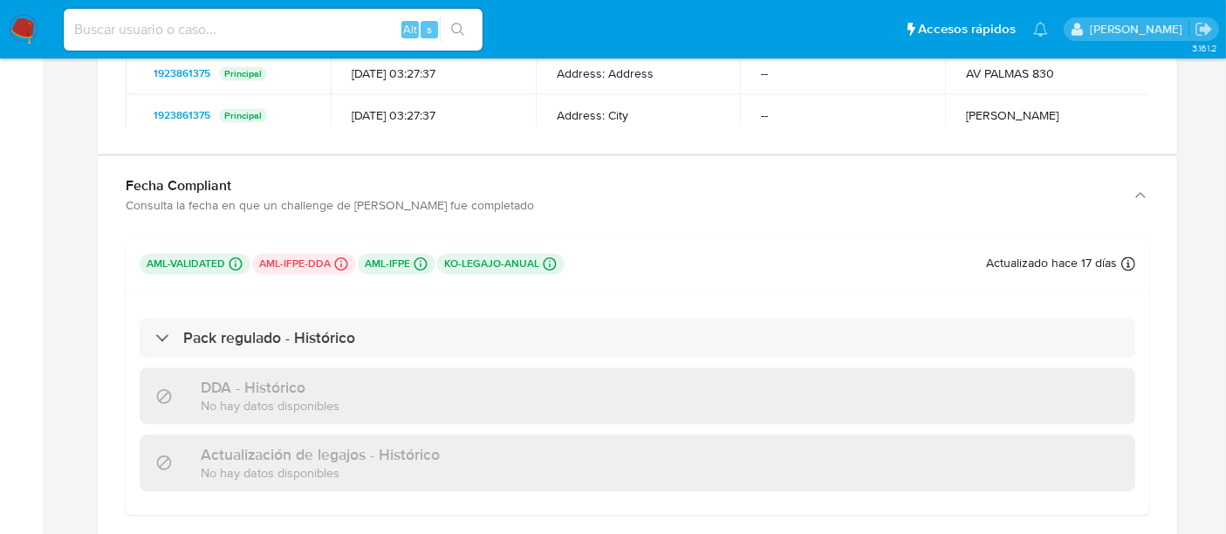
scroll to position [3759, 0]
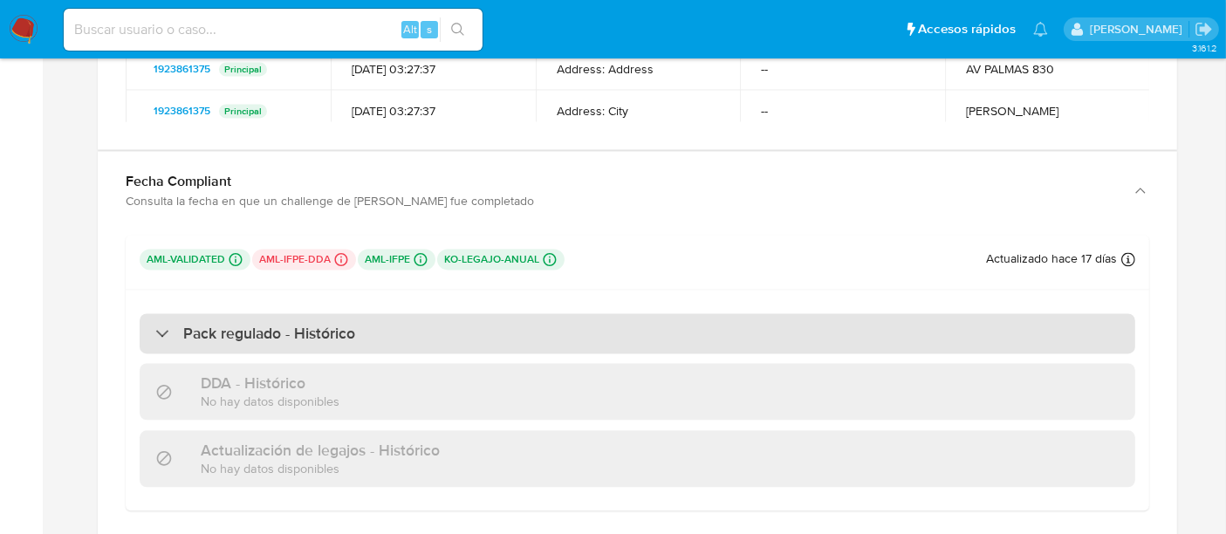
click at [198, 336] on div "Pack regulado - Histórico" at bounding box center [637, 333] width 995 height 40
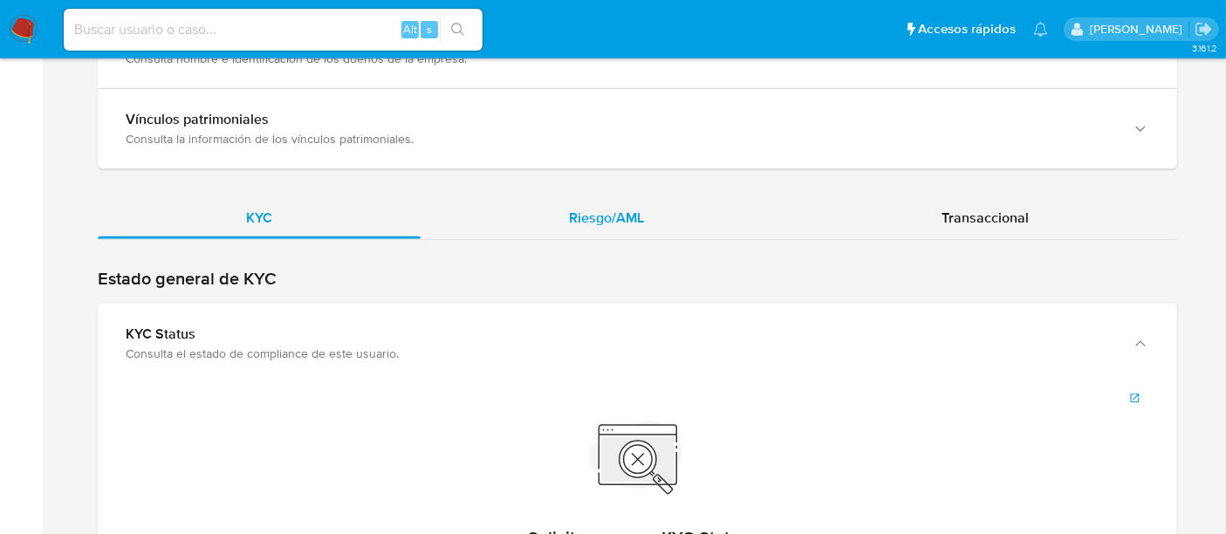
scroll to position [2138, 0]
click at [601, 208] on span "Riesgo/AML" at bounding box center [606, 218] width 75 height 20
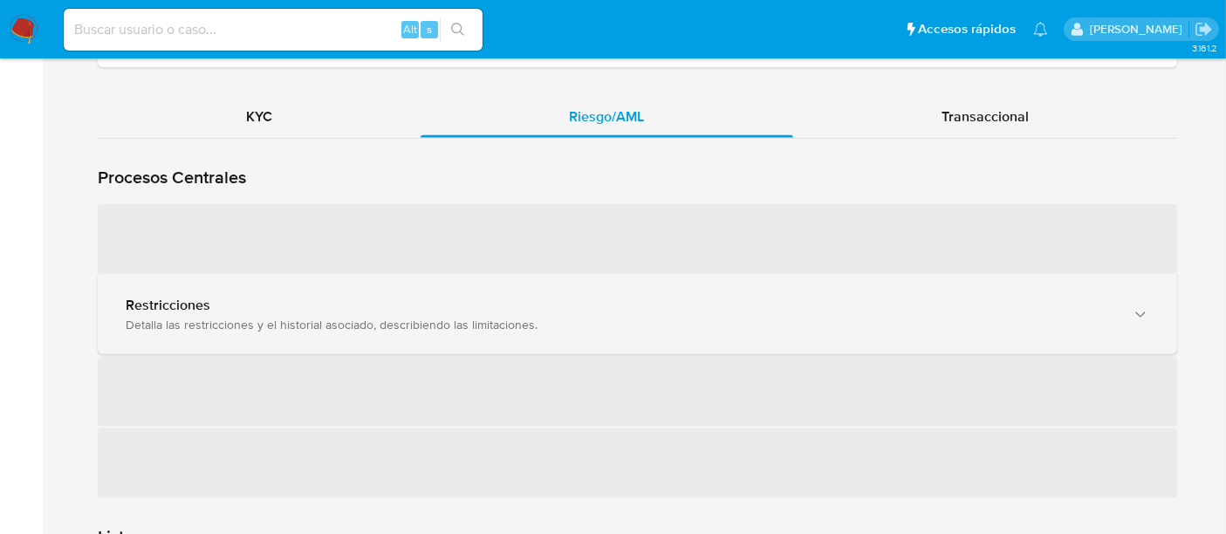
scroll to position [2241, 0]
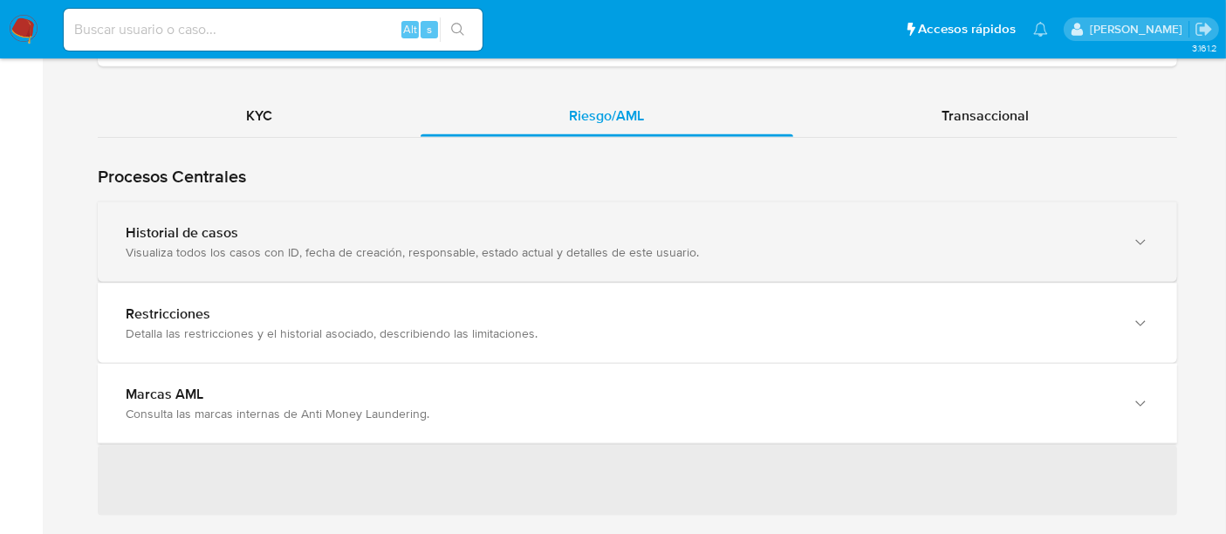
click at [234, 250] on div "Historial de casos Visualiza todos los casos con ID, fecha de creación, respons…" at bounding box center [637, 241] width 1079 height 79
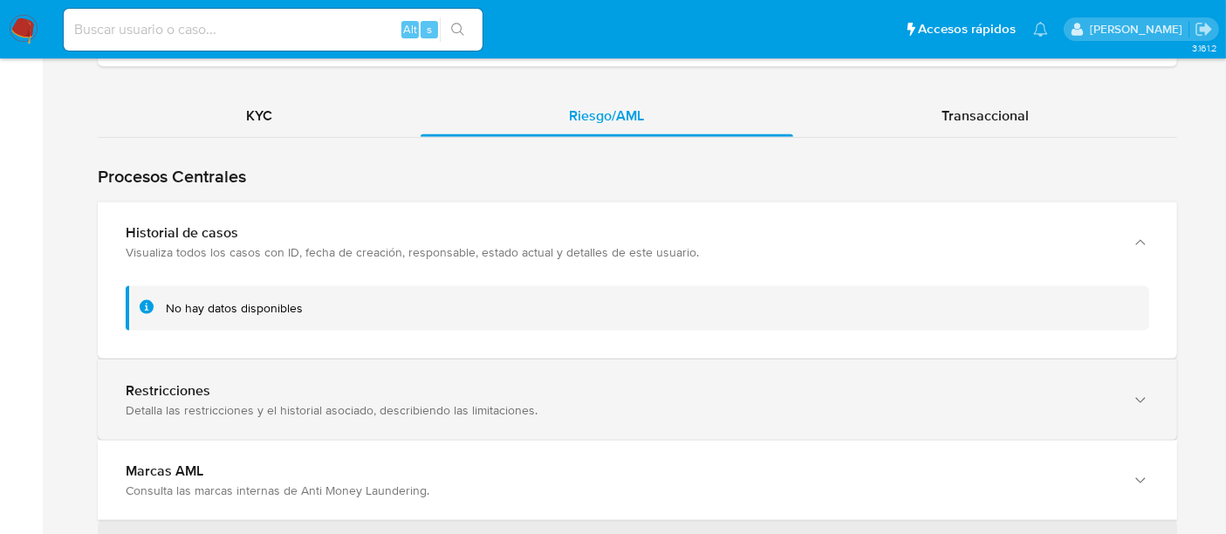
click at [232, 382] on div "Restricciones" at bounding box center [620, 390] width 989 height 17
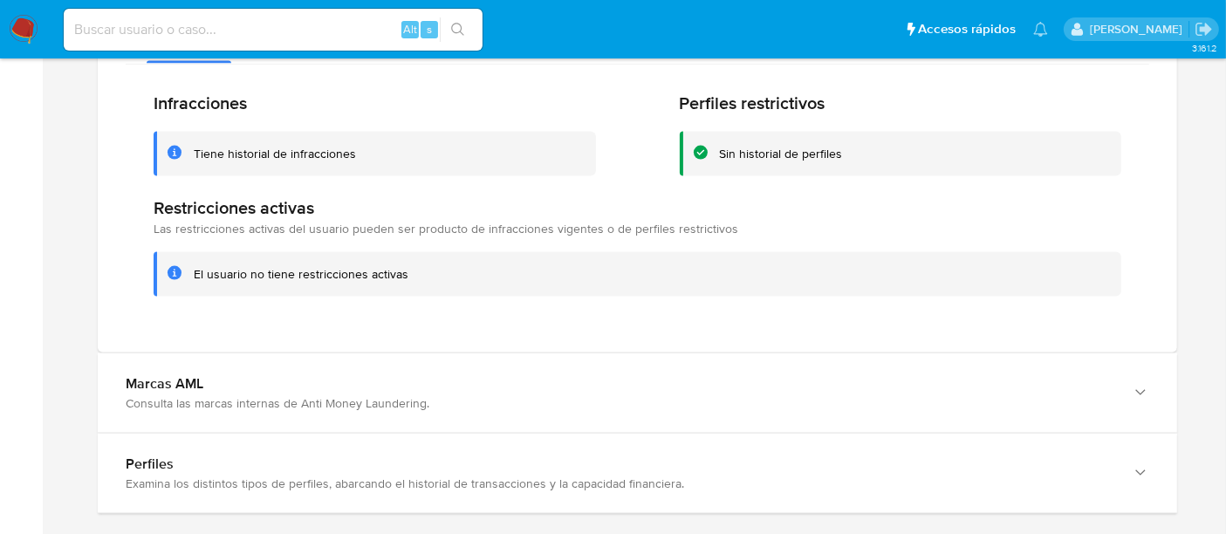
click at [232, 375] on div "Marcas AML" at bounding box center [620, 383] width 989 height 17
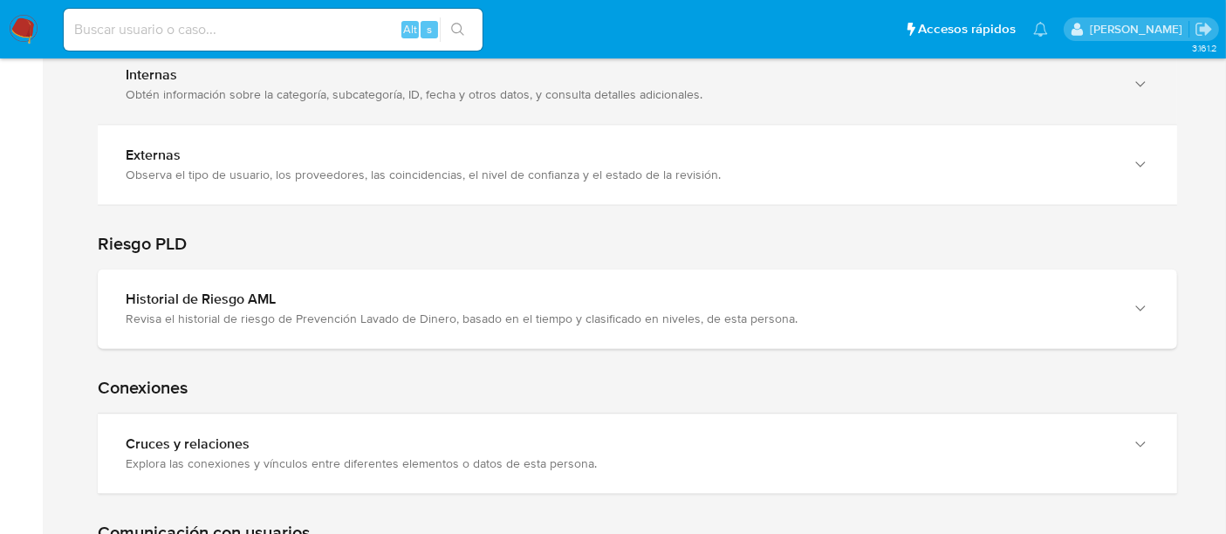
scroll to position [3782, 0]
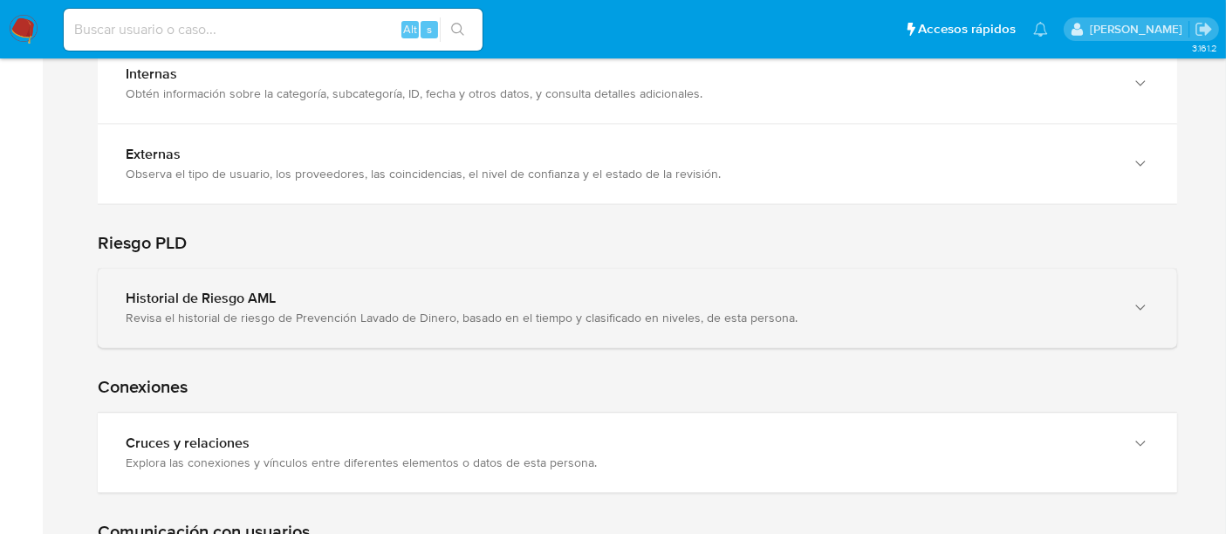
click at [242, 310] on div "Revisa el historial de riesgo de Prevención Lavado de Dinero, basado en el tiem…" at bounding box center [620, 318] width 989 height 16
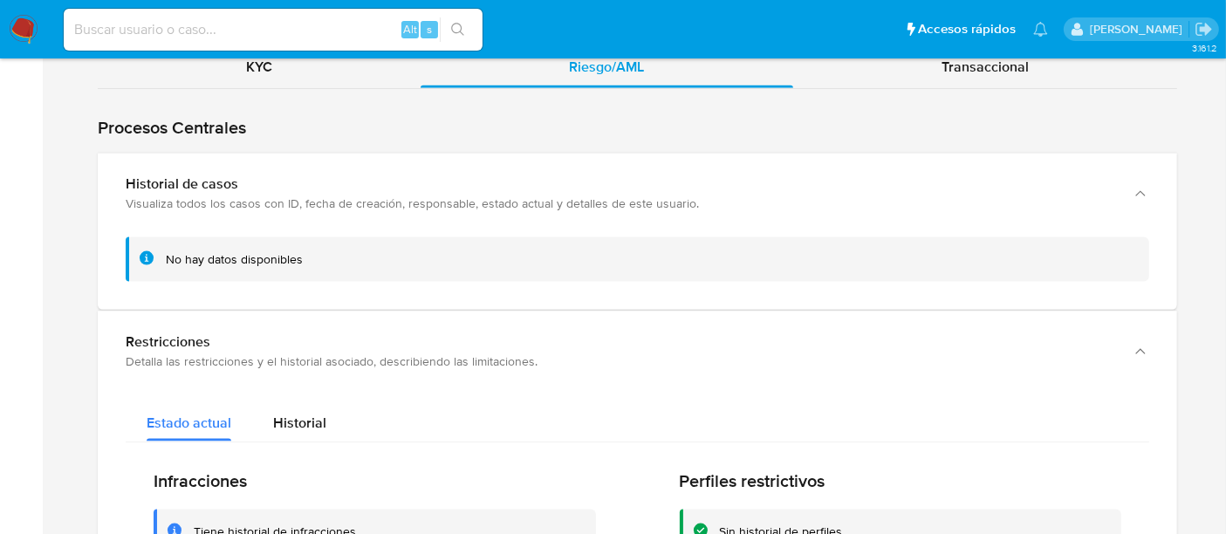
scroll to position [2287, 0]
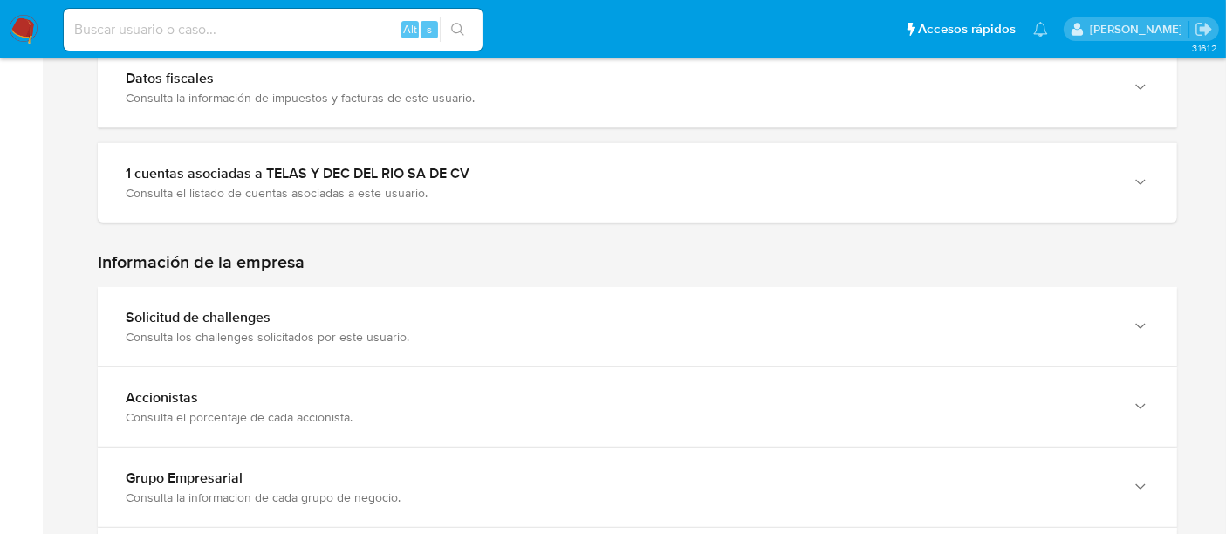
scroll to position [949, 0]
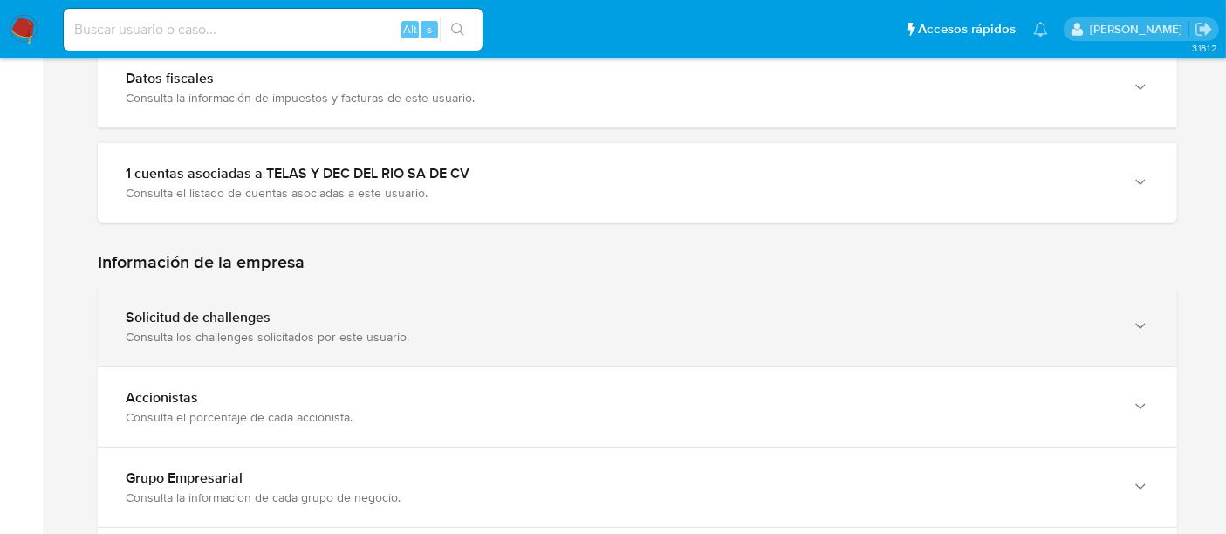
click at [311, 287] on div "Solicitud de challenges Consulta los challenges solicitados por este usuario." at bounding box center [637, 326] width 1079 height 79
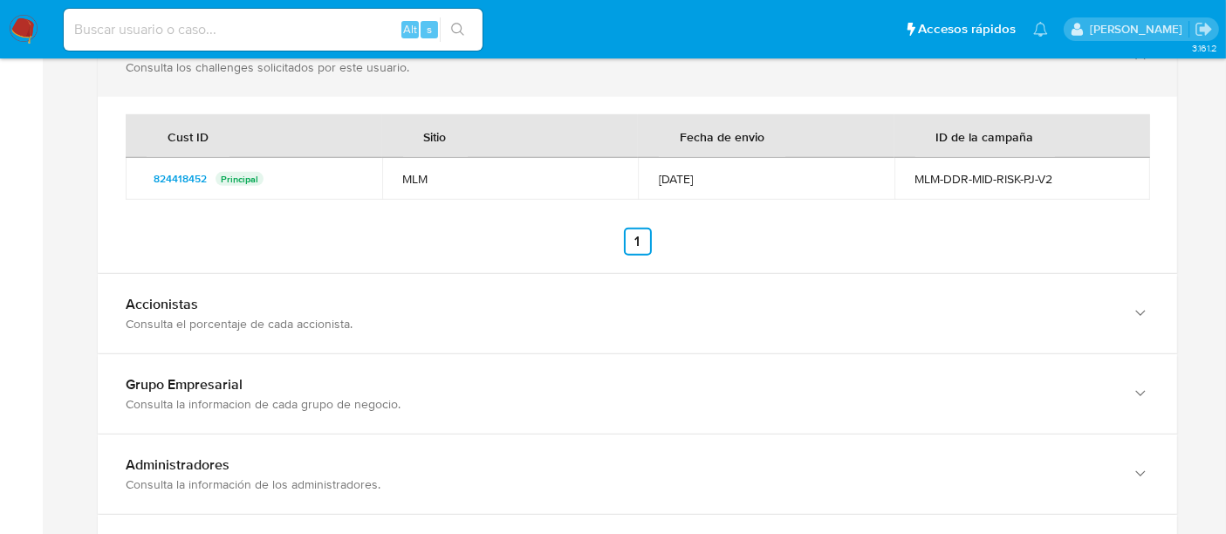
scroll to position [1221, 0]
click at [311, 293] on div "Accionistas" at bounding box center [620, 301] width 989 height 17
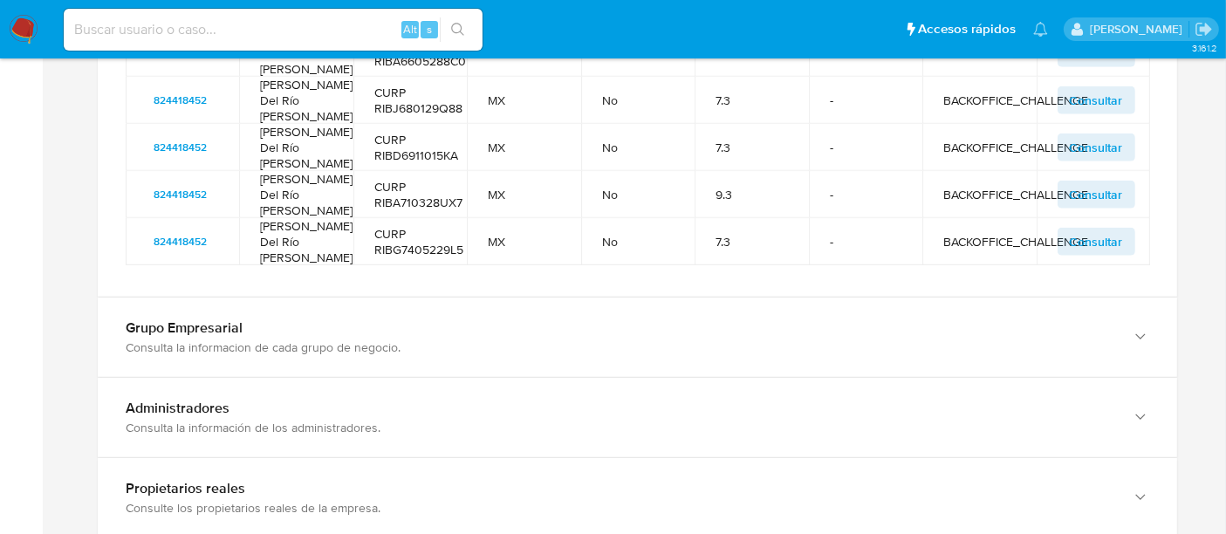
scroll to position [1697, 0]
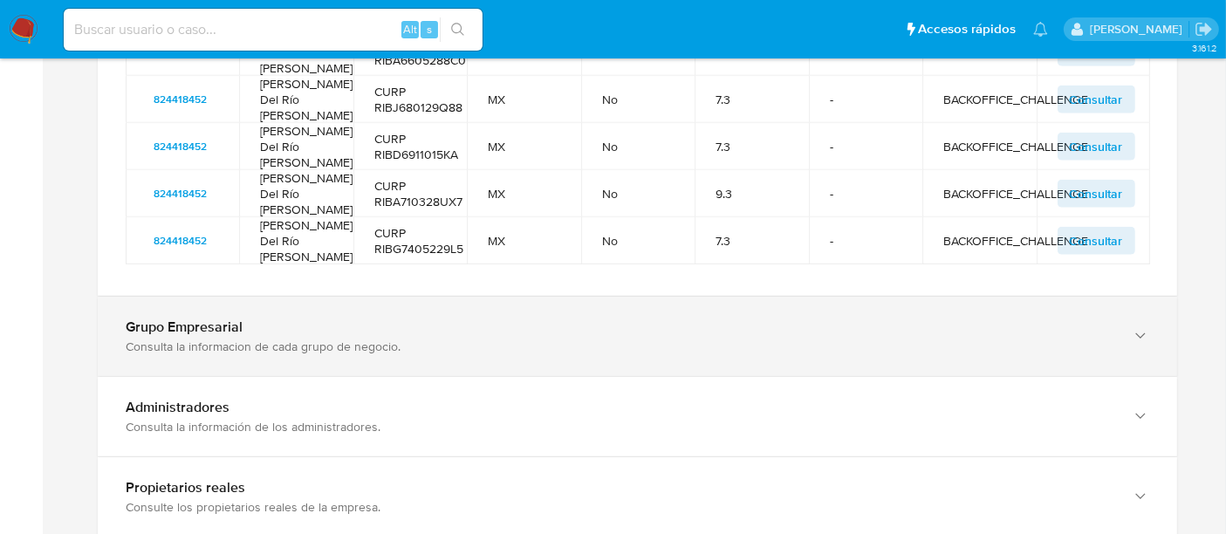
click at [269, 336] on div "Grupo Empresarial" at bounding box center [620, 326] width 989 height 17
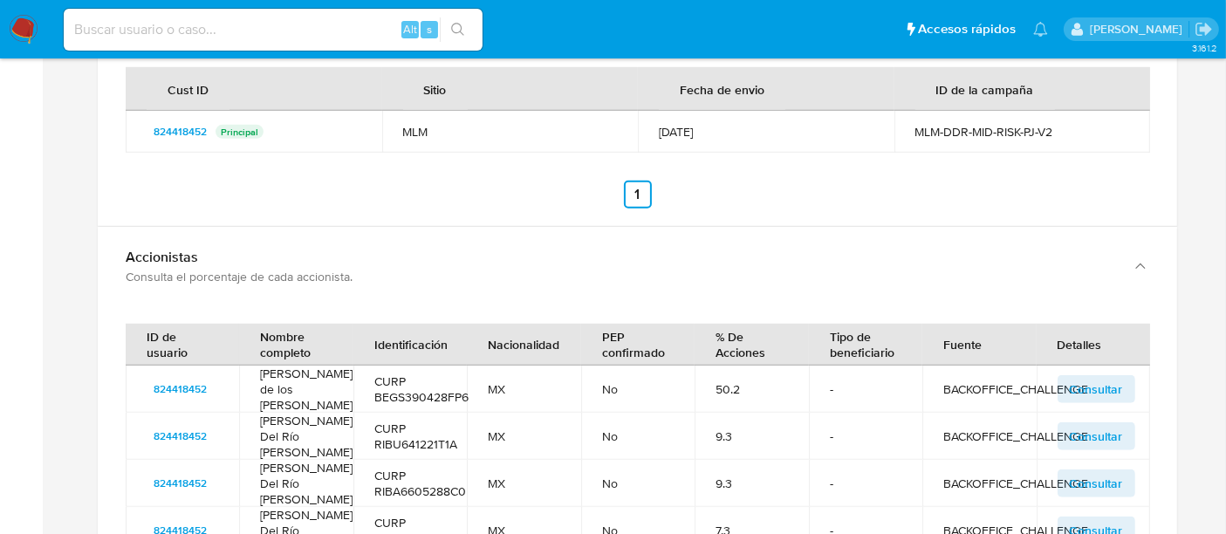
scroll to position [1267, 0]
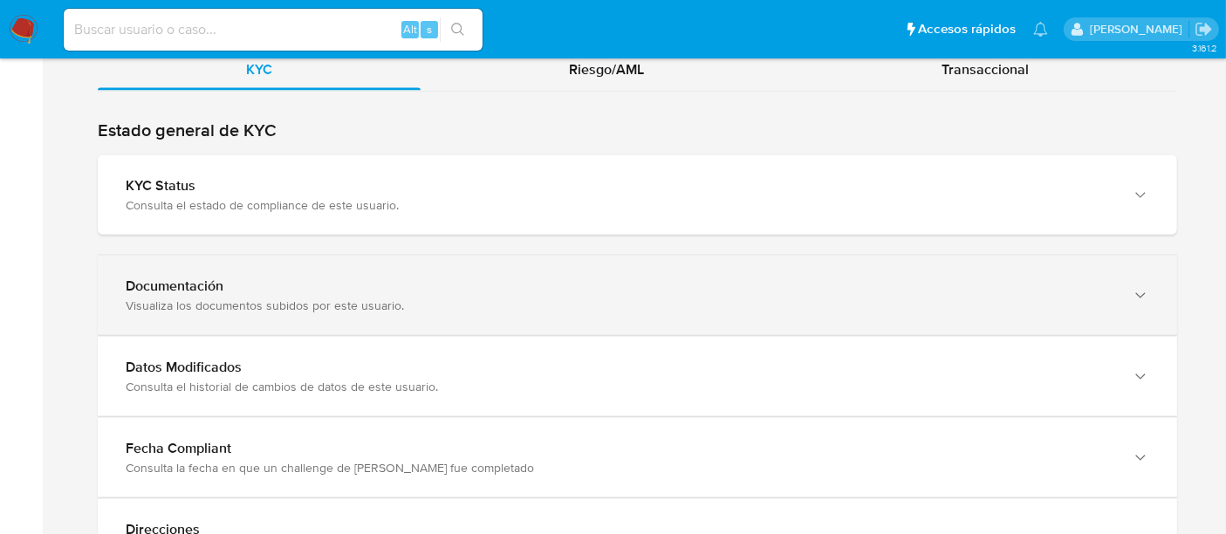
click at [449, 295] on div "Documentación" at bounding box center [620, 285] width 989 height 17
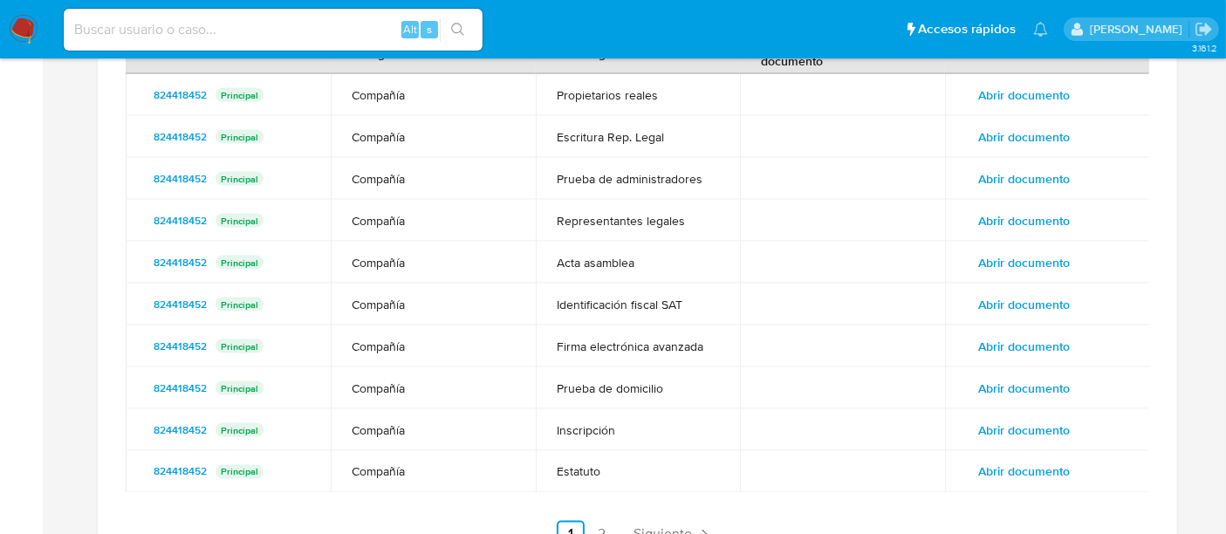
scroll to position [2843, 0]
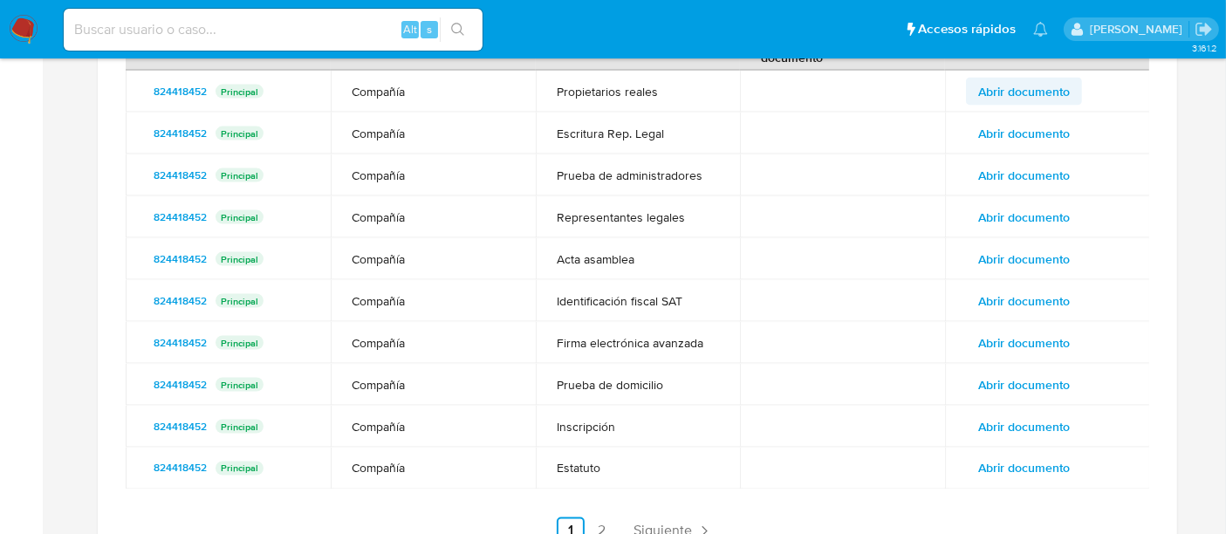
click at [1030, 104] on span "Abrir documento" at bounding box center [1024, 91] width 92 height 24
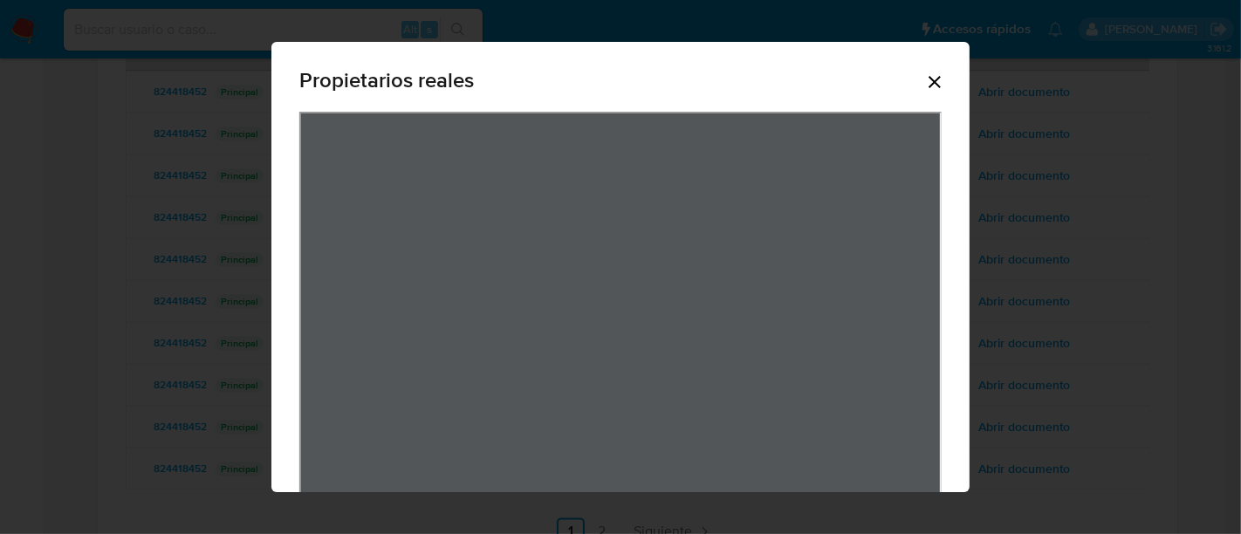
click at [65, 280] on div "Propietarios reales" at bounding box center [620, 267] width 1241 height 534
click at [907, 79] on div "Propietarios reales" at bounding box center [620, 84] width 642 height 56
click at [925, 80] on icon "Cerrar" at bounding box center [934, 82] width 21 height 21
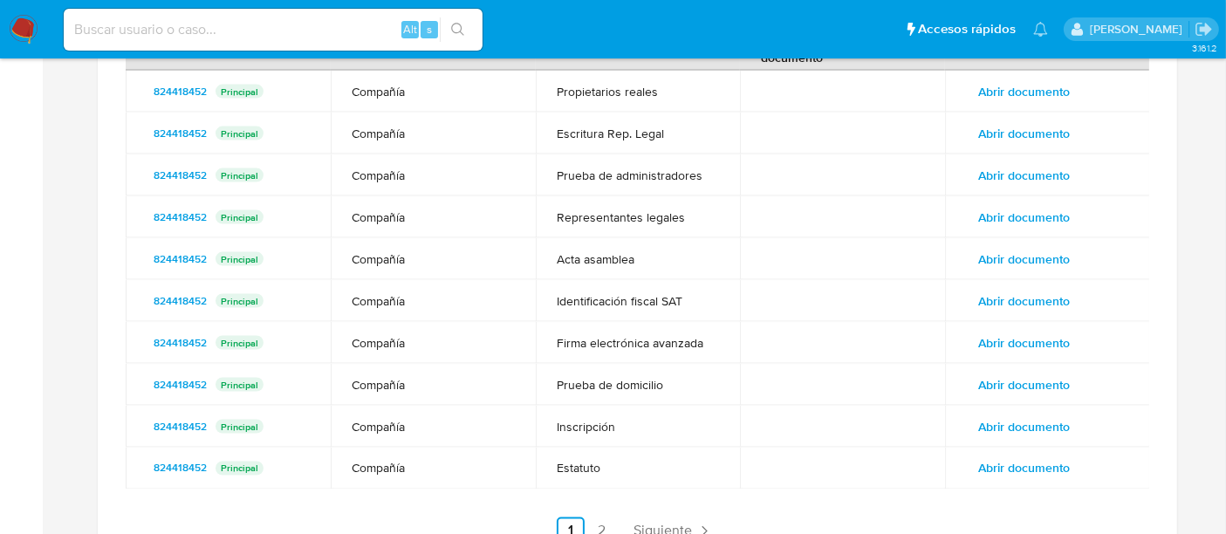
click at [1014, 146] on span "Abrir documento" at bounding box center [1024, 133] width 92 height 24
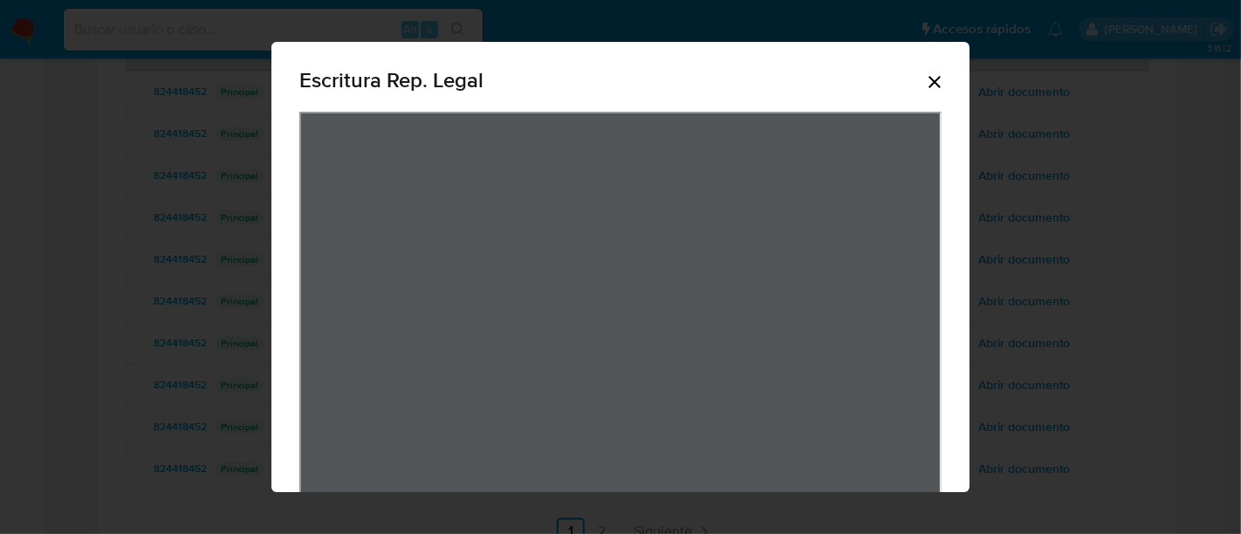
click at [86, 315] on div "Escritura Rep. Legal" at bounding box center [620, 267] width 1241 height 534
drag, startPoint x: 943, startPoint y: 75, endPoint x: 927, endPoint y: 80, distance: 17.4
click at [927, 80] on div "Escritura Rep. Legal" at bounding box center [620, 379] width 698 height 674
click at [928, 80] on icon "Cerrar" at bounding box center [934, 82] width 12 height 12
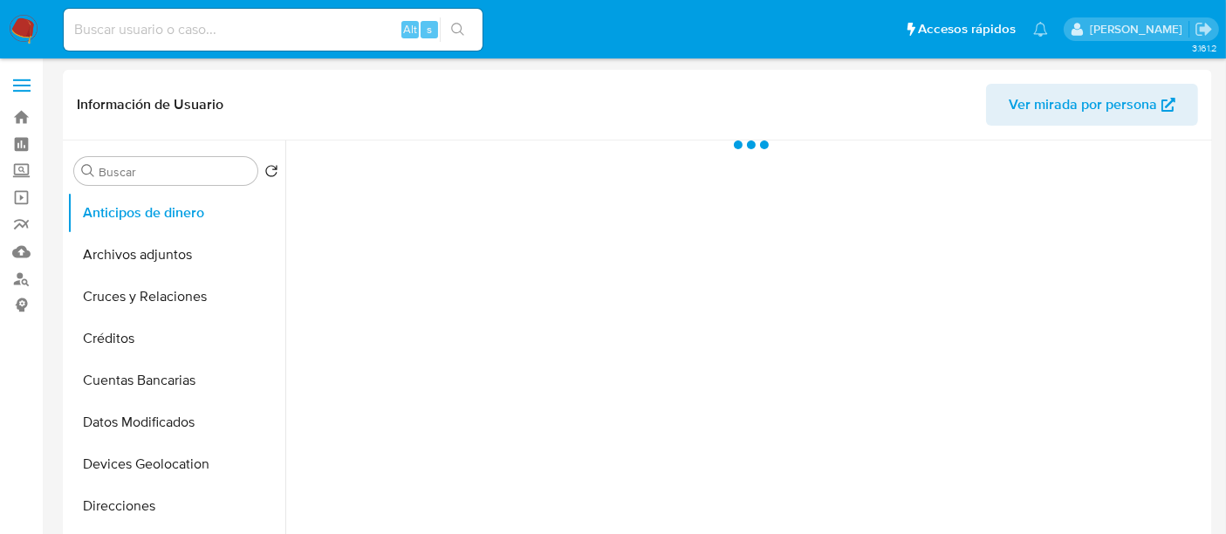
click at [263, 26] on input at bounding box center [273, 29] width 419 height 23
select select "10"
paste input "164262195"
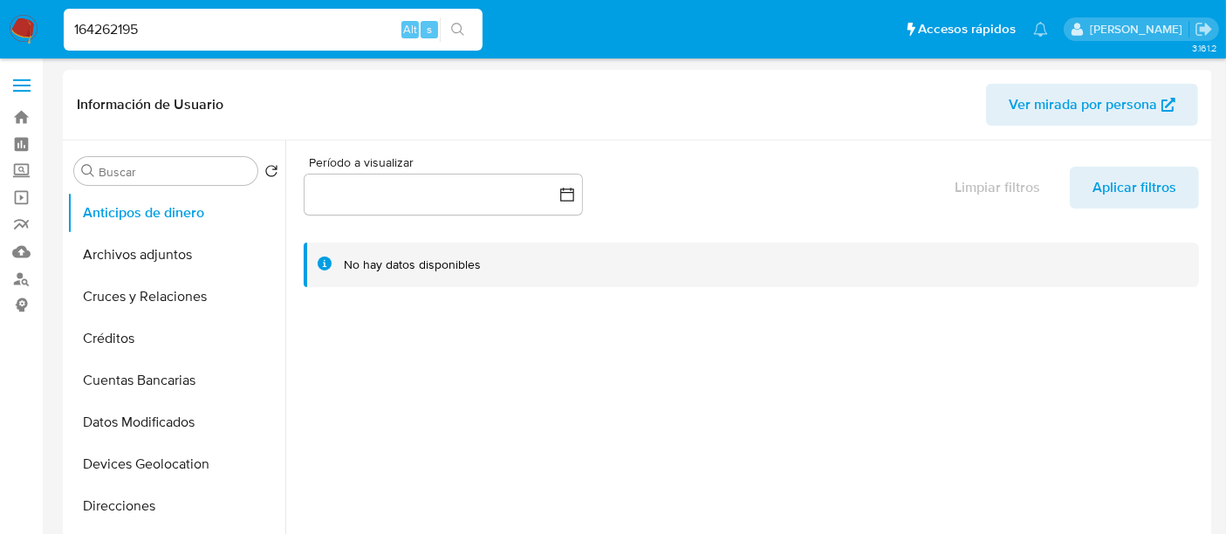
type input "164262195"
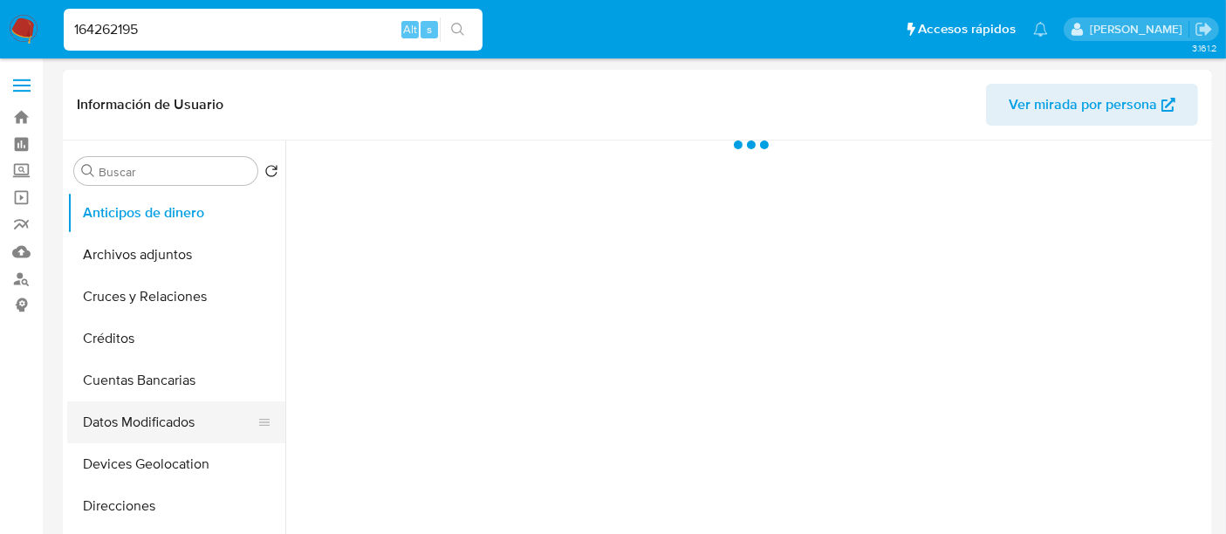
select select "10"
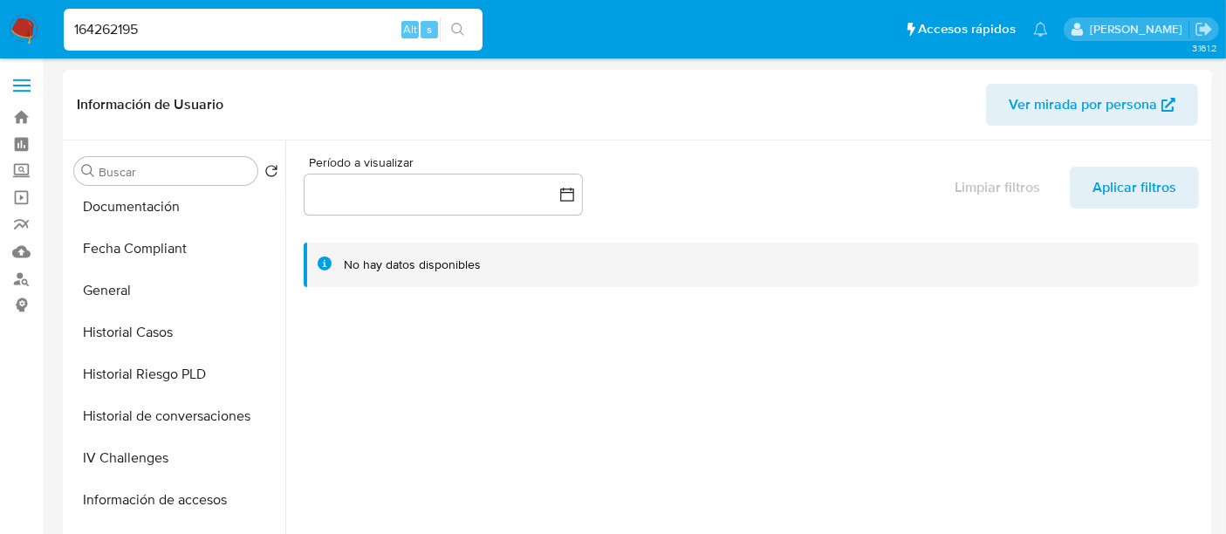
scroll to position [381, 0]
click at [158, 372] on button "Historial Riesgo PLD" at bounding box center [169, 376] width 204 height 42
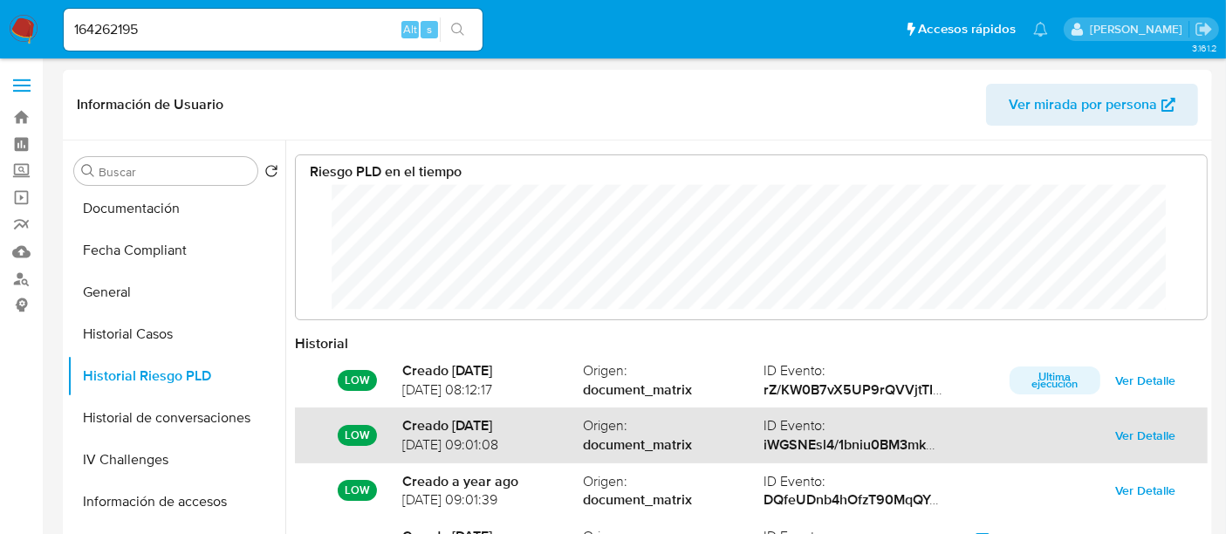
scroll to position [92, 0]
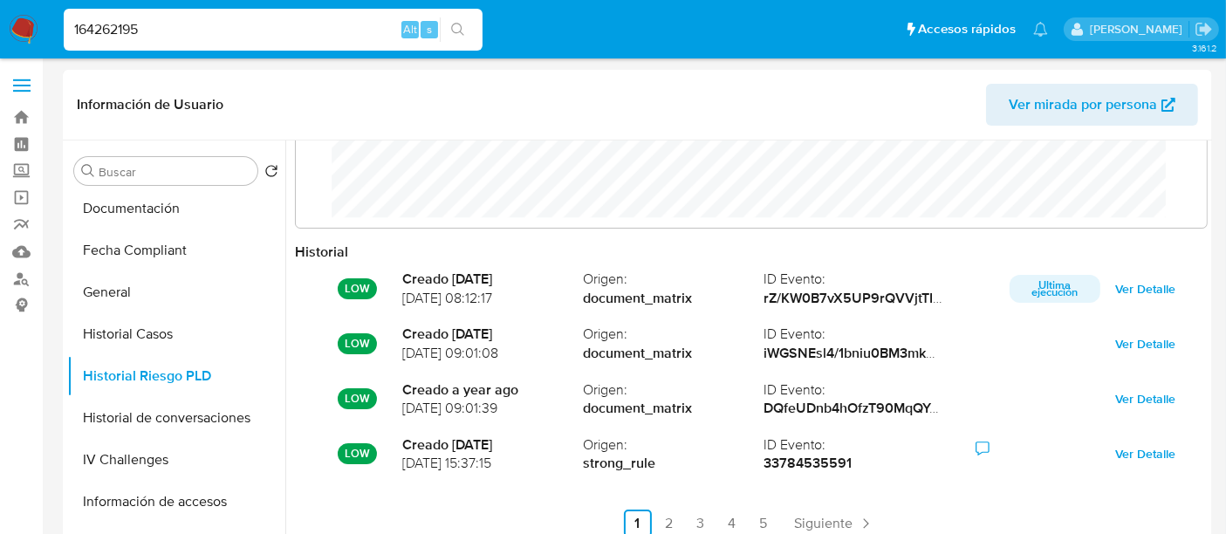
drag, startPoint x: 304, startPoint y: 33, endPoint x: 0, endPoint y: 13, distance: 305.2
click at [0, 13] on nav "Pausado Ver notificaciones 164262195 Alt s Accesos rápidos Presiona las siguien…" at bounding box center [613, 29] width 1226 height 58
paste input "1855495731"
type input "1855495731"
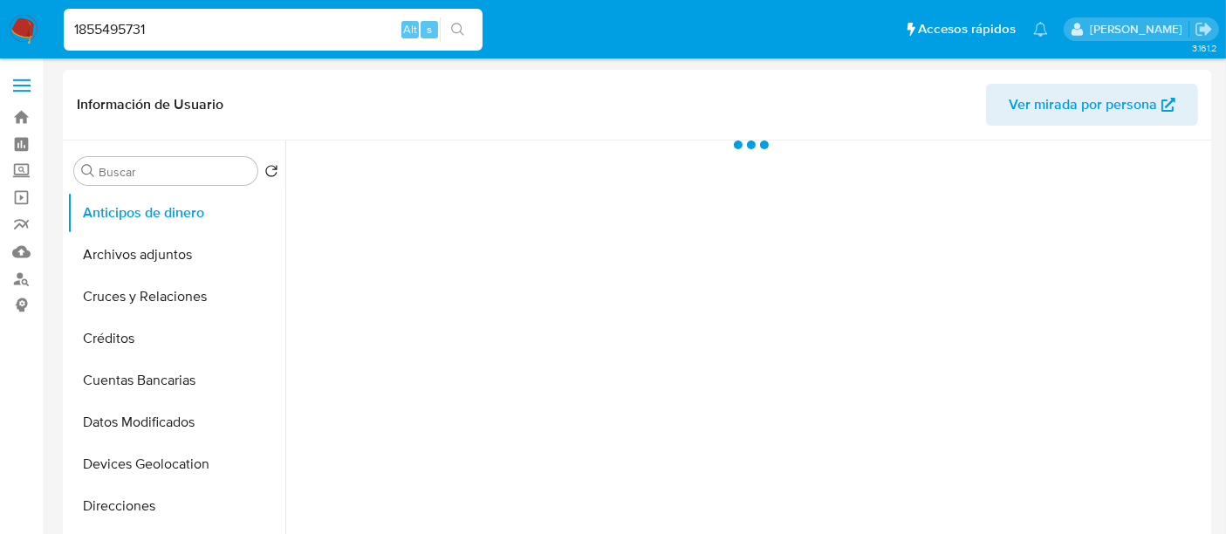
select select "10"
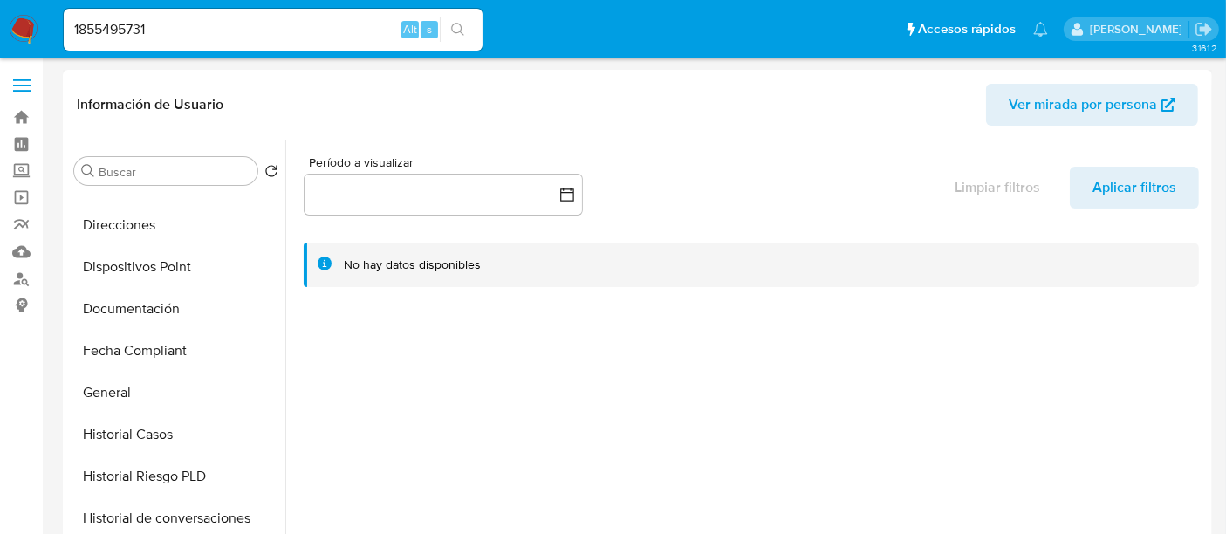
scroll to position [451, 0]
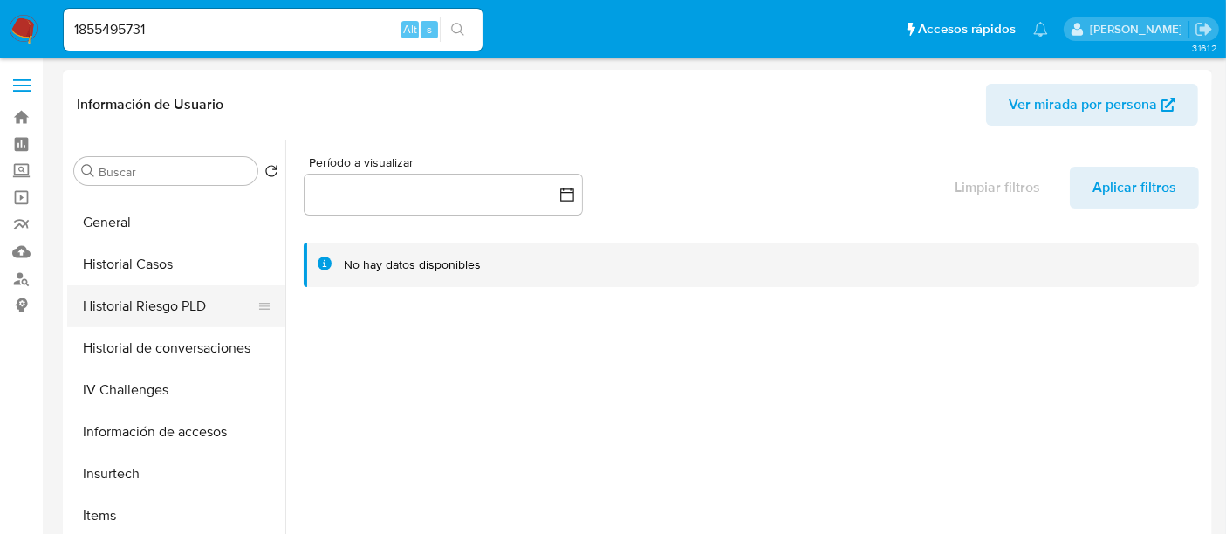
click at [142, 310] on button "Historial Riesgo PLD" at bounding box center [169, 306] width 204 height 42
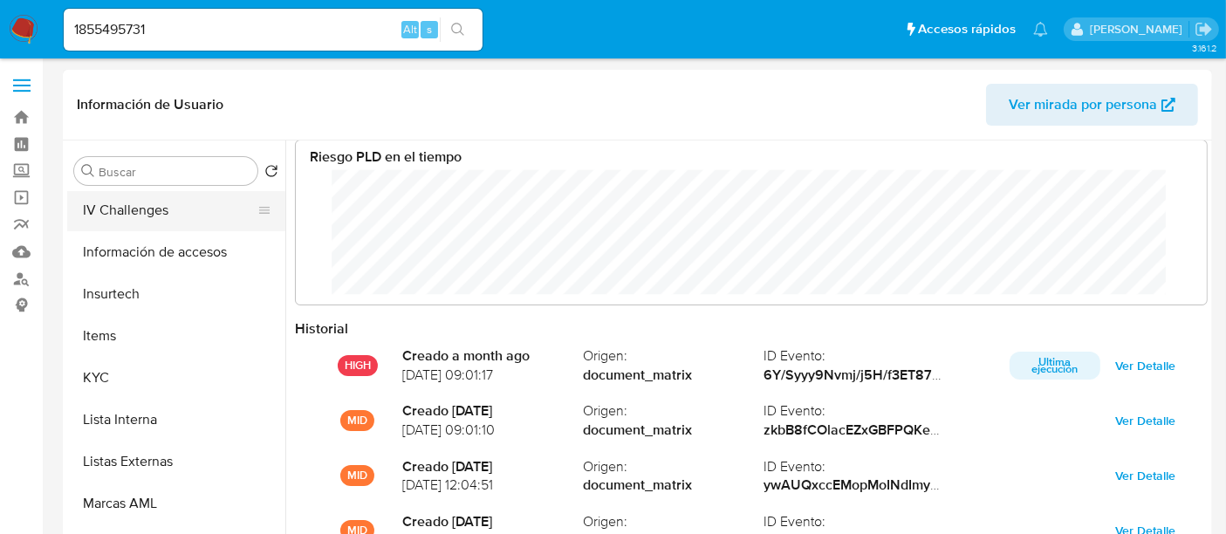
scroll to position [632, 0]
click at [134, 212] on button "IV Challenges" at bounding box center [169, 209] width 204 height 42
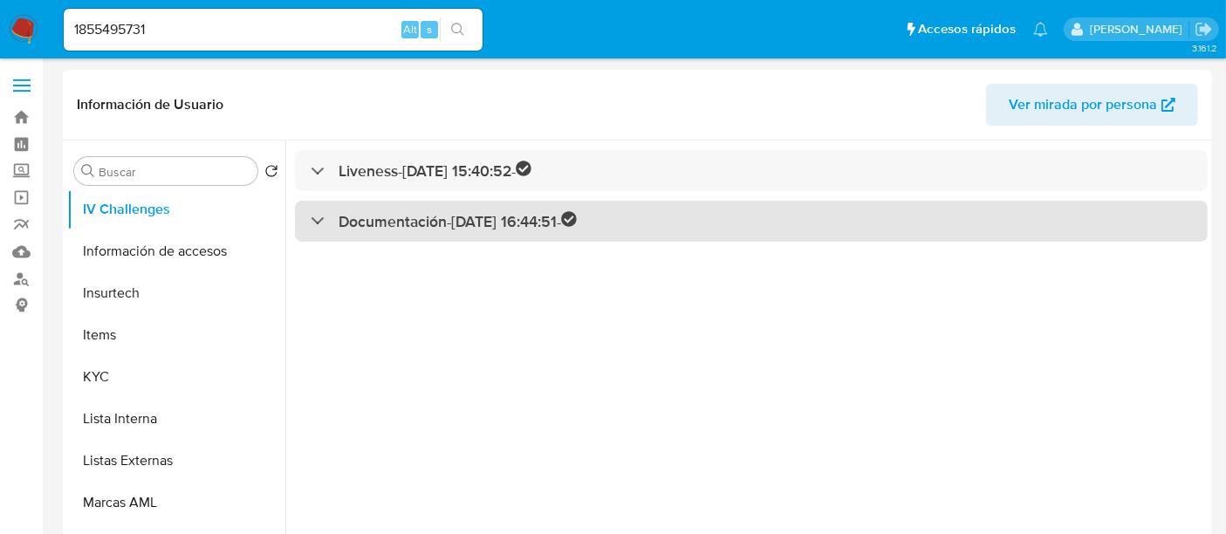
click at [370, 206] on div "Documentación - 13/06/2024 16:44:51 -" at bounding box center [751, 221] width 913 height 41
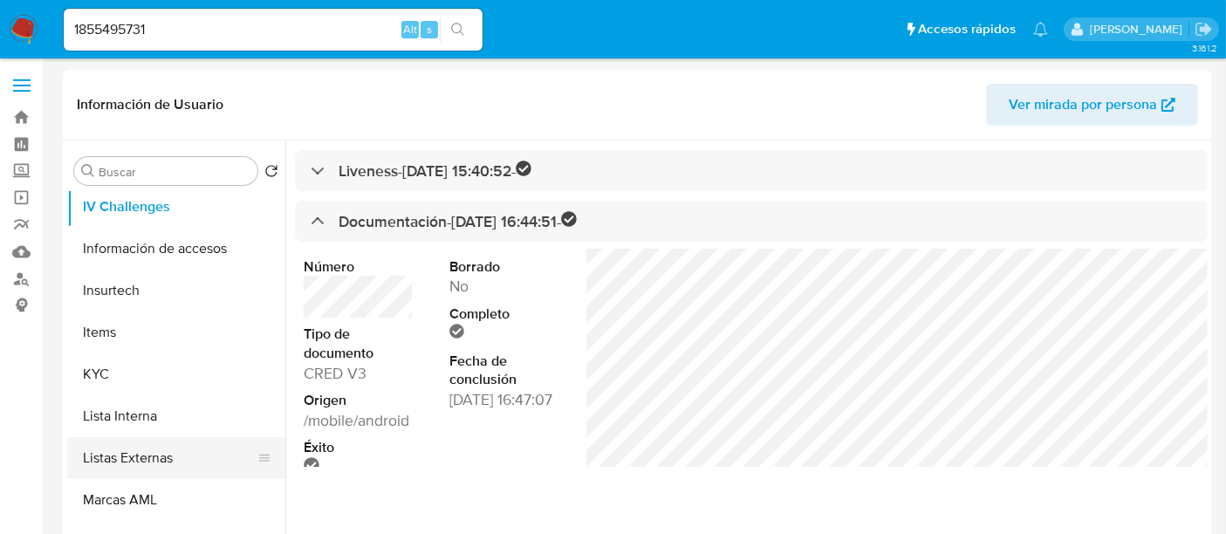
scroll to position [633, 0]
click at [1074, 104] on span "Ver mirada por persona" at bounding box center [1083, 105] width 148 height 42
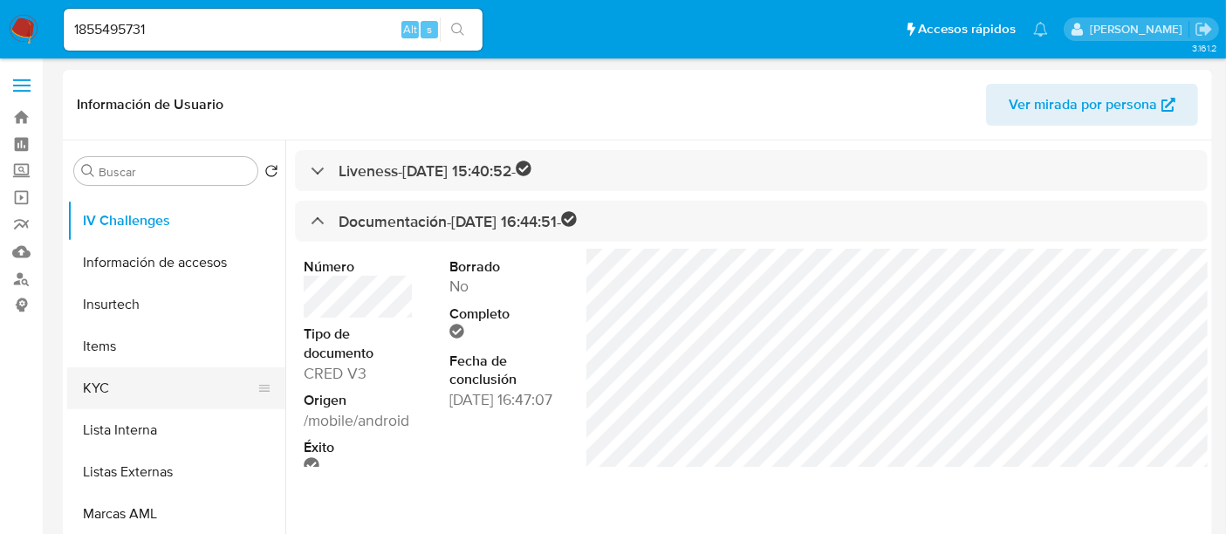
click at [141, 394] on button "KYC" at bounding box center [169, 388] width 204 height 42
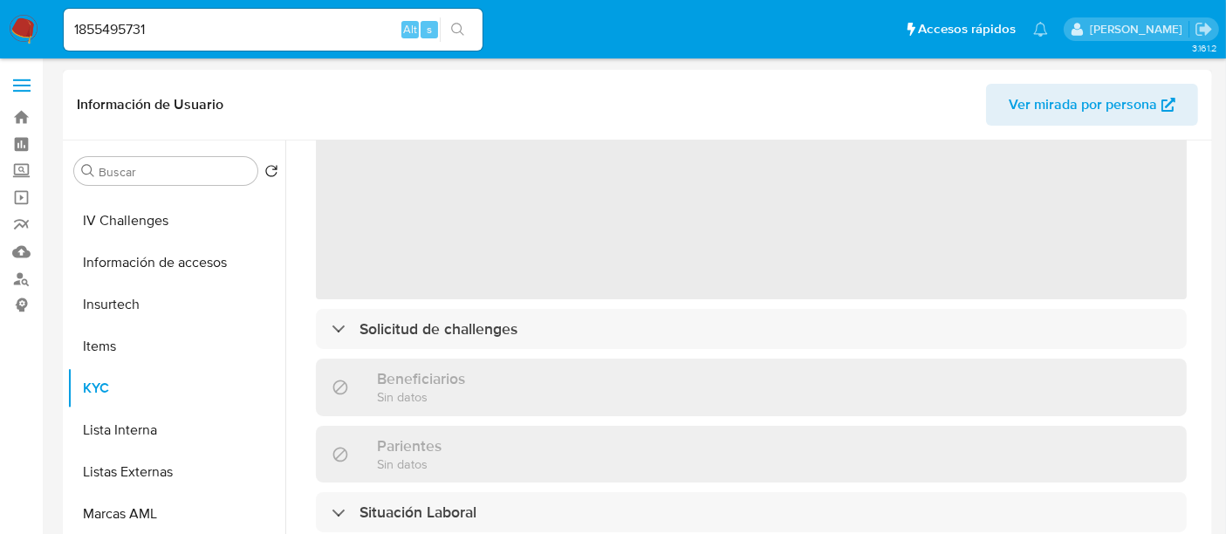
scroll to position [149, 0]
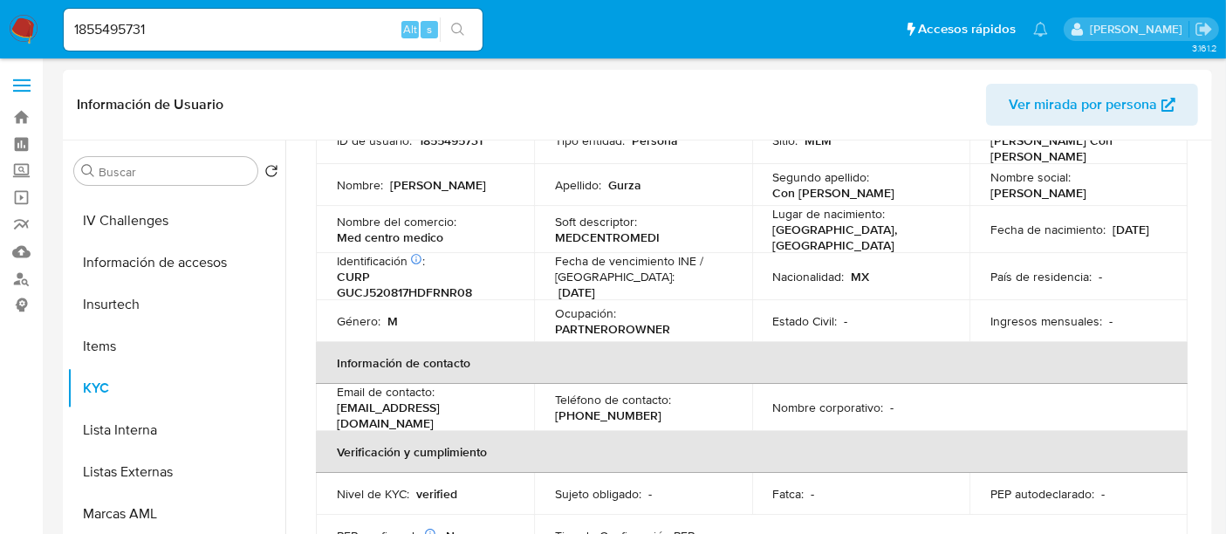
click at [433, 325] on td "Género : M" at bounding box center [425, 321] width 218 height 42
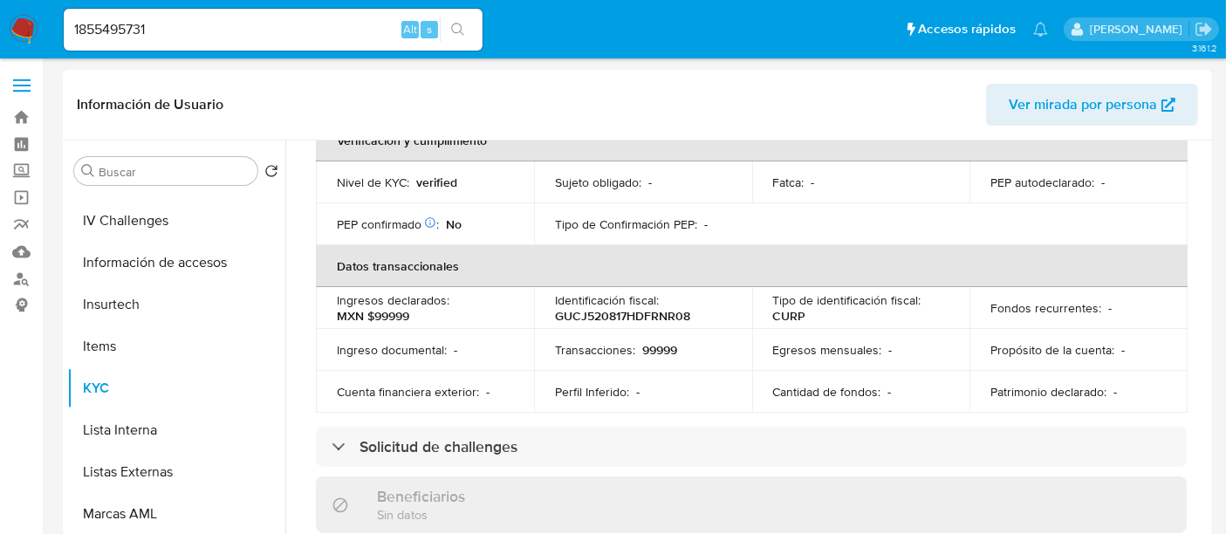
scroll to position [548, 0]
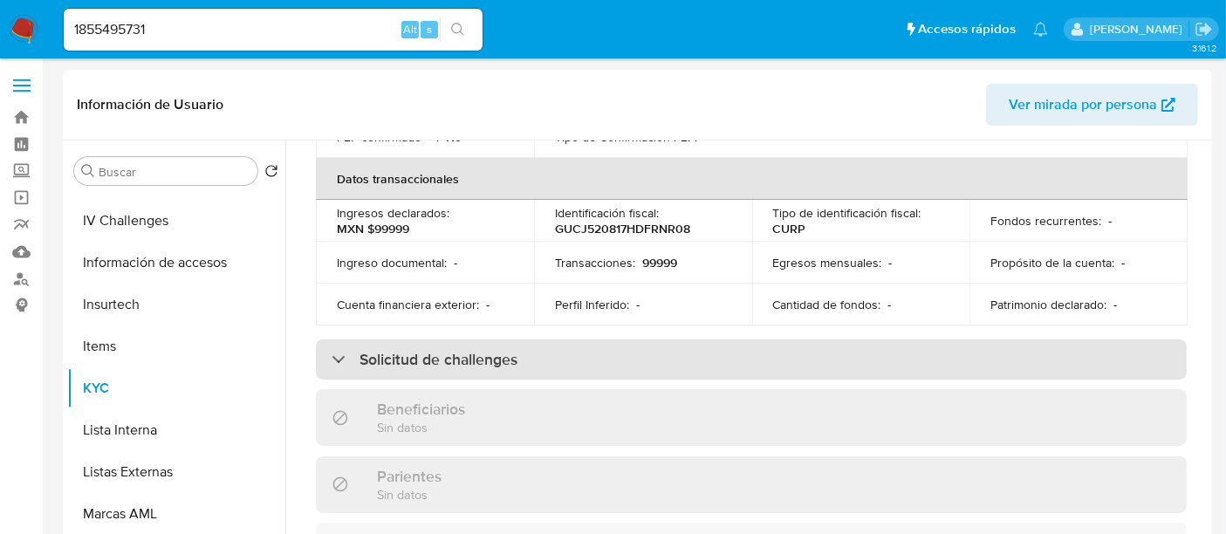
click at [398, 359] on div "Solicitud de challenges" at bounding box center [751, 359] width 871 height 40
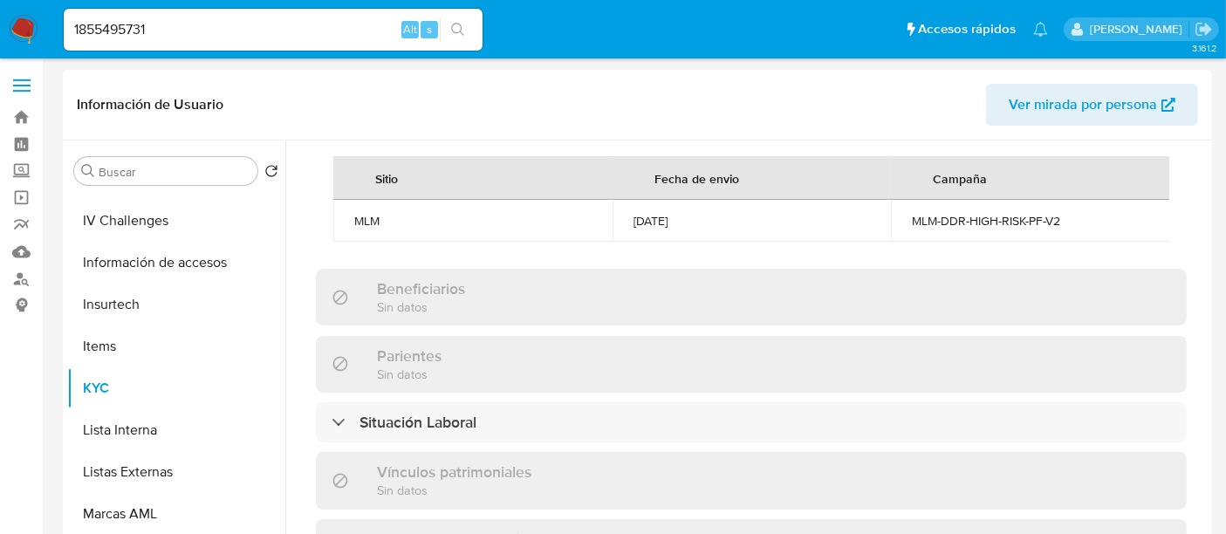
scroll to position [837, 0]
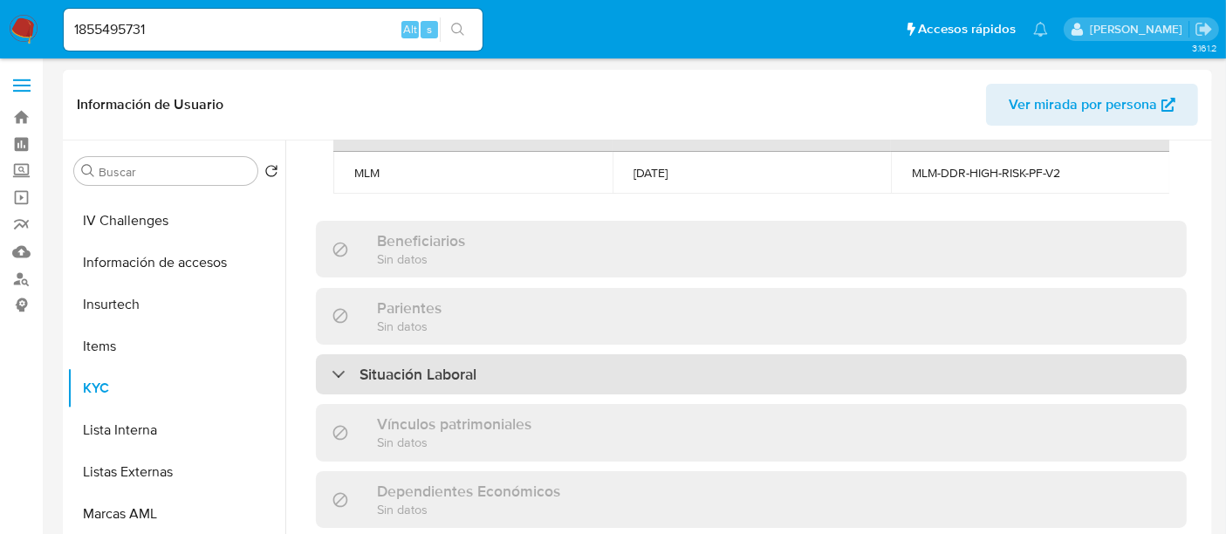
click at [433, 384] on h3 "Situación Laboral" at bounding box center [417, 374] width 117 height 19
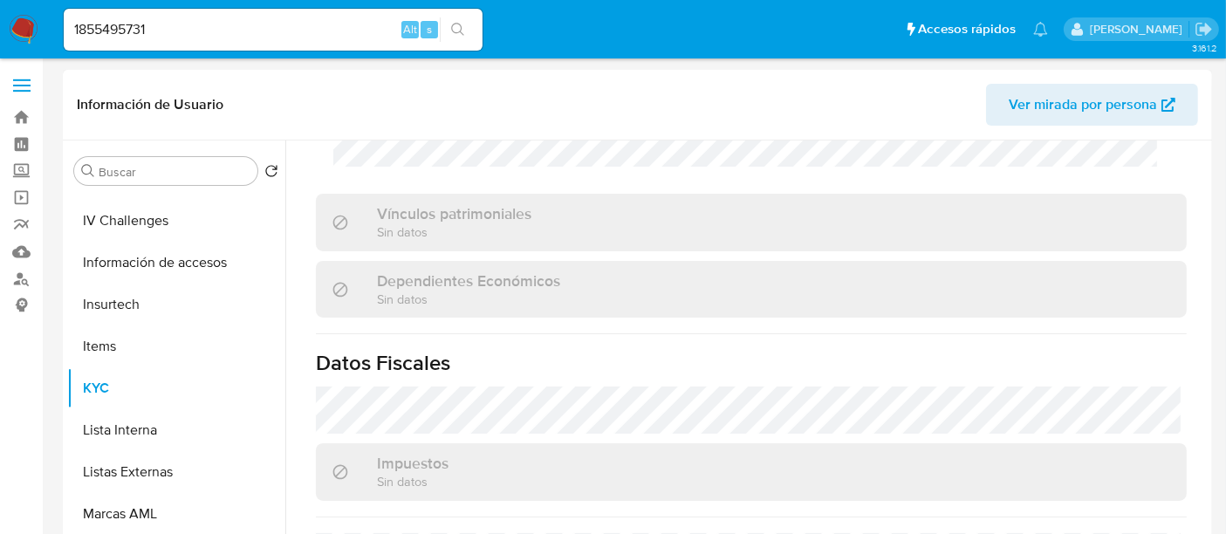
scroll to position [1317, 0]
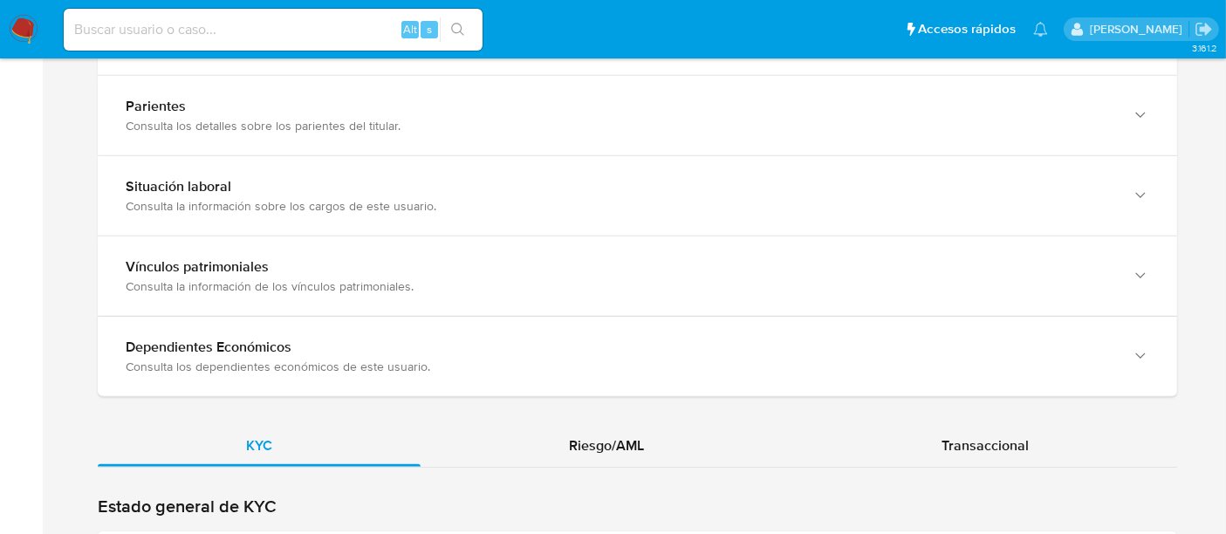
scroll to position [1577, 0]
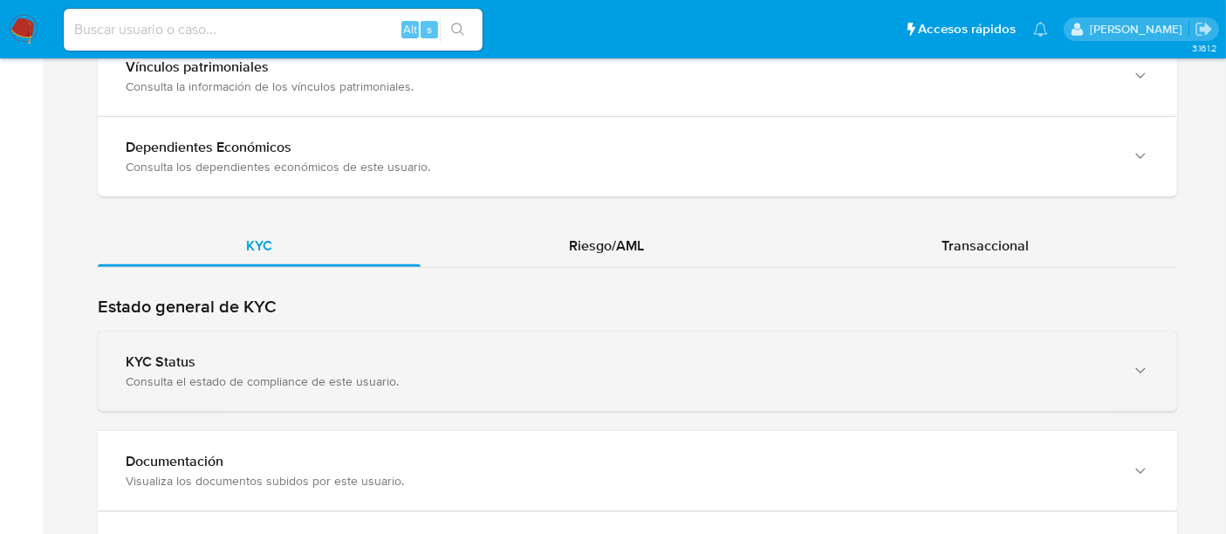
click at [339, 375] on div "Consulta el estado de compliance de este usuario." at bounding box center [620, 381] width 989 height 16
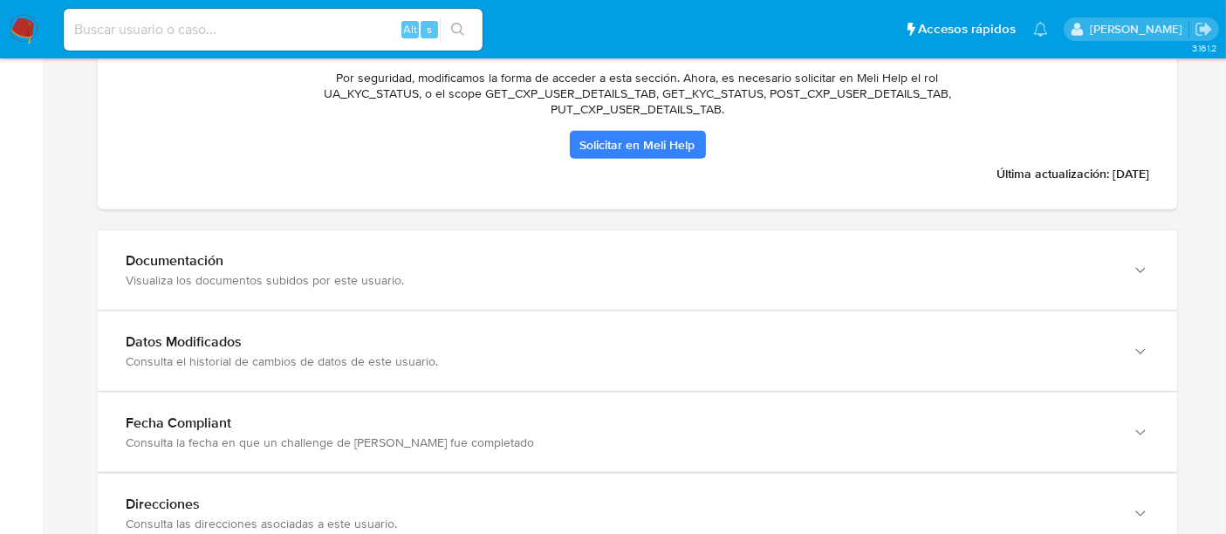
scroll to position [2093, 0]
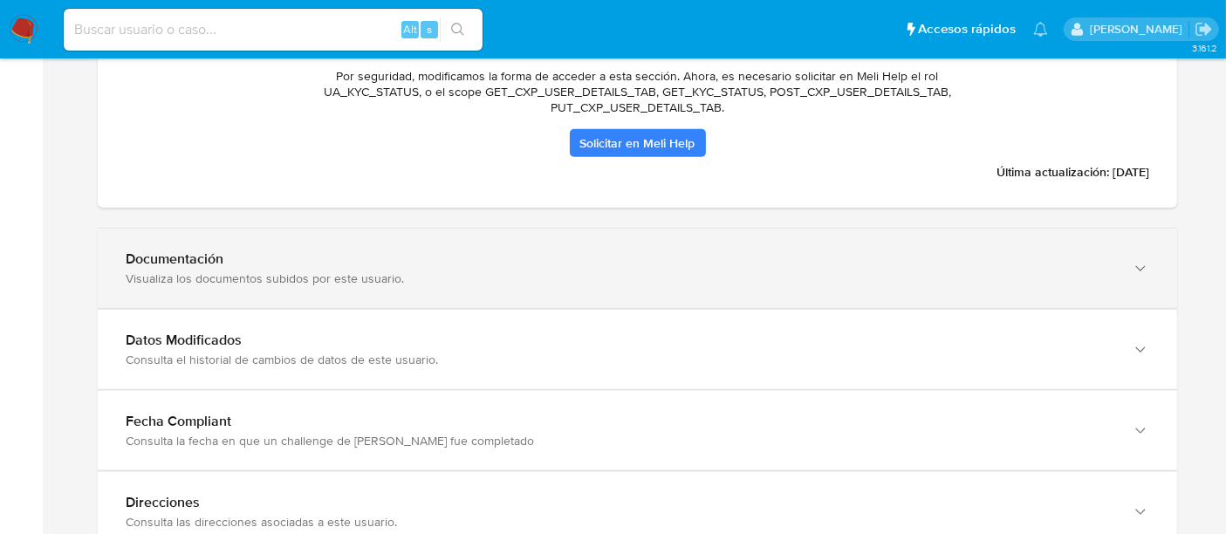
click at [303, 250] on div "Documentación" at bounding box center [620, 258] width 989 height 17
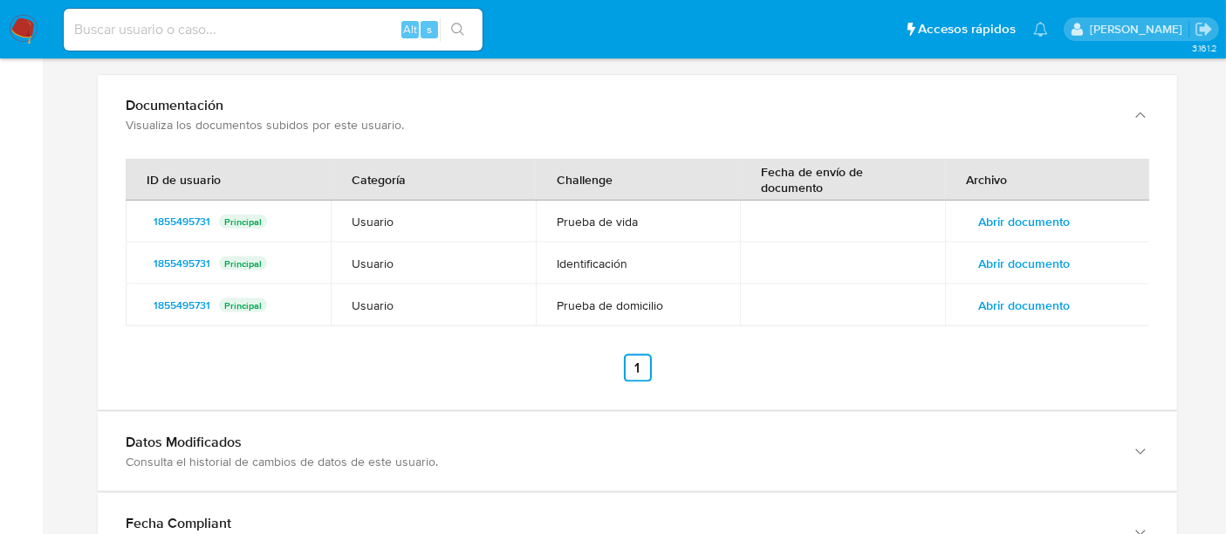
scroll to position [2277, 0]
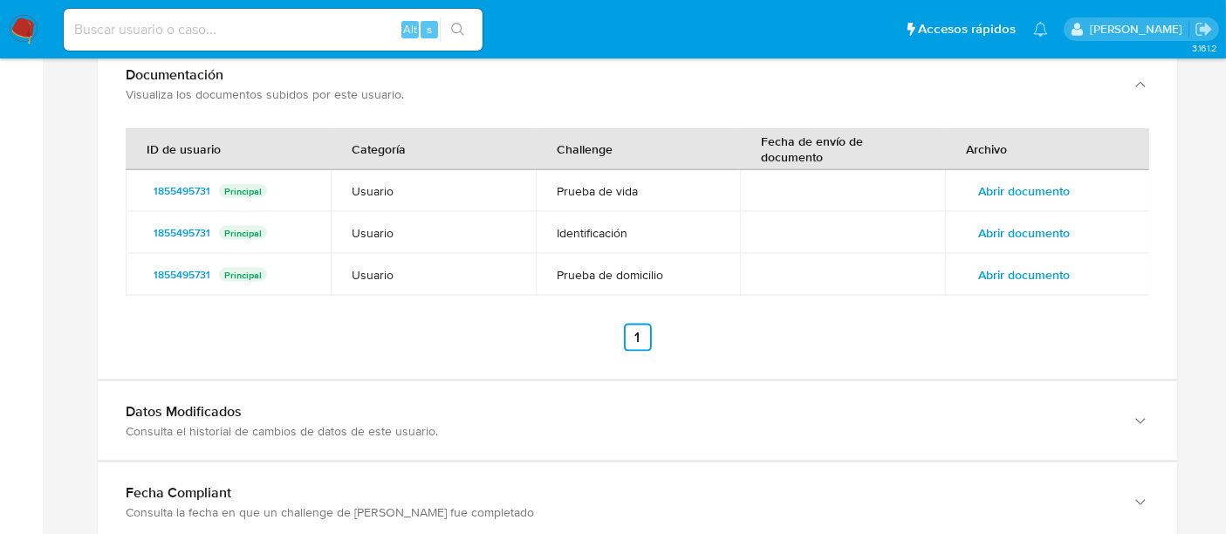
click at [311, 403] on div "Datos Modificados" at bounding box center [620, 411] width 989 height 17
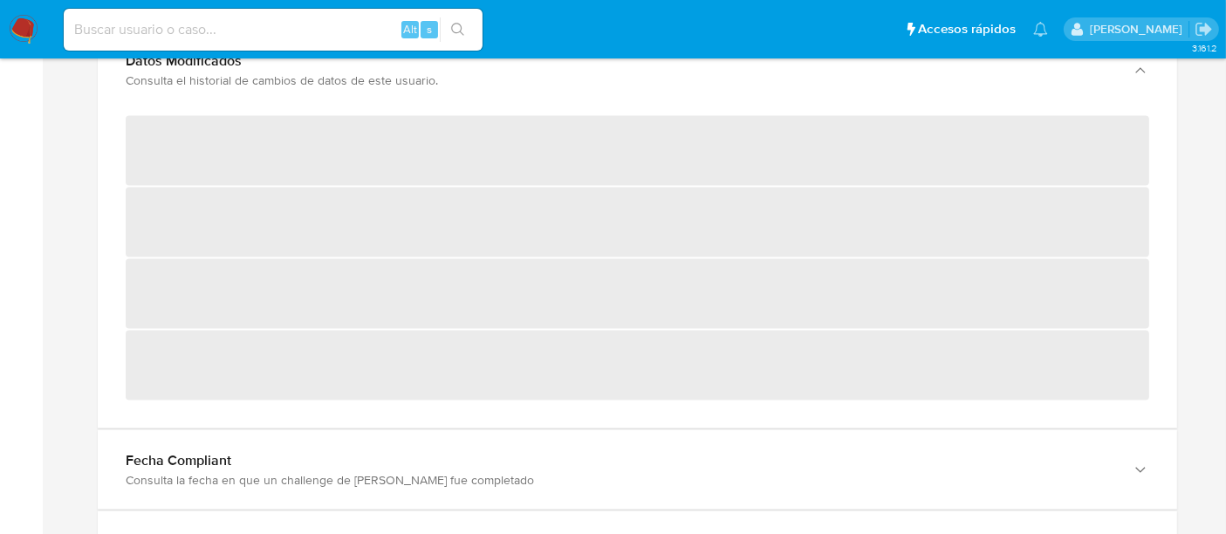
scroll to position [2734, 0]
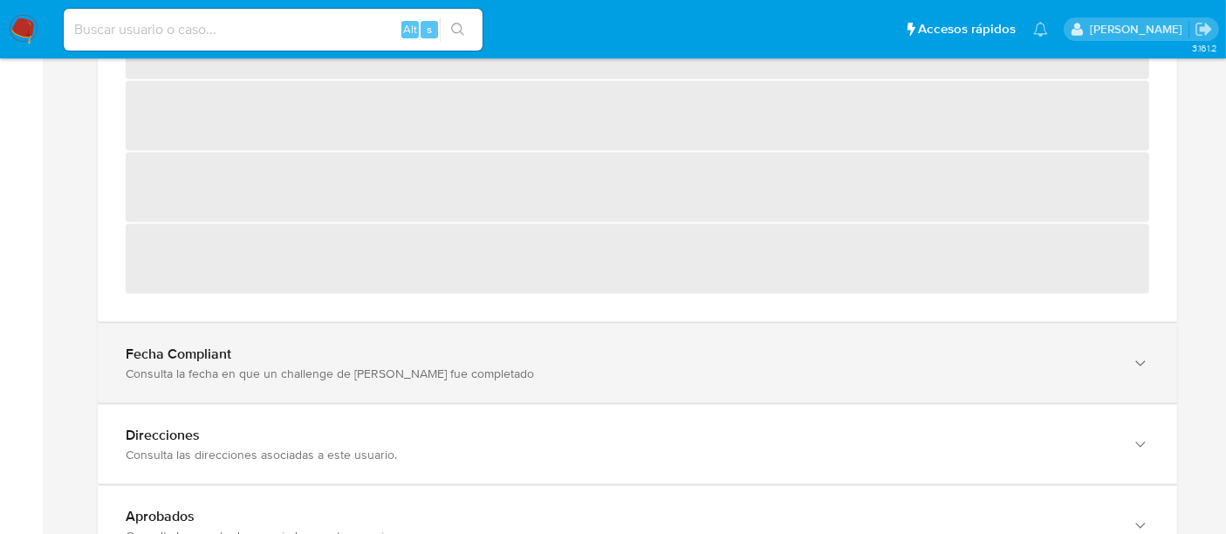
click at [291, 339] on div "Fecha Compliant Consulta la fecha en que un challenge de [PERSON_NAME] fue comp…" at bounding box center [637, 363] width 1079 height 79
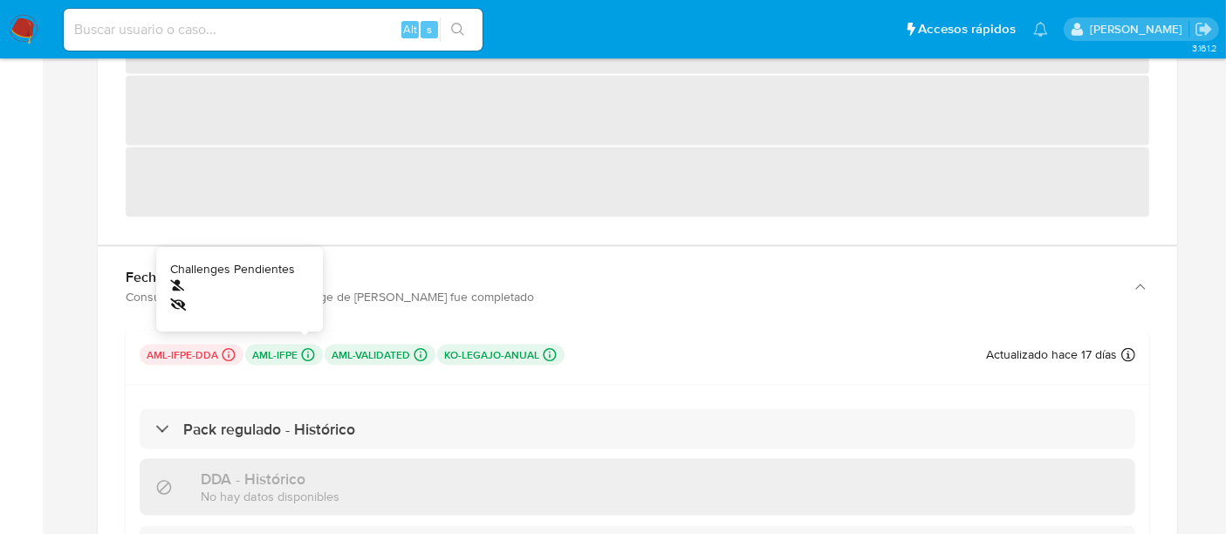
scroll to position [2815, 0]
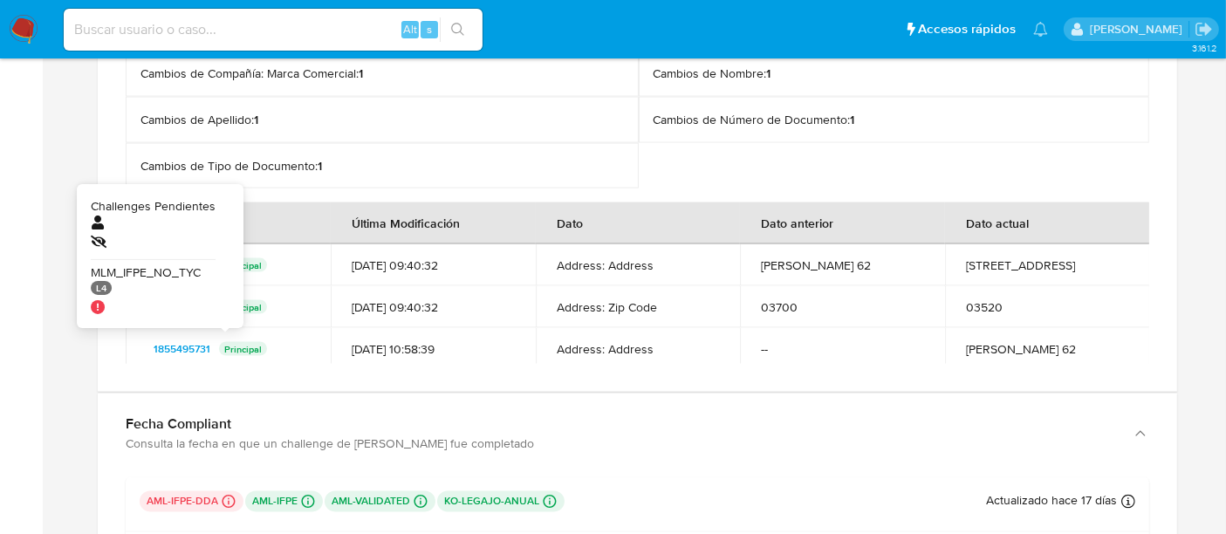
click at [227, 350] on div "1855495731 Principal" at bounding box center [228, 349] width 163 height 21
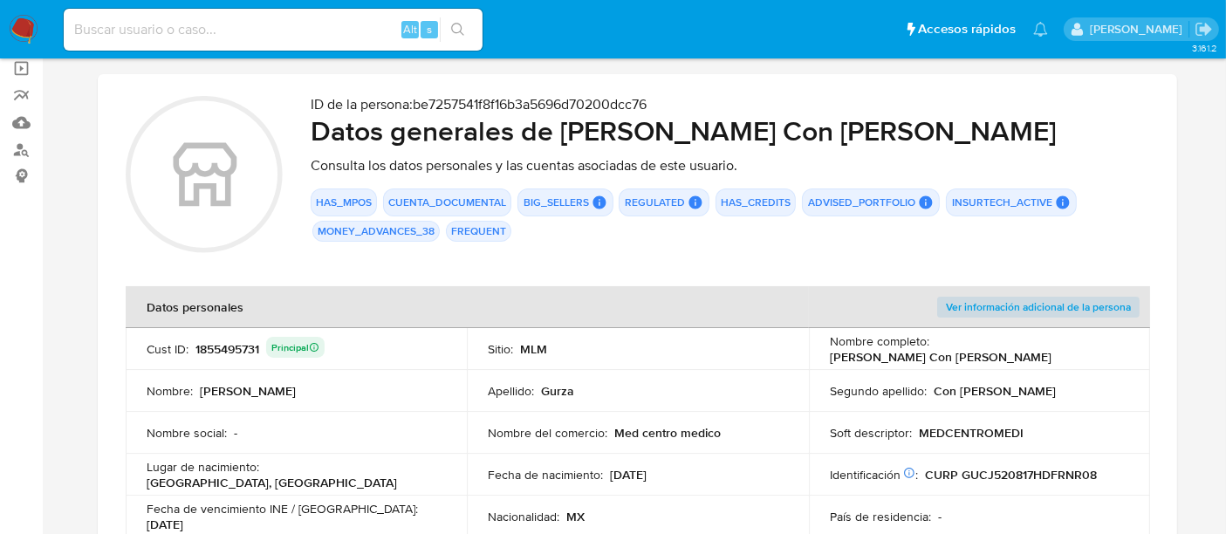
scroll to position [0, 0]
